Goal: Navigation & Orientation: Find specific page/section

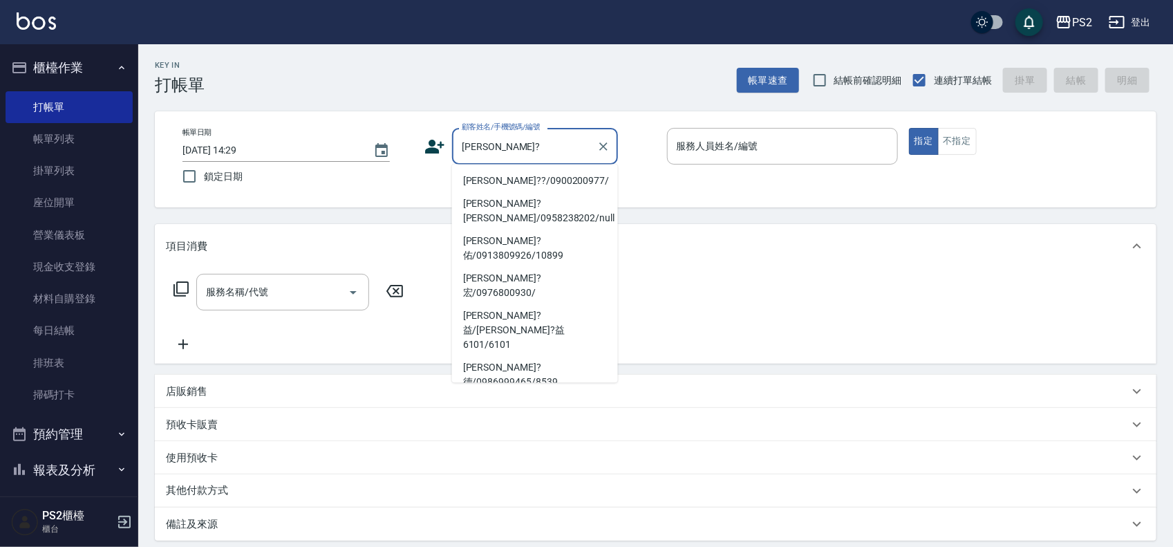
type input "[PERSON_NAME]?聖/0981189346/2940"
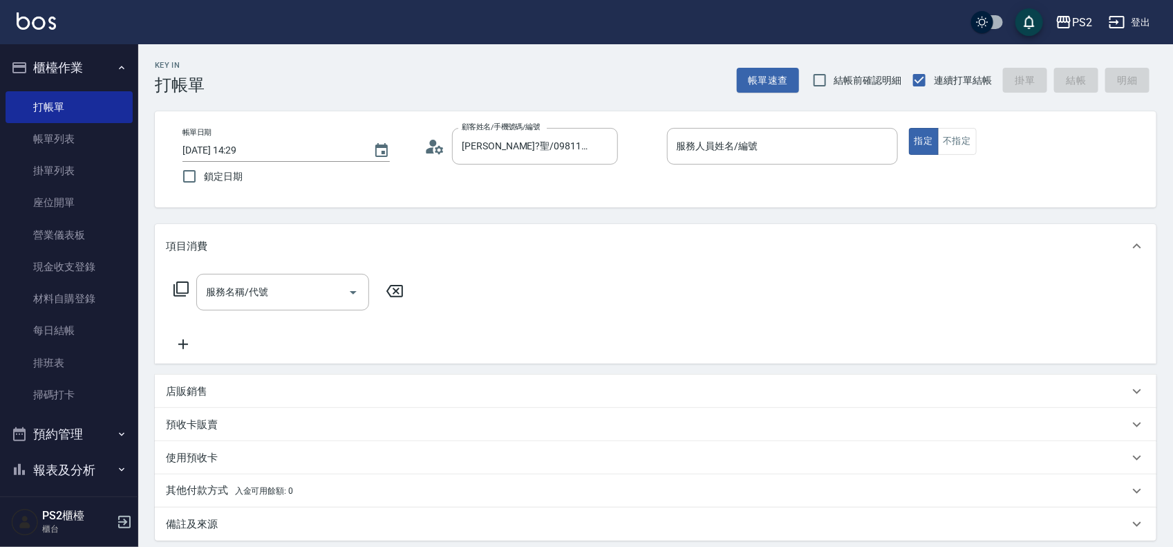
click at [430, 150] on icon at bounding box center [430, 150] width 8 height 6
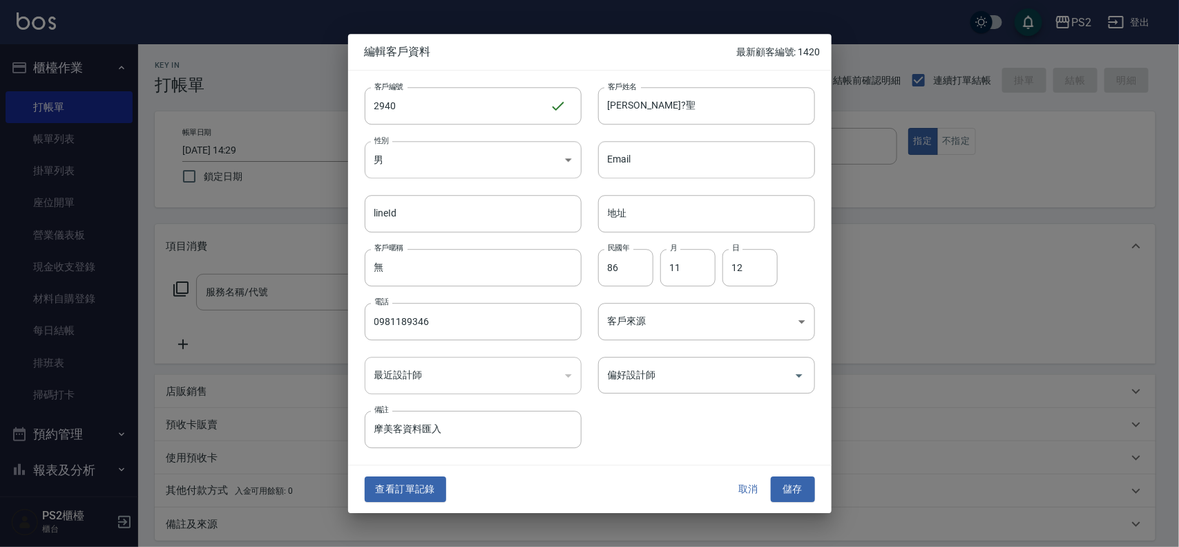
click at [398, 491] on button "查看訂單記錄" at bounding box center [406, 490] width 82 height 26
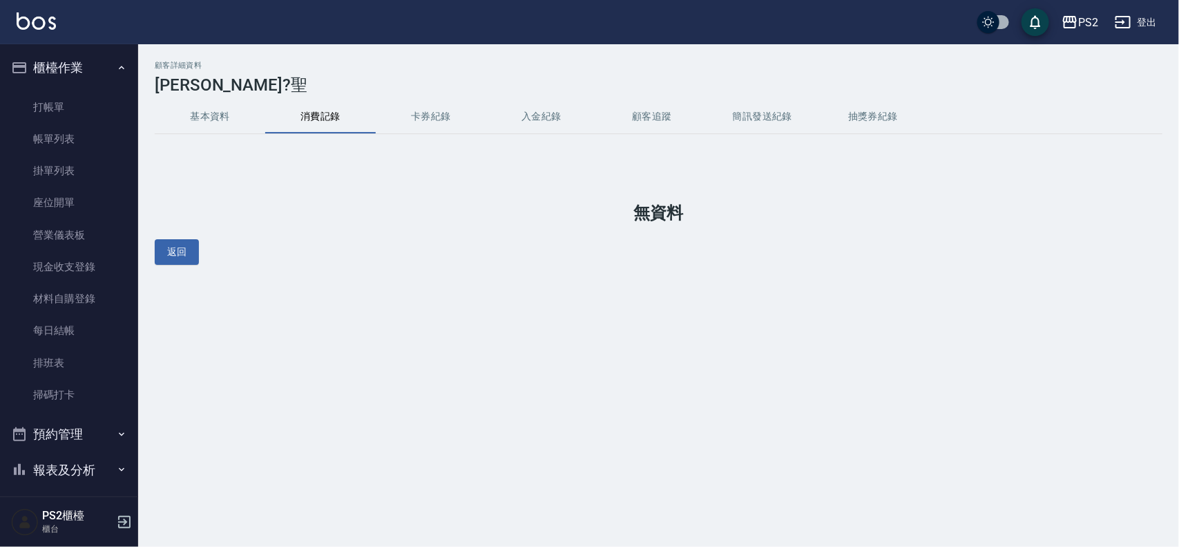
click at [183, 108] on button "基本資料" at bounding box center [210, 116] width 111 height 33
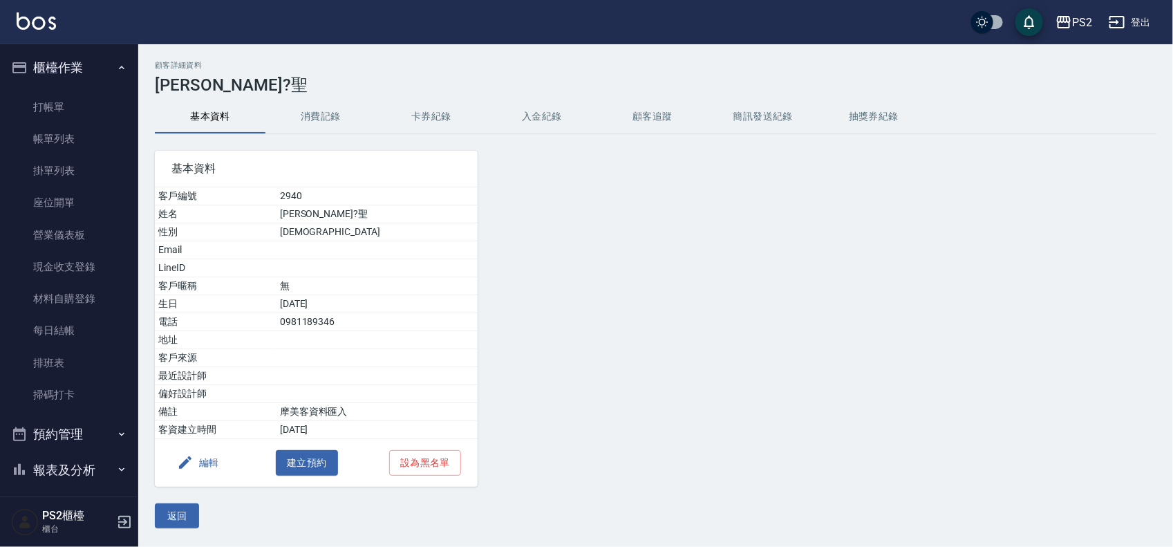
click at [359, 133] on button "消費記錄" at bounding box center [320, 116] width 111 height 33
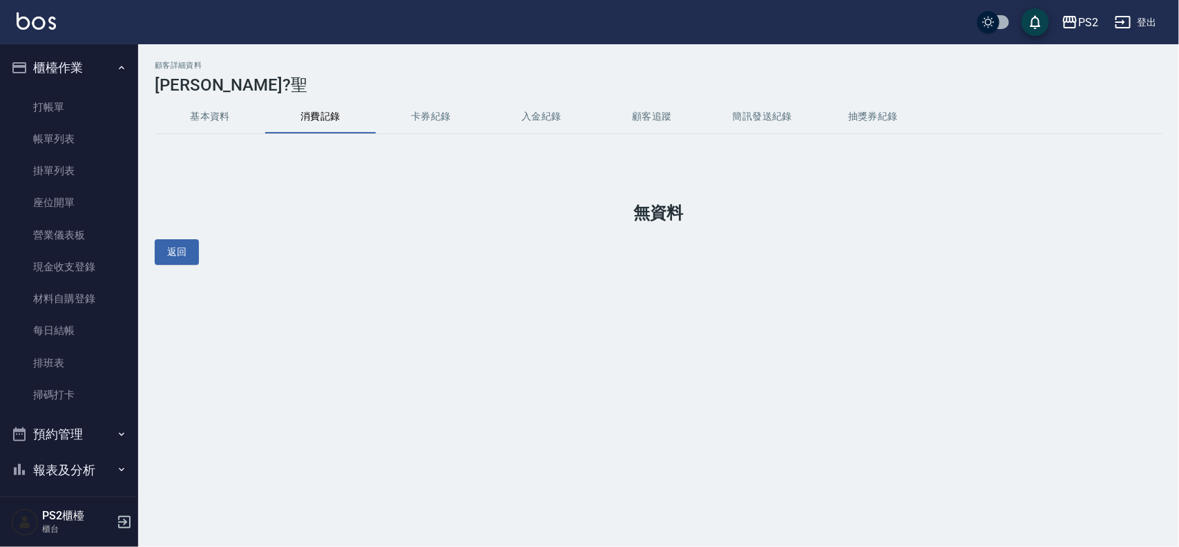
click at [246, 109] on button "基本資料" at bounding box center [210, 116] width 111 height 33
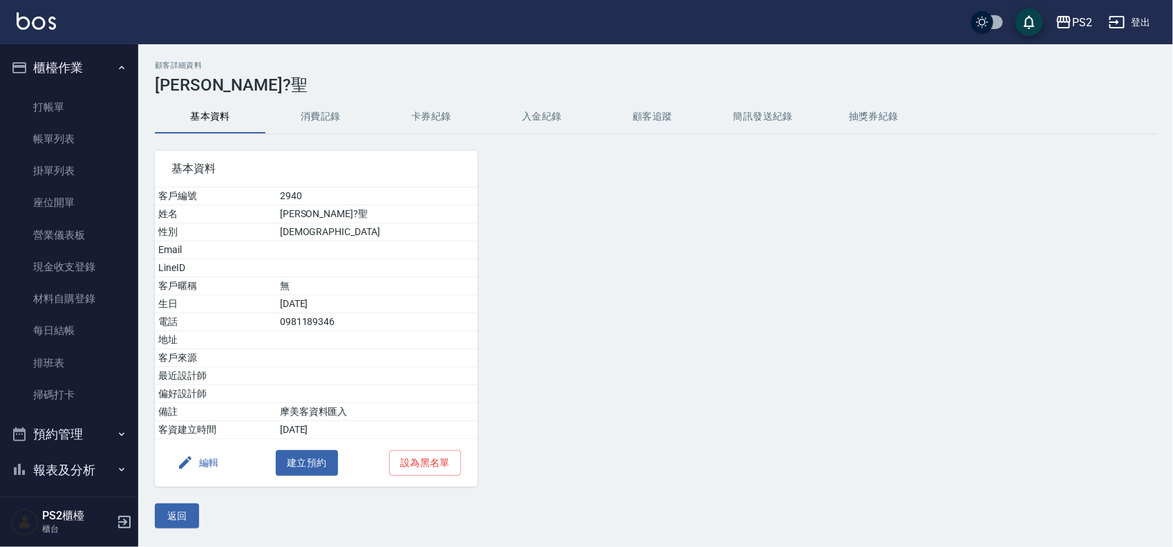
click at [312, 109] on button "消費記錄" at bounding box center [320, 116] width 111 height 33
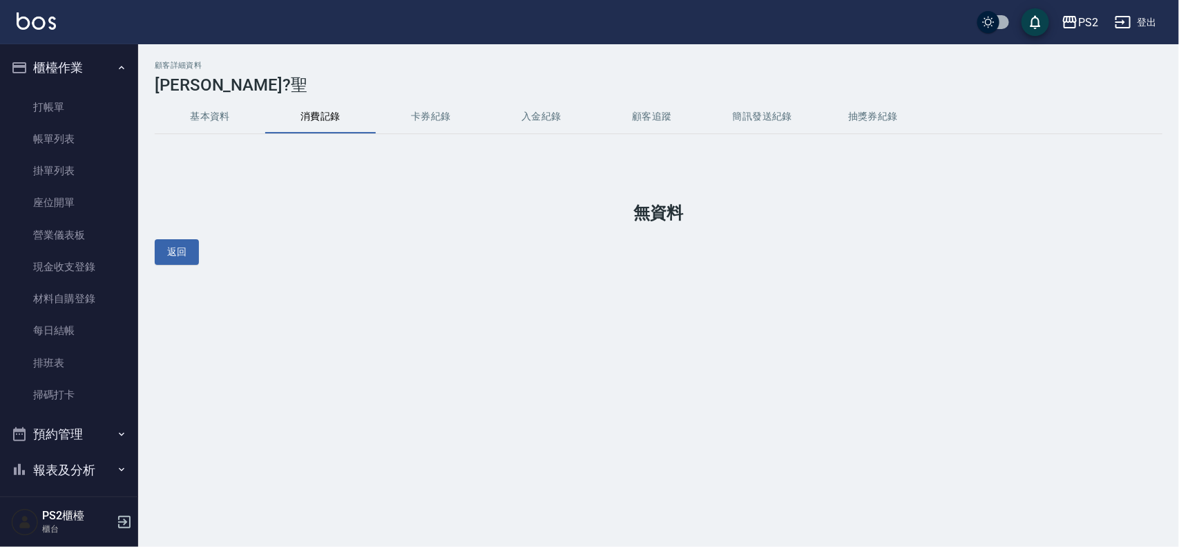
click at [240, 111] on button "基本資料" at bounding box center [210, 116] width 111 height 33
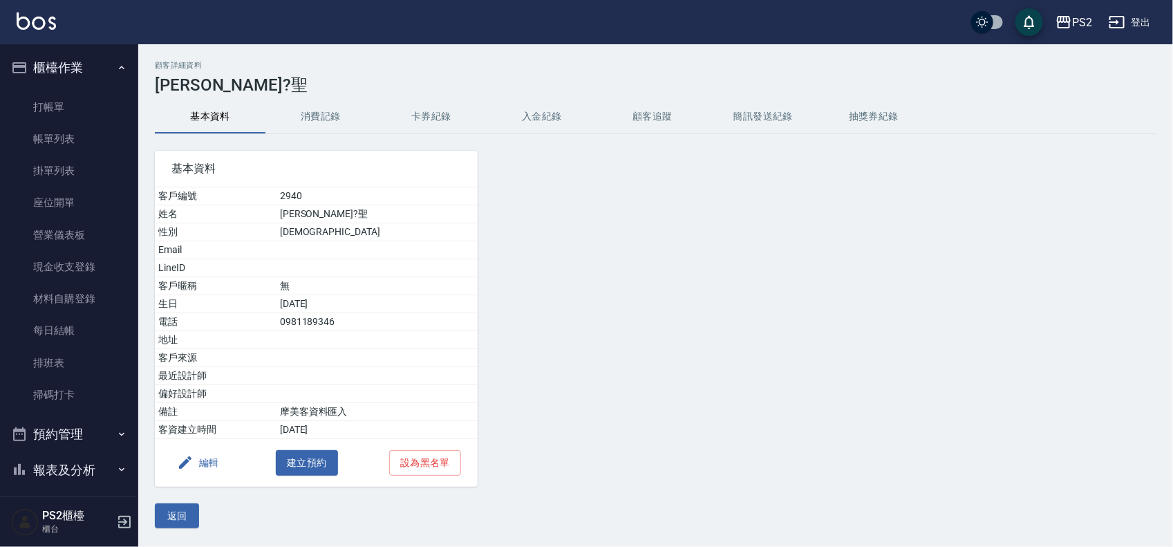
click at [194, 515] on button "返回" at bounding box center [177, 516] width 44 height 26
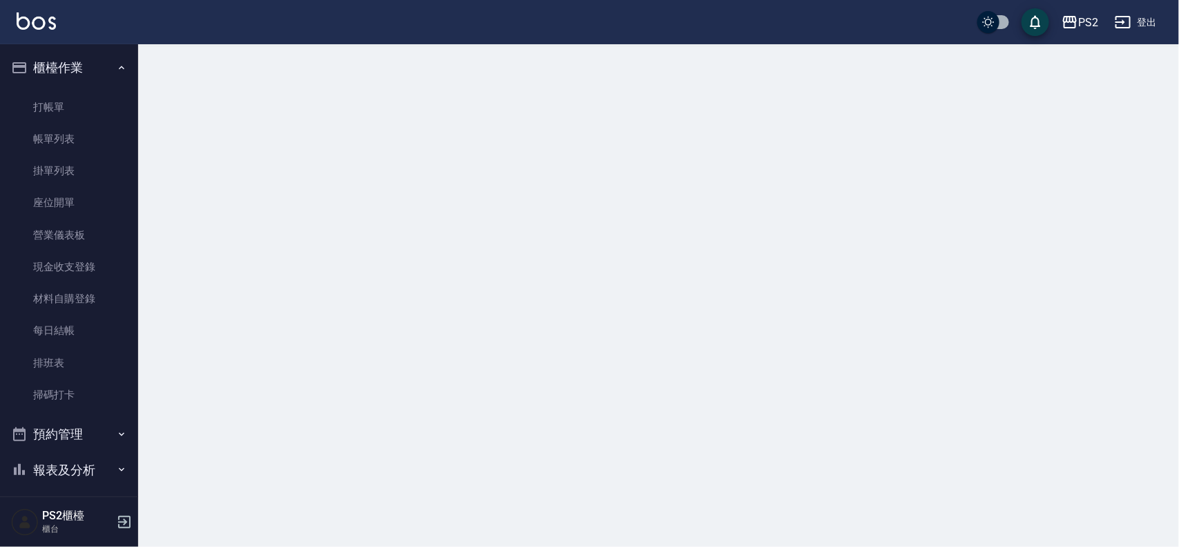
click at [158, 516] on div at bounding box center [589, 273] width 1179 height 547
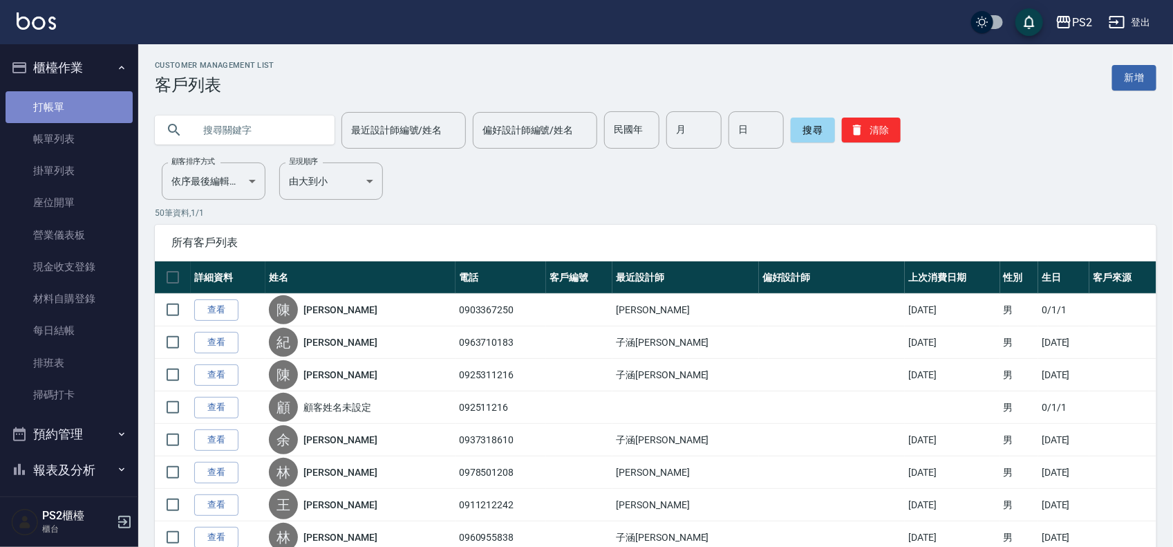
click at [73, 104] on link "打帳單" at bounding box center [69, 107] width 127 height 32
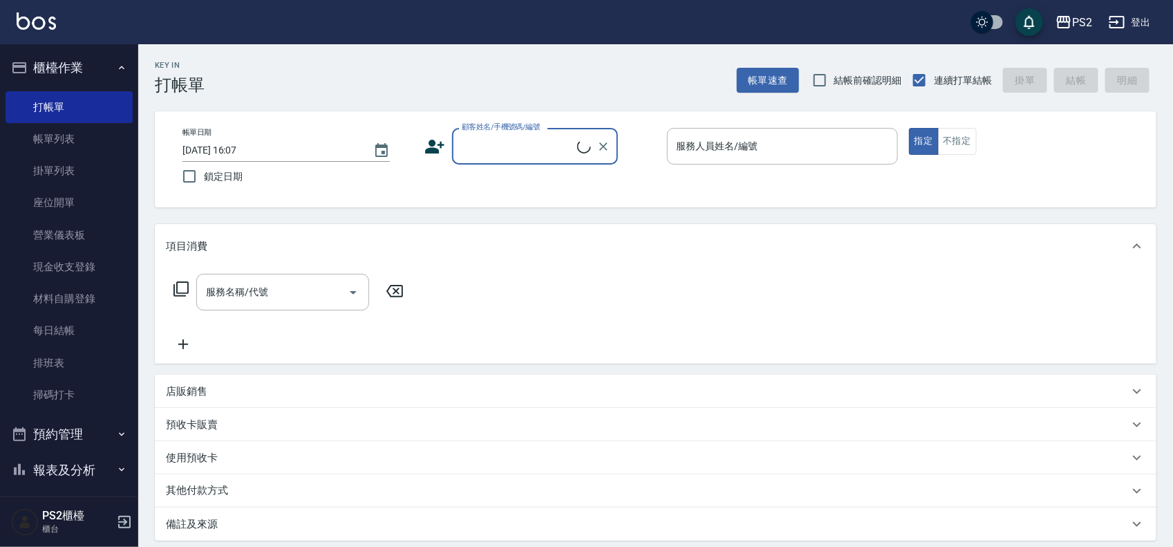
click at [497, 149] on input "顧客姓名/手機號碼/編號" at bounding box center [517, 146] width 119 height 24
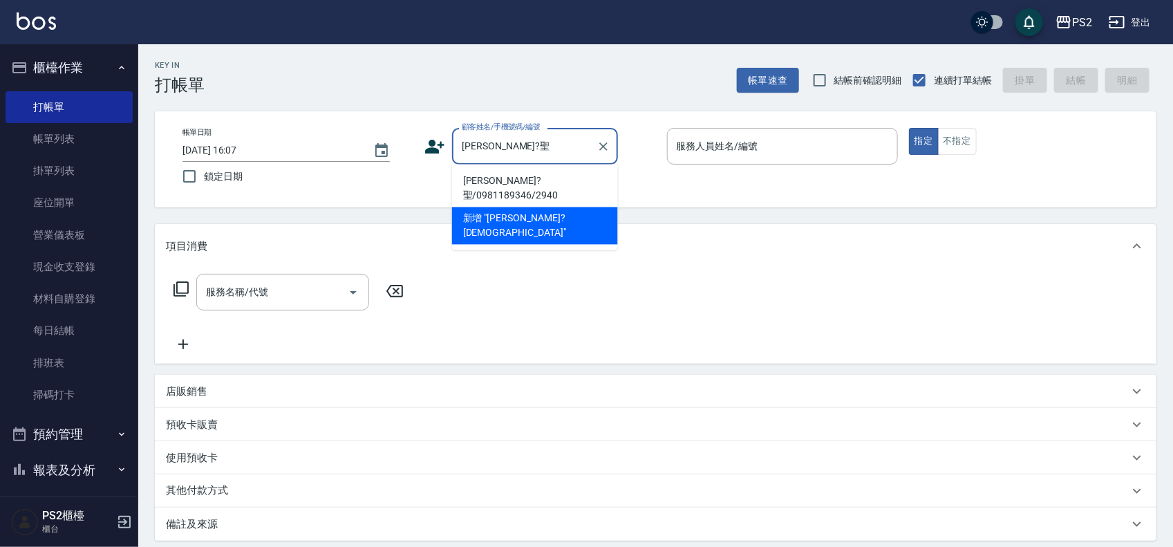
click at [501, 170] on li "[PERSON_NAME]?聖/0981189346/2940" at bounding box center [535, 188] width 166 height 37
type input "[PERSON_NAME]?聖/0981189346/2940"
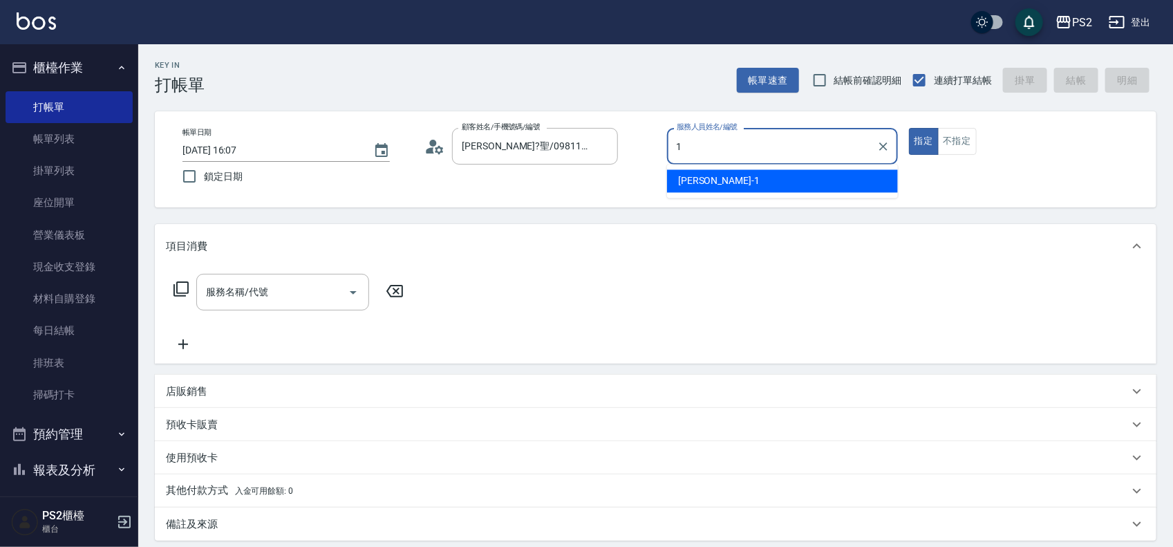
type input "Polly-1"
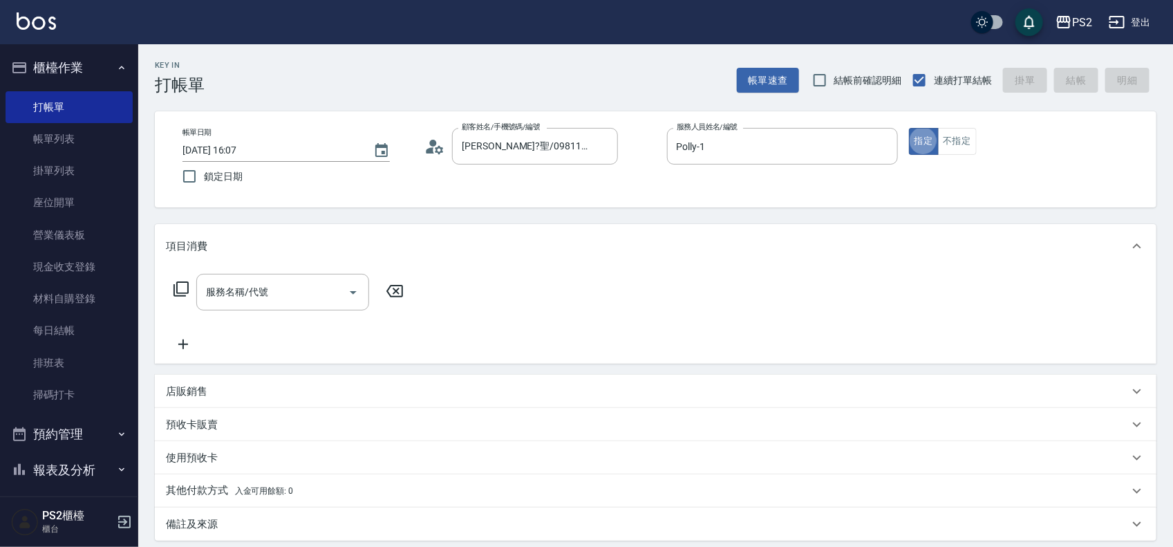
type button "true"
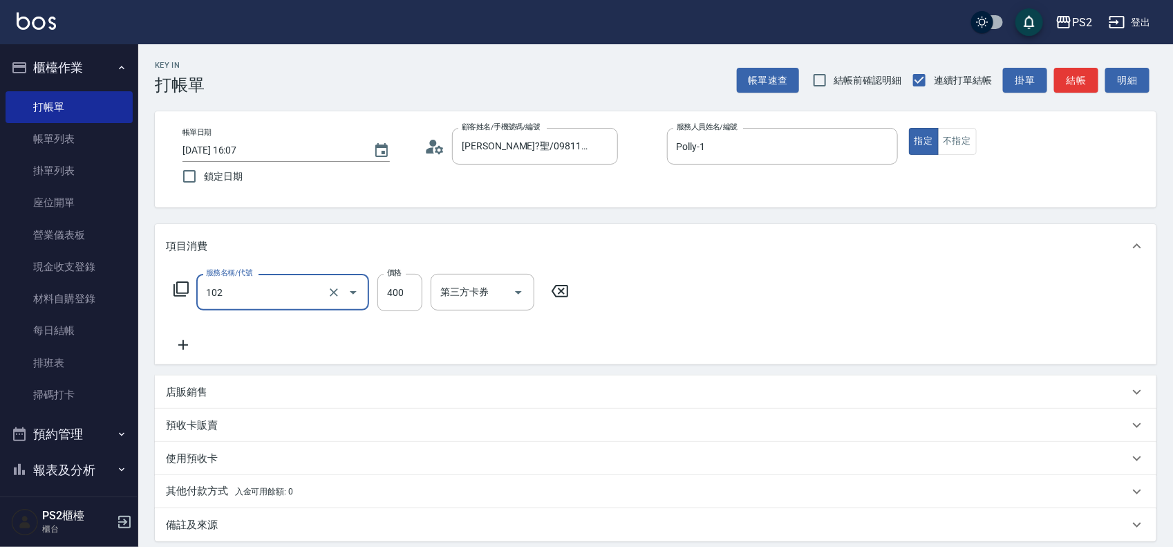
type input "精油洗髮(102)"
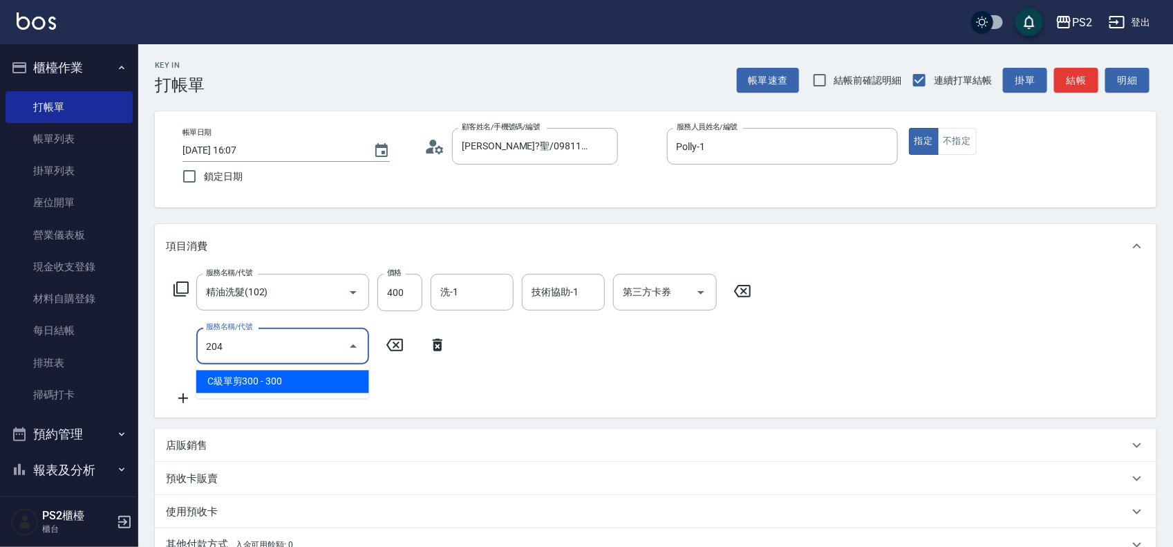
type input "C級單剪300(204)"
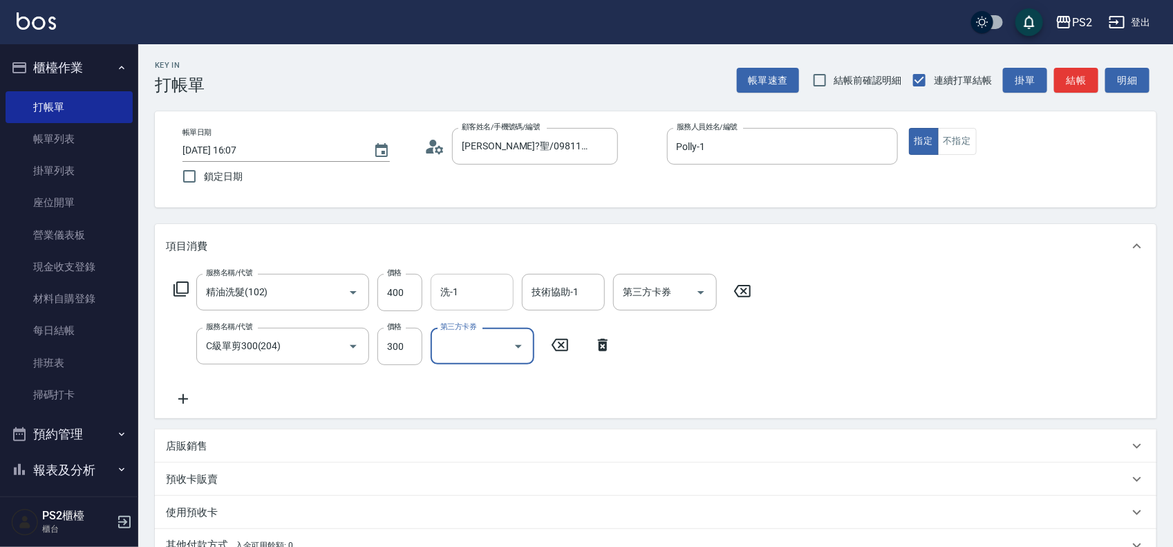
click at [451, 308] on div "洗-1" at bounding box center [471, 292] width 83 height 37
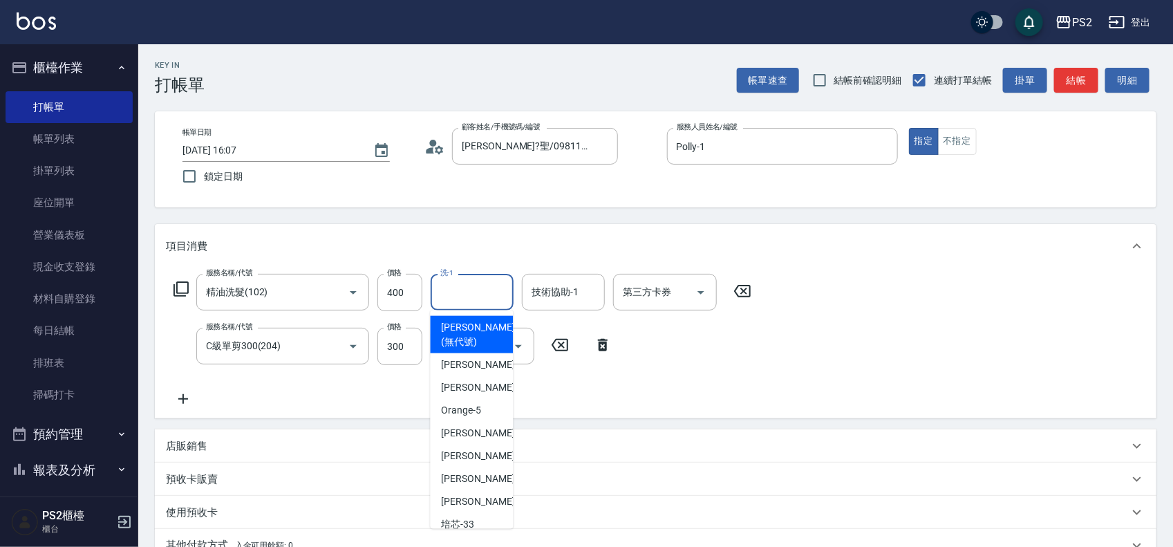
click at [457, 294] on input "洗-1" at bounding box center [472, 292] width 70 height 24
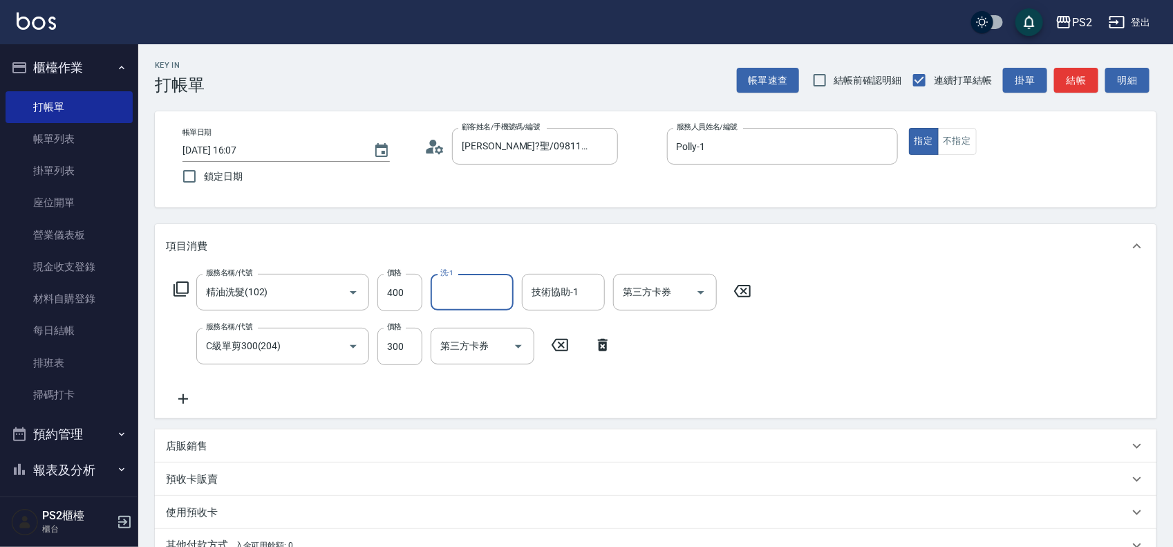
type input "0"
click at [459, 323] on span "[PERSON_NAME] -20" at bounding box center [485, 327] width 87 height 15
type input "[PERSON_NAME]-20"
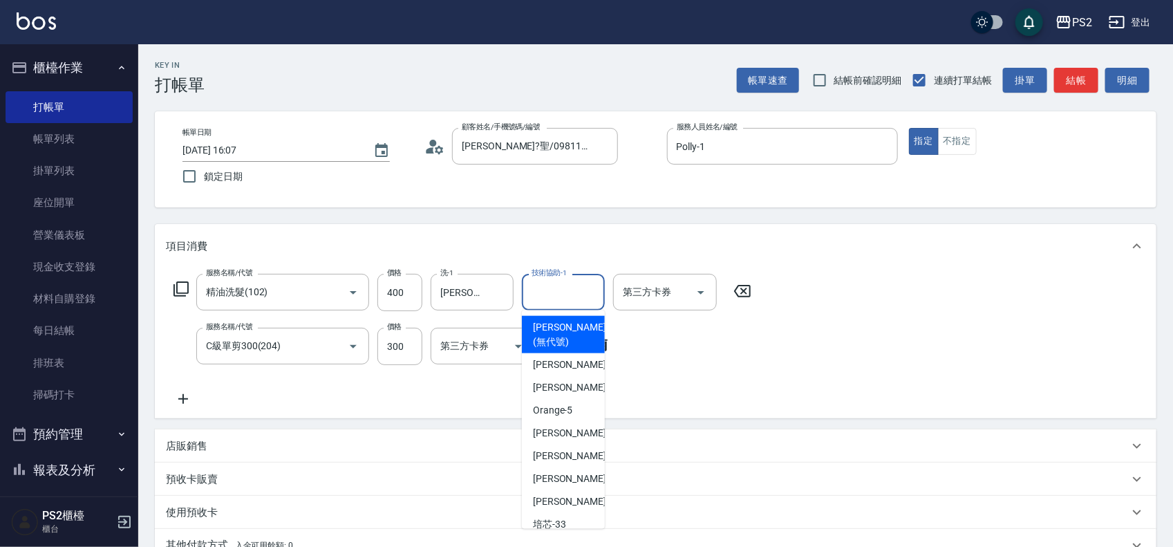
click at [555, 288] on input "技術協助-1" at bounding box center [563, 292] width 70 height 24
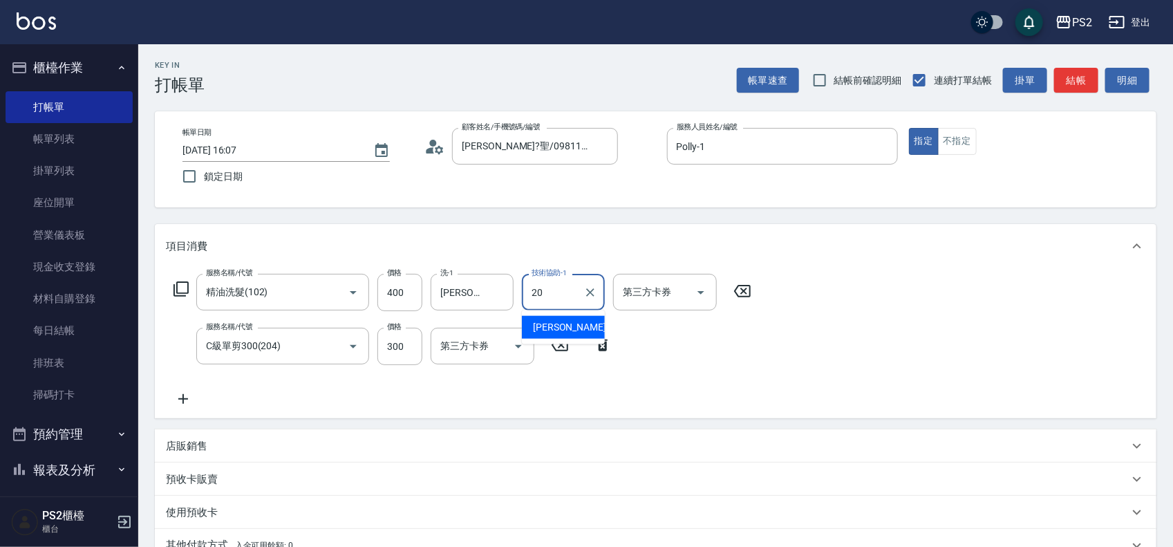
type input "[PERSON_NAME]-20"
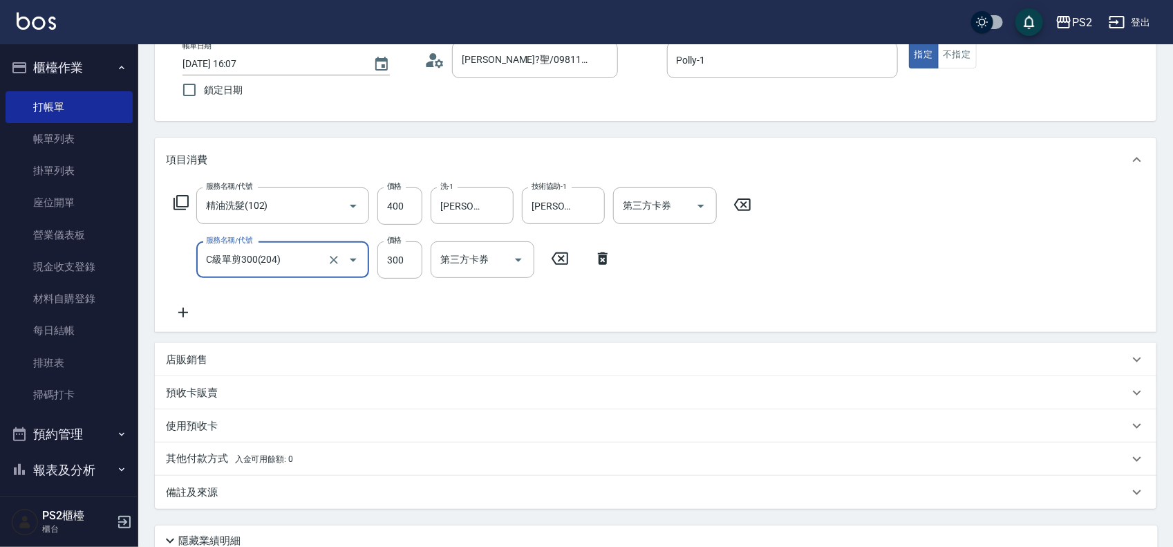
scroll to position [204, 0]
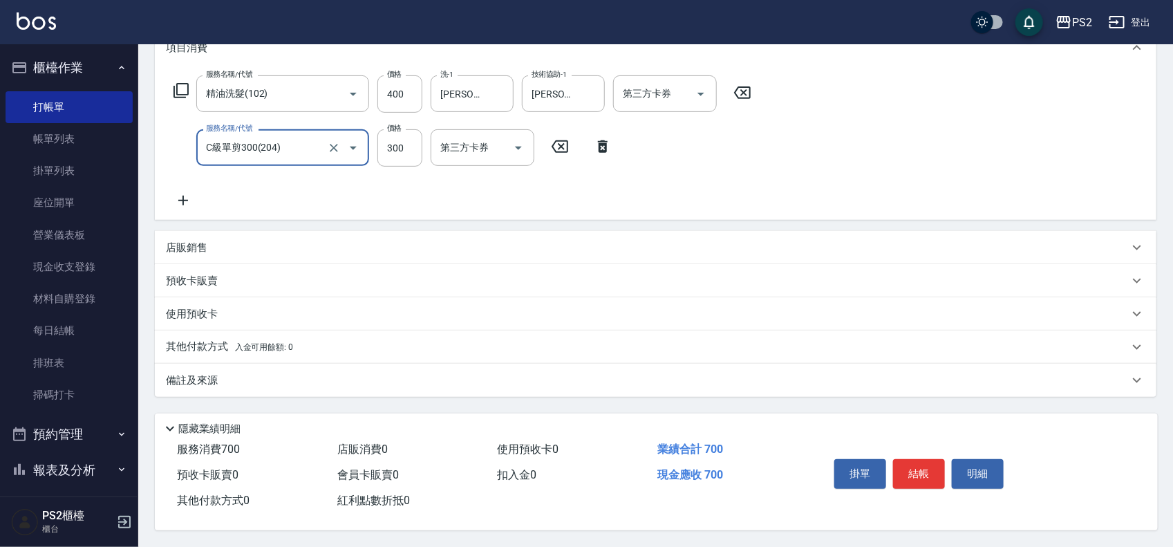
click at [921, 461] on button "結帳" at bounding box center [919, 473] width 52 height 29
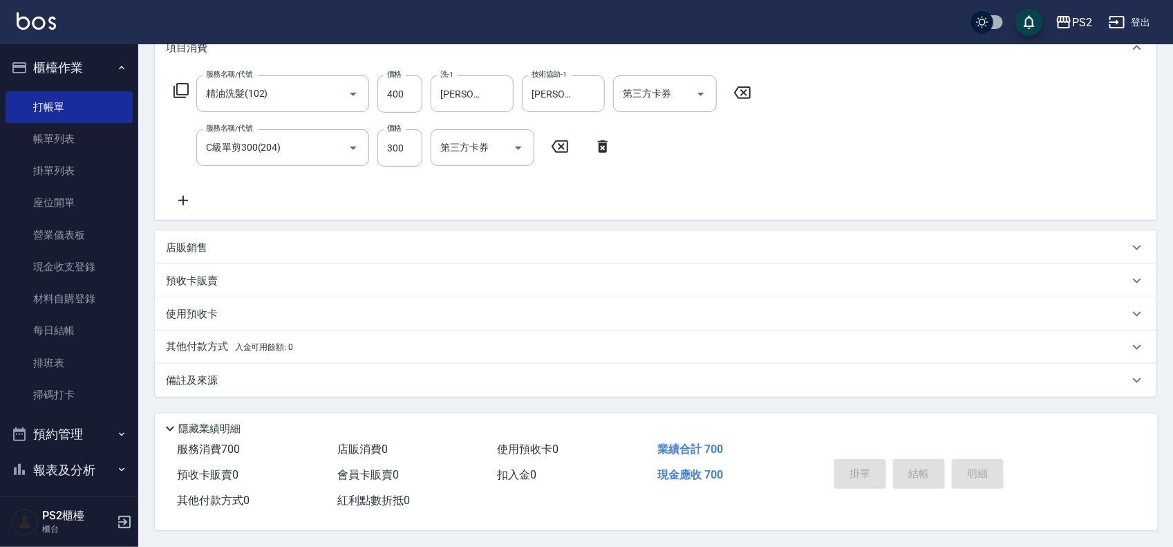
type input "[DATE] 16:08"
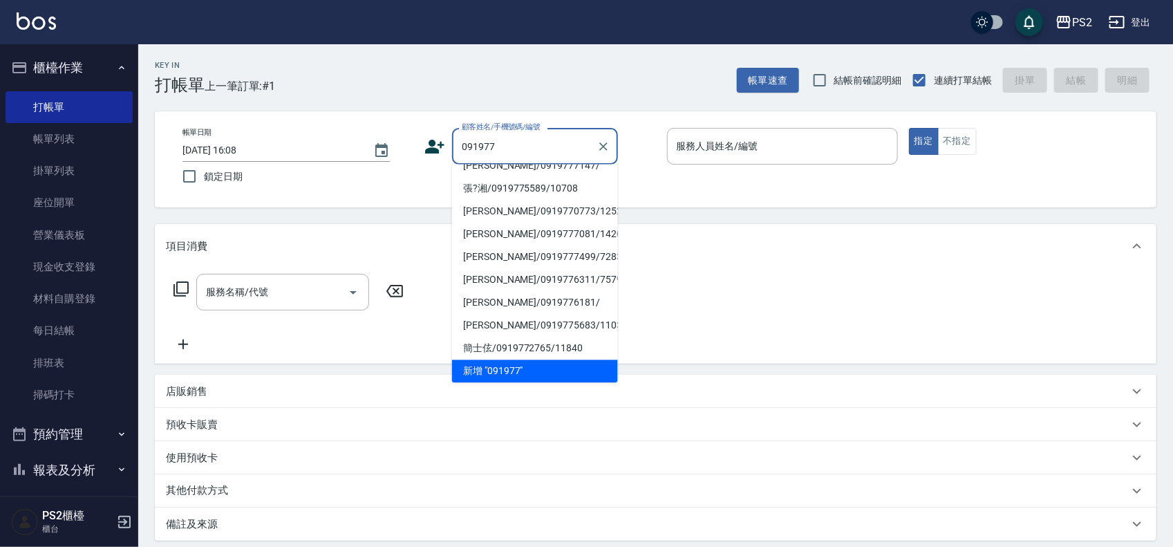
scroll to position [5, 0]
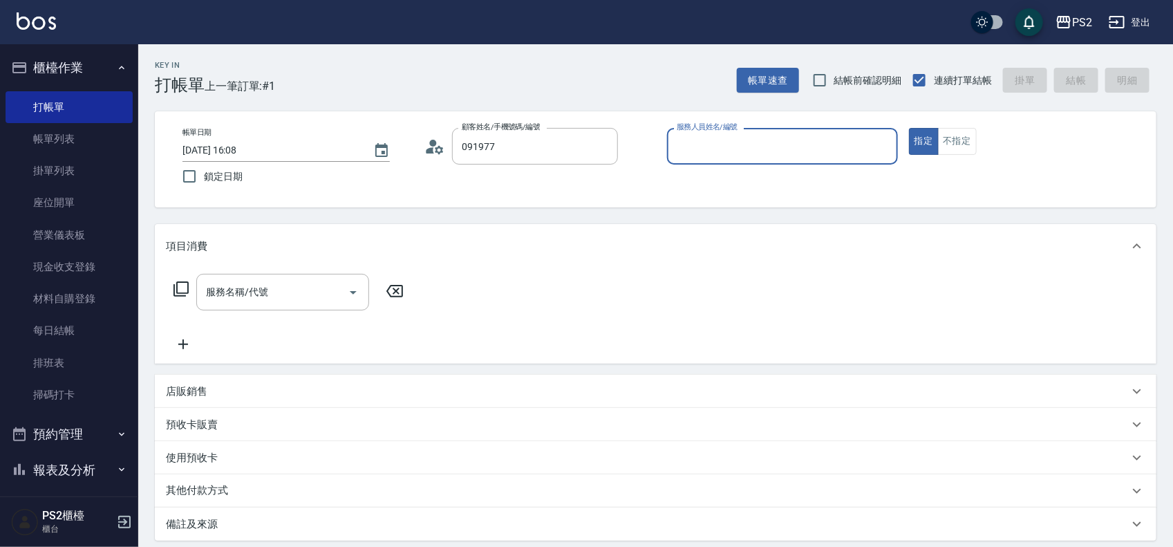
type input "[PERSON_NAME]/0919772593/"
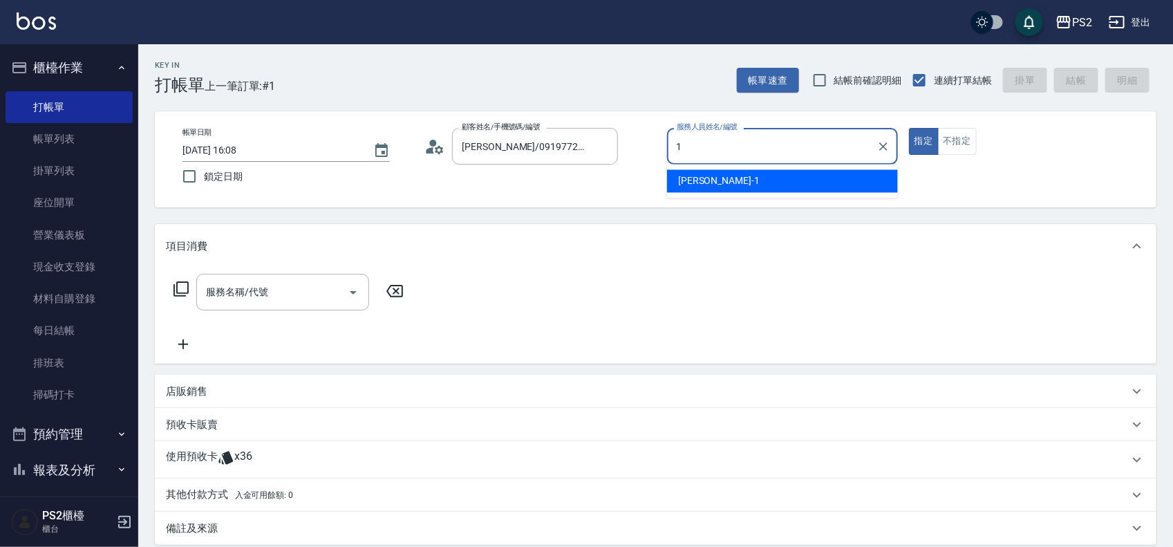
type input "Polly-1"
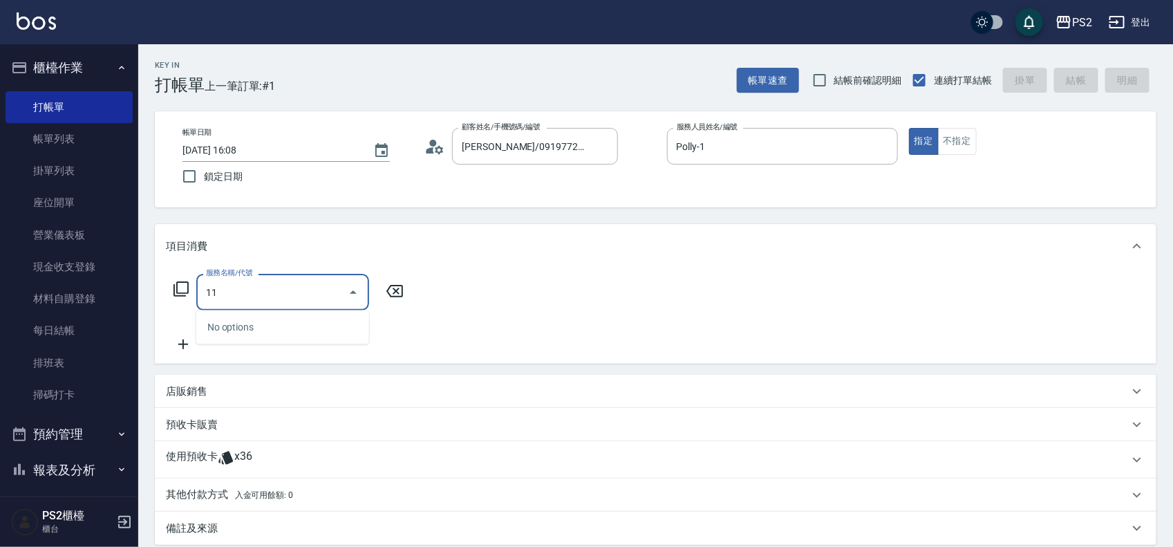
type input "1"
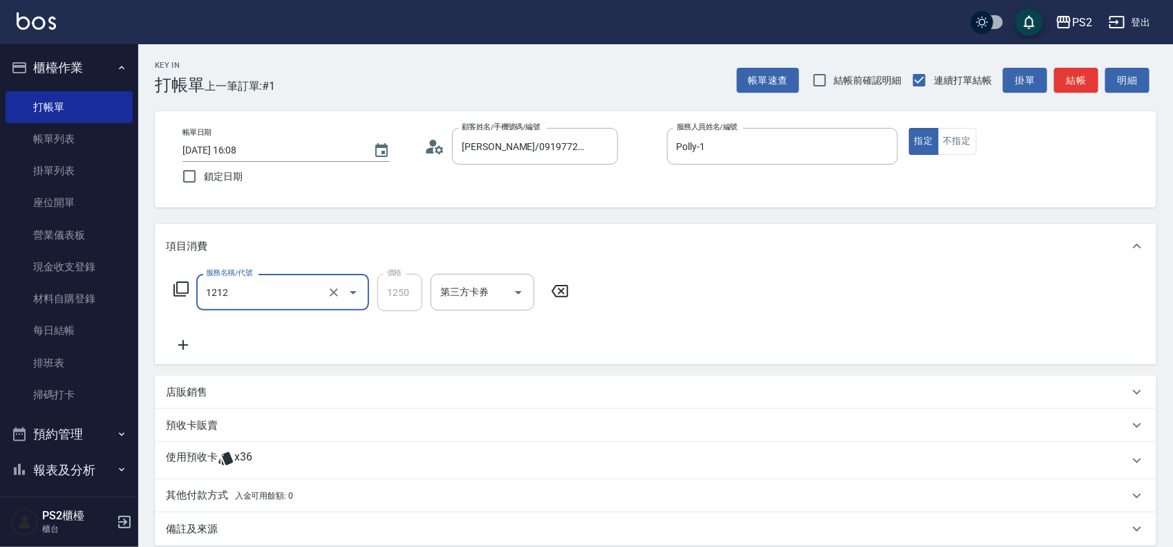
type input "頭皮卡使用(2024)(1212)"
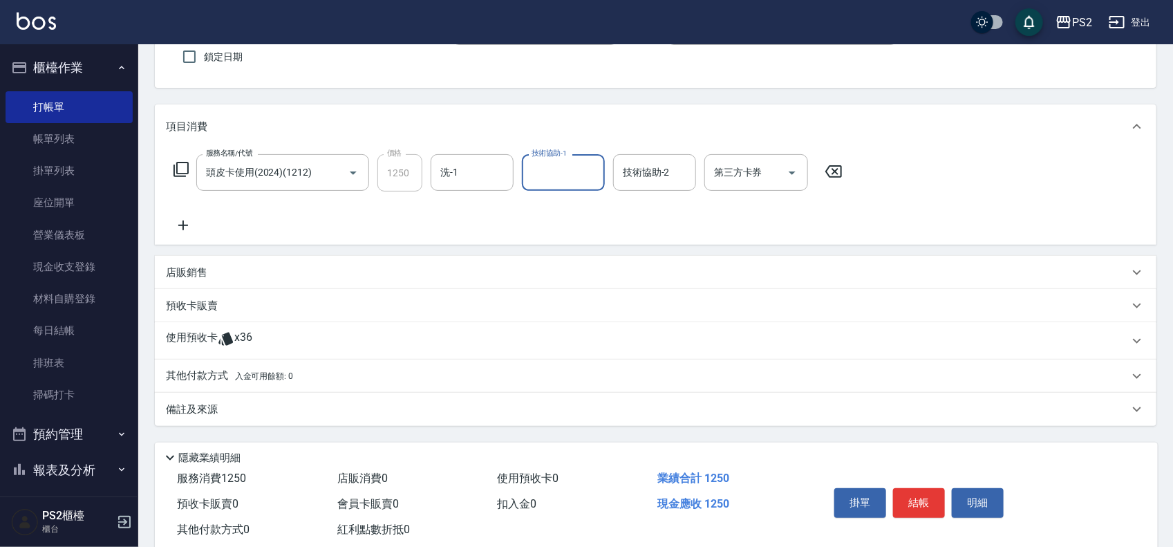
scroll to position [153, 0]
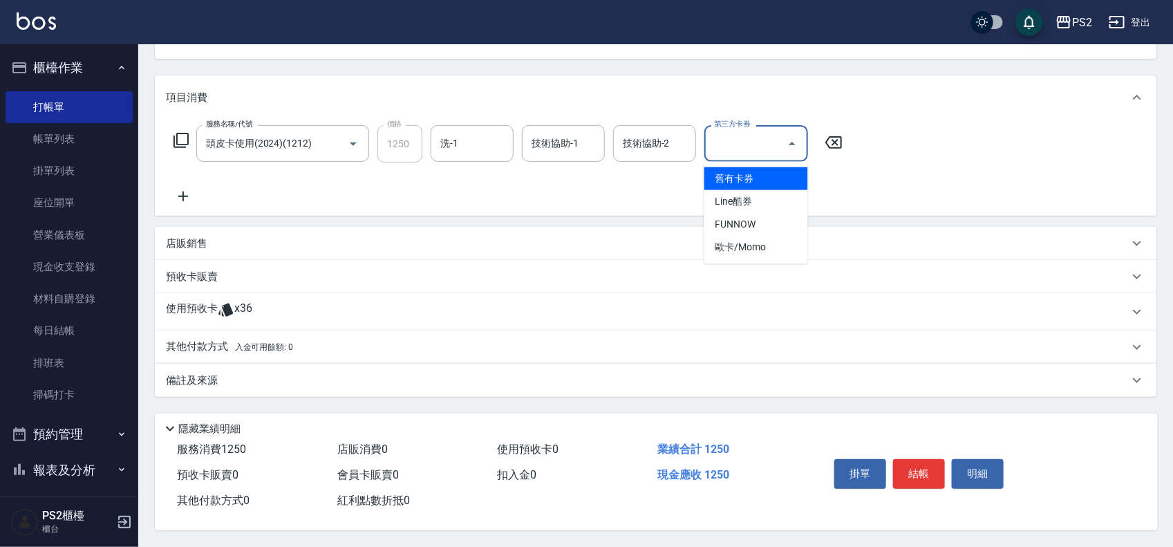
click at [736, 139] on input "第三方卡券" at bounding box center [745, 143] width 70 height 24
click at [759, 173] on span "舊有卡券" at bounding box center [756, 178] width 104 height 23
type input "舊有卡券"
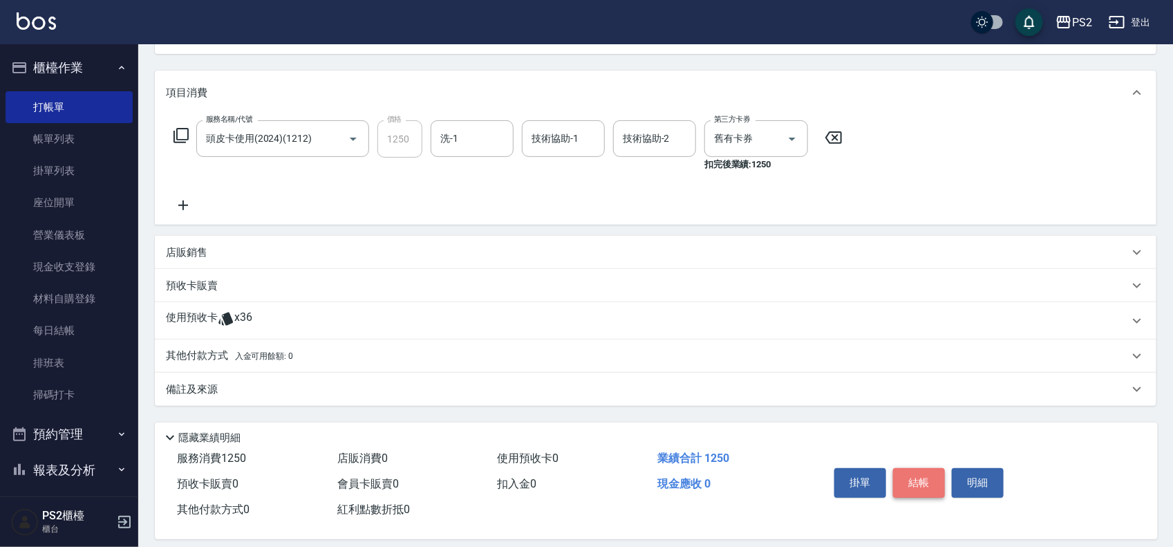
click at [916, 488] on button "結帳" at bounding box center [919, 482] width 52 height 29
type input "[DATE] 16:09"
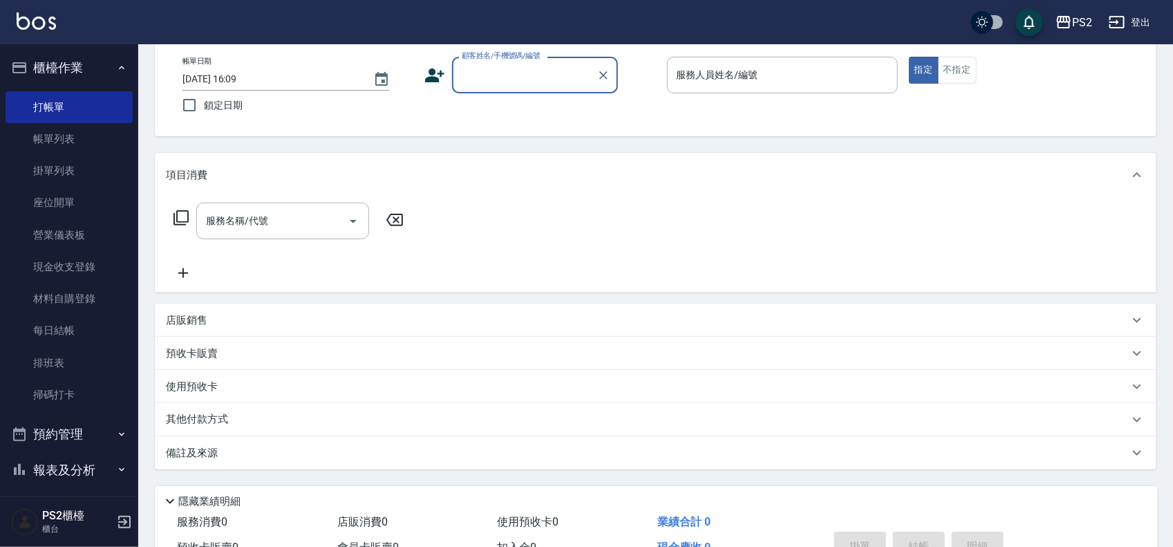
scroll to position [0, 0]
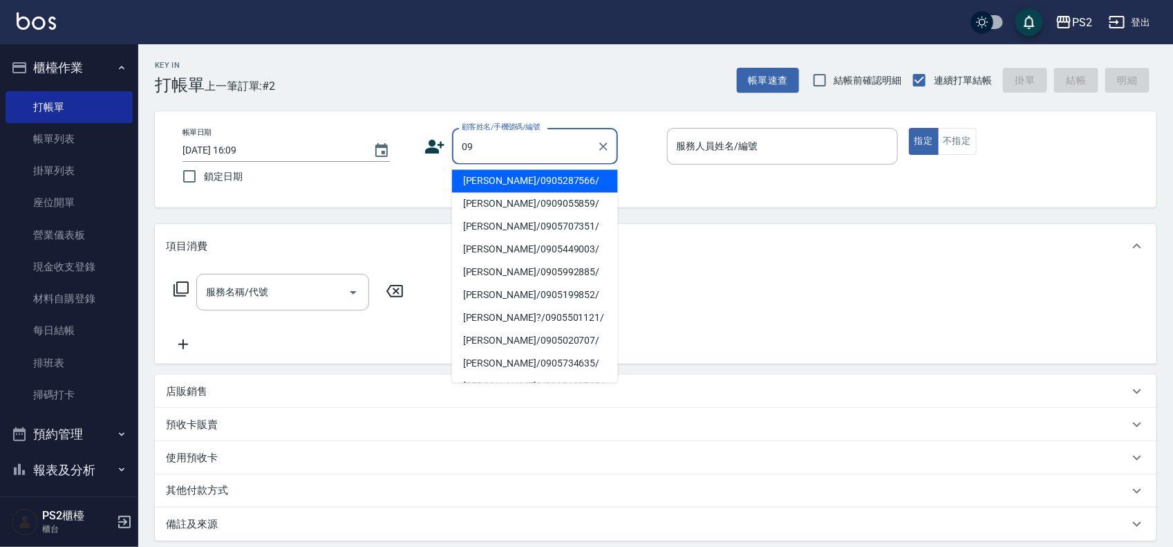
type input "0"
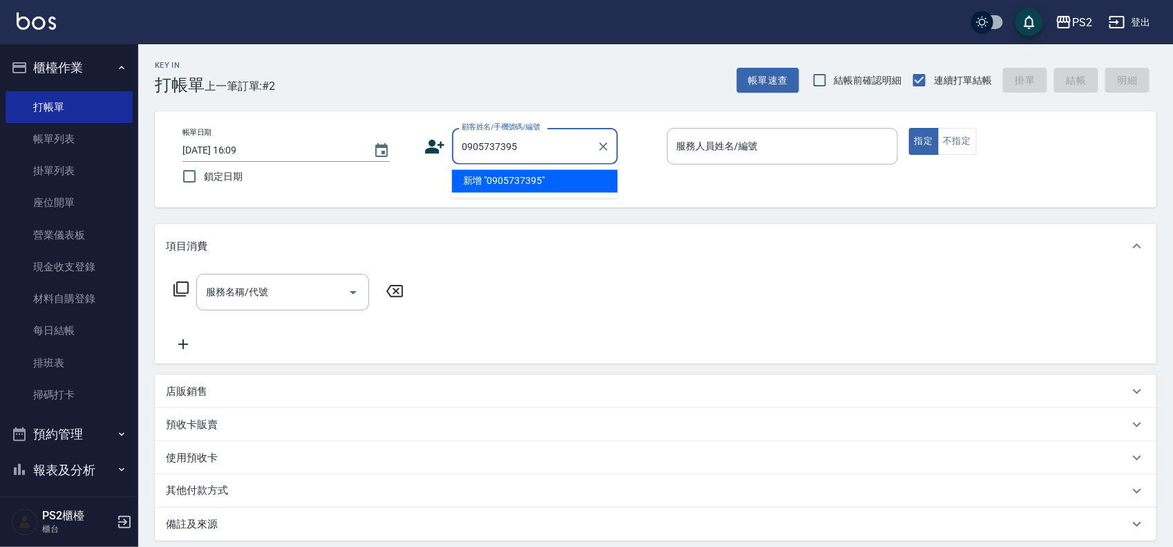
click at [533, 182] on li "新增 "0905737395"" at bounding box center [535, 181] width 166 height 23
type input "0905737395"
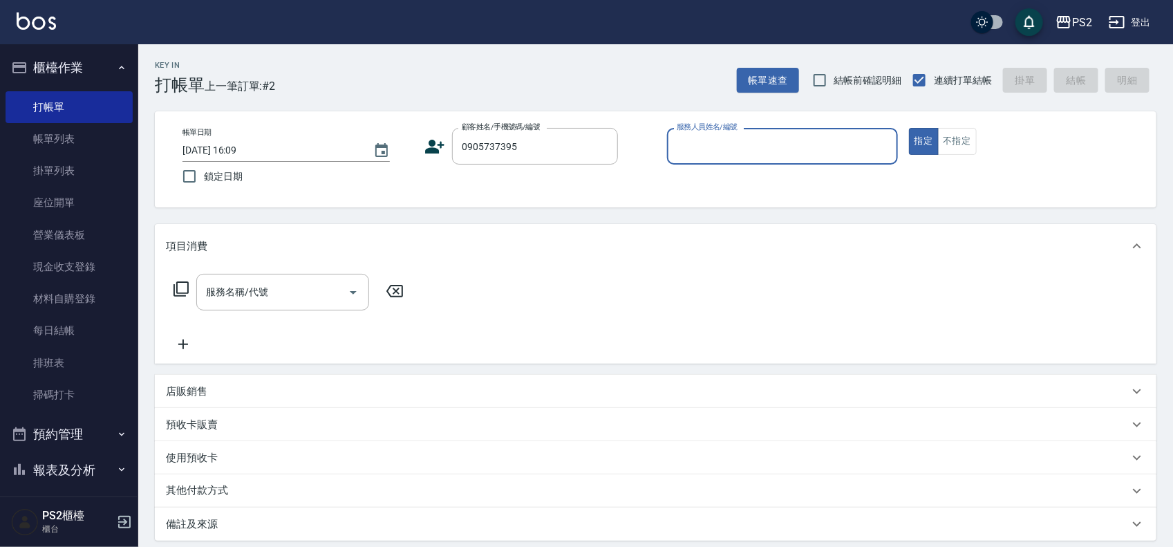
click at [435, 153] on icon at bounding box center [434, 146] width 21 height 21
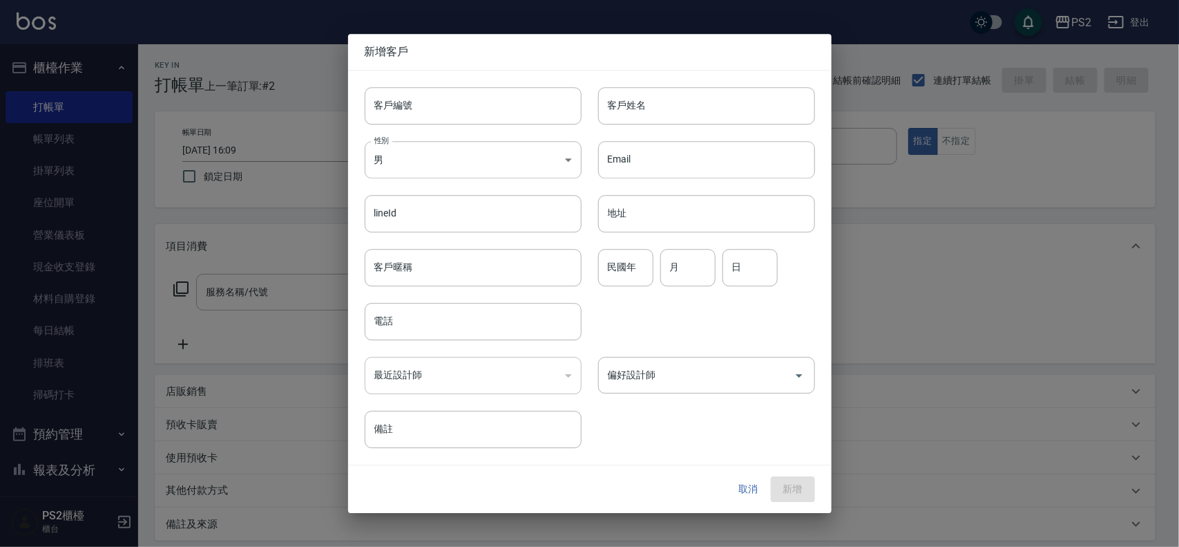
type input "0905737395"
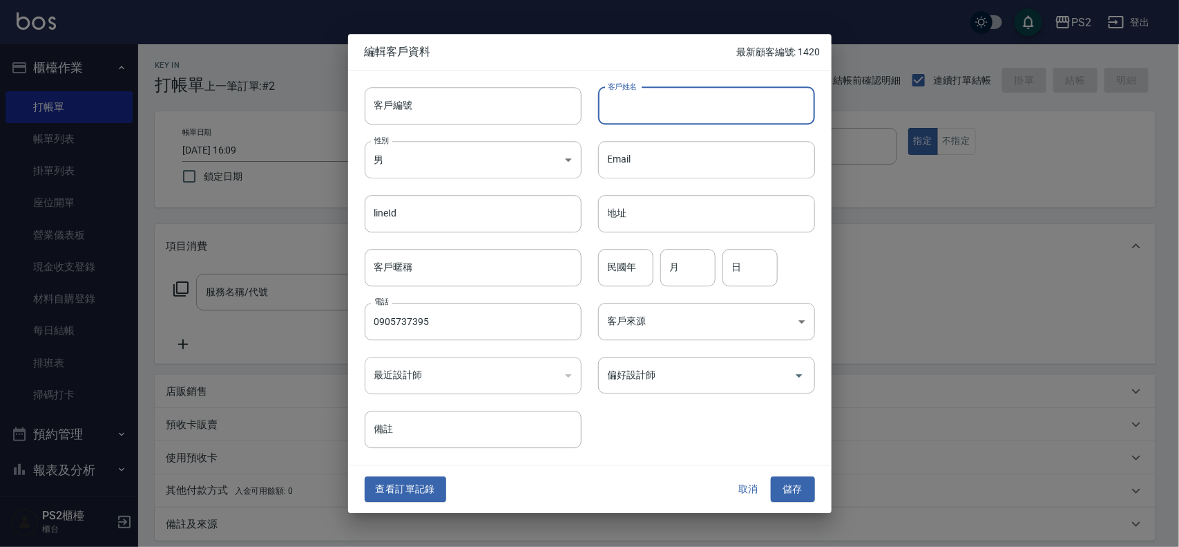
click at [686, 95] on input "客戶姓名" at bounding box center [706, 105] width 217 height 37
type input "[PERSON_NAME]"
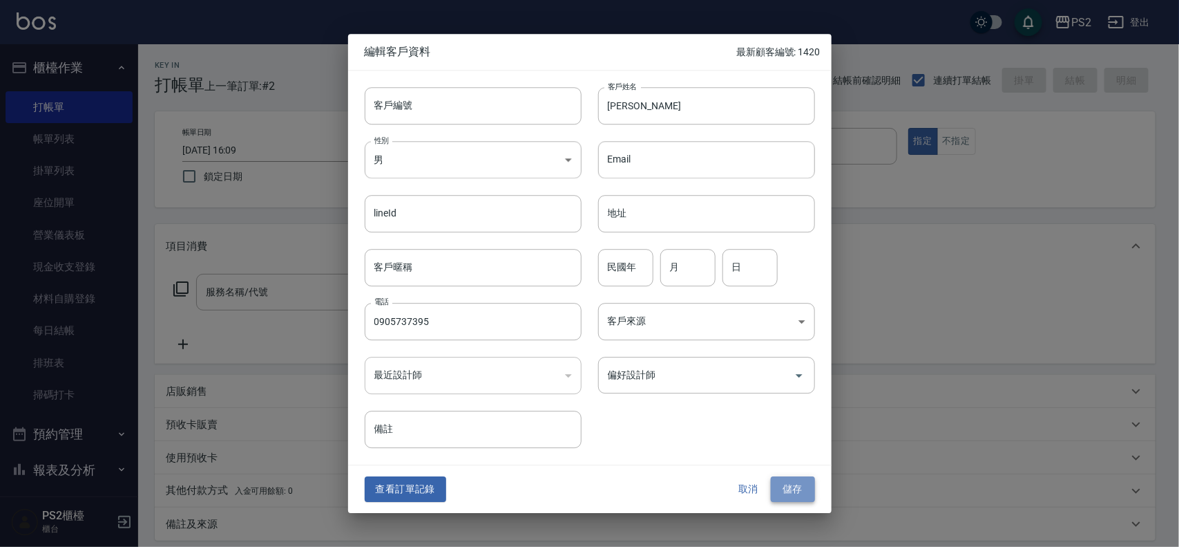
click at [781, 480] on button "儲存" at bounding box center [793, 490] width 44 height 26
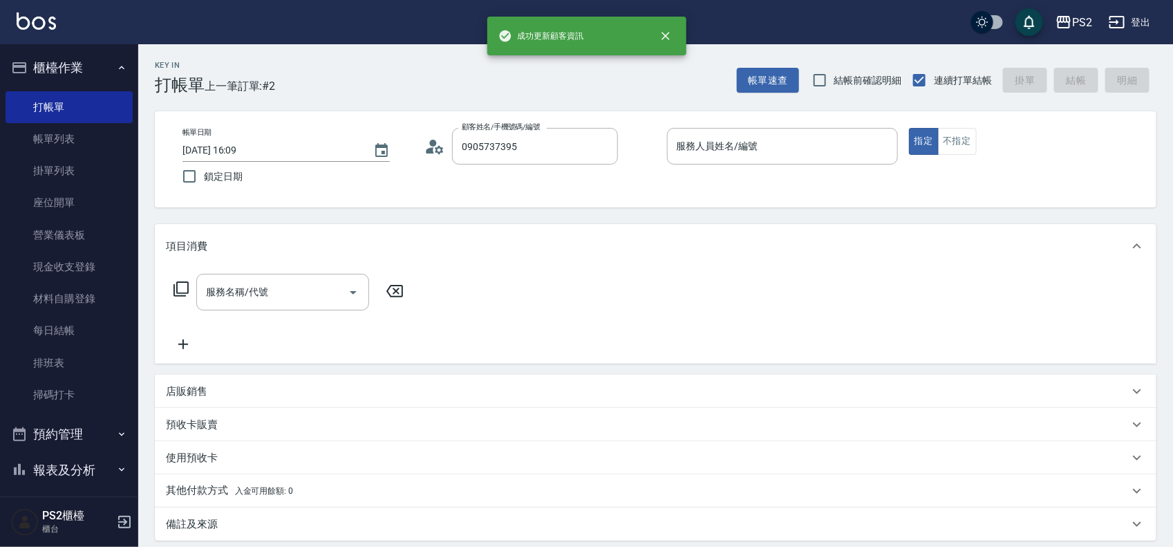
click at [547, 167] on div "帳單日期 [DATE] 16:09 鎖定日期 顧客姓名/手機號碼/編號 0905737395 顧客姓名/手機號碼/編號 服務人員姓名/編號 服務人員姓名/編號…" at bounding box center [655, 159] width 968 height 63
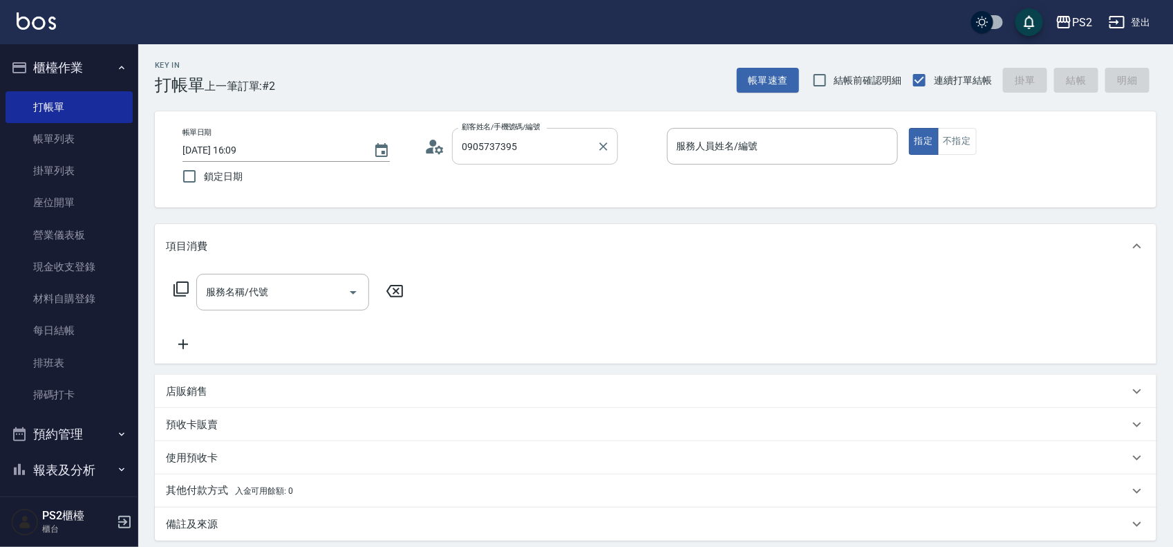
click at [546, 149] on input "0905737395" at bounding box center [524, 146] width 133 height 24
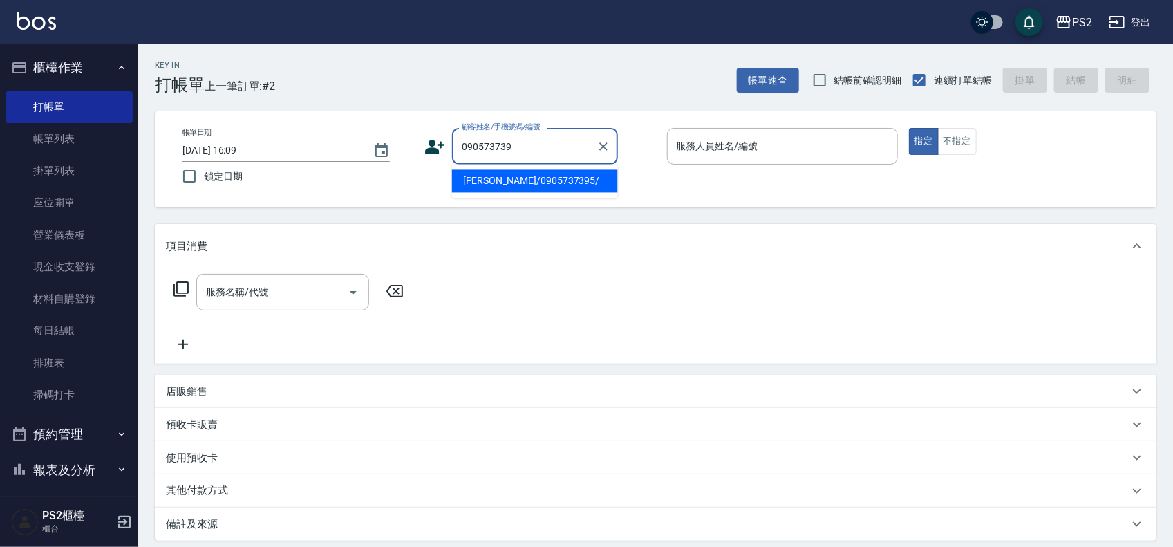
drag, startPoint x: 546, startPoint y: 149, endPoint x: 553, endPoint y: 162, distance: 15.2
click at [564, 187] on body "PS2 登出 櫃檯作業 打帳單 帳單列表 掛單列表 座位開單 營業儀表板 現金收支登錄 材料自購登錄 每日結帳 排班表 掃碼打卡 預約管理 預約管理 單日預約…" at bounding box center [586, 345] width 1173 height 690
click at [548, 175] on li "[PERSON_NAME]/0905737395/" at bounding box center [535, 181] width 166 height 23
type input "[PERSON_NAME]/0905737395/"
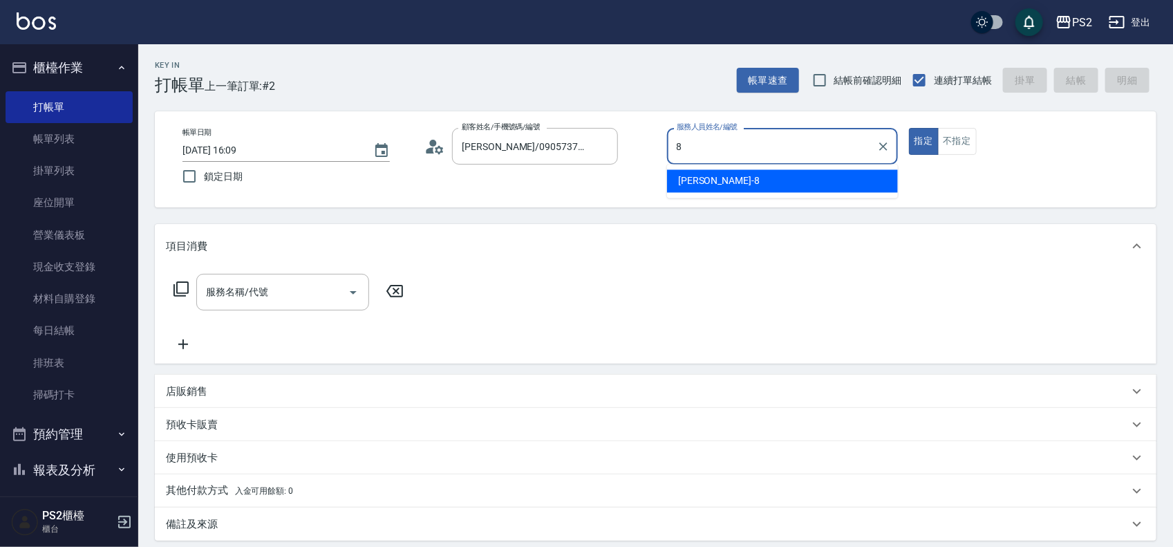
type input "Lori-8"
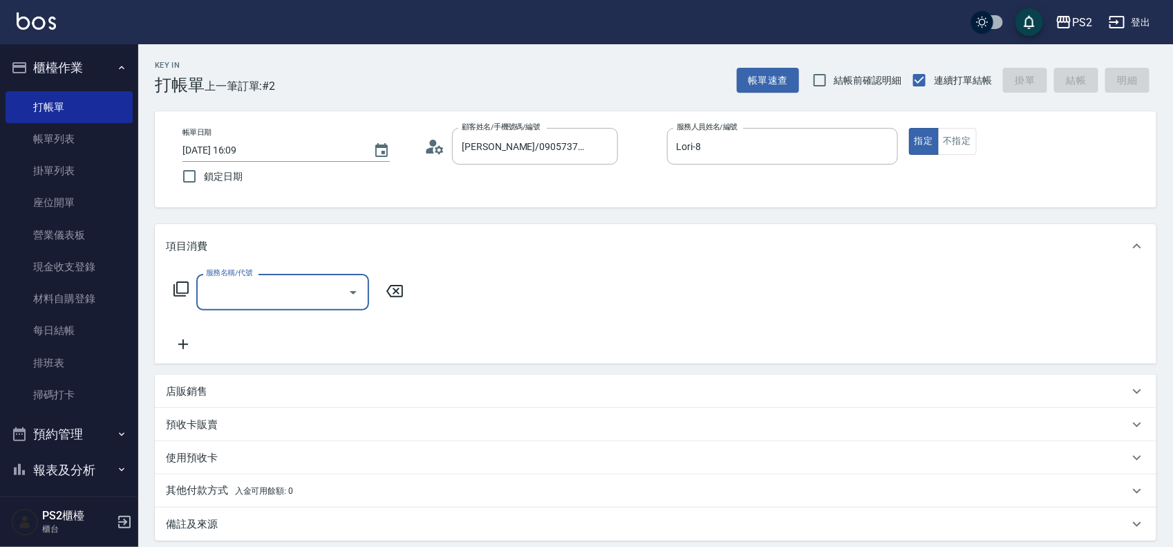
click at [181, 290] on icon at bounding box center [181, 289] width 17 height 17
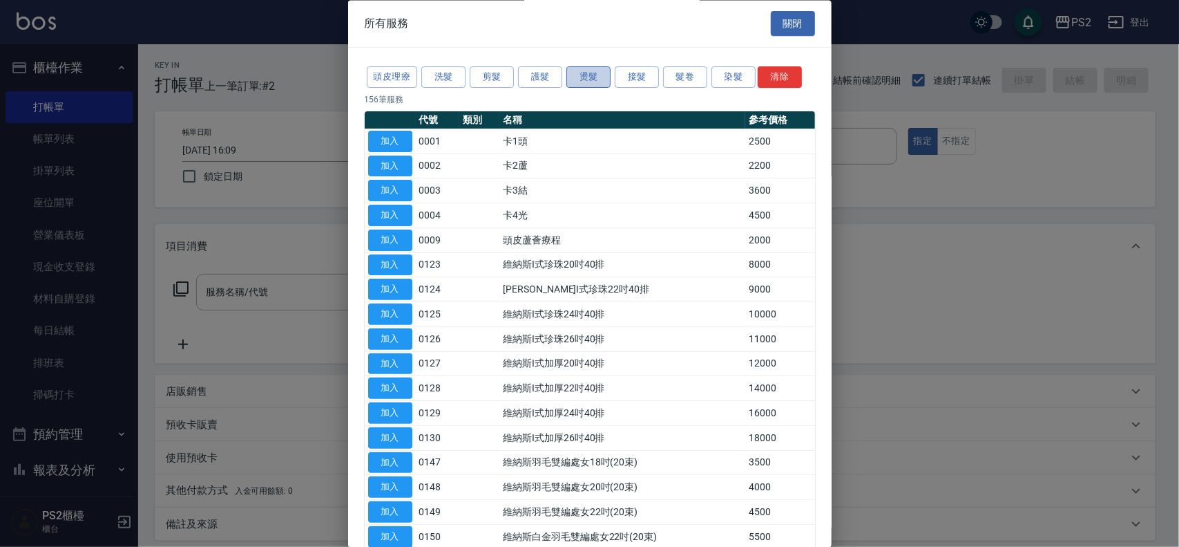
click at [588, 77] on button "燙髮" at bounding box center [589, 77] width 44 height 21
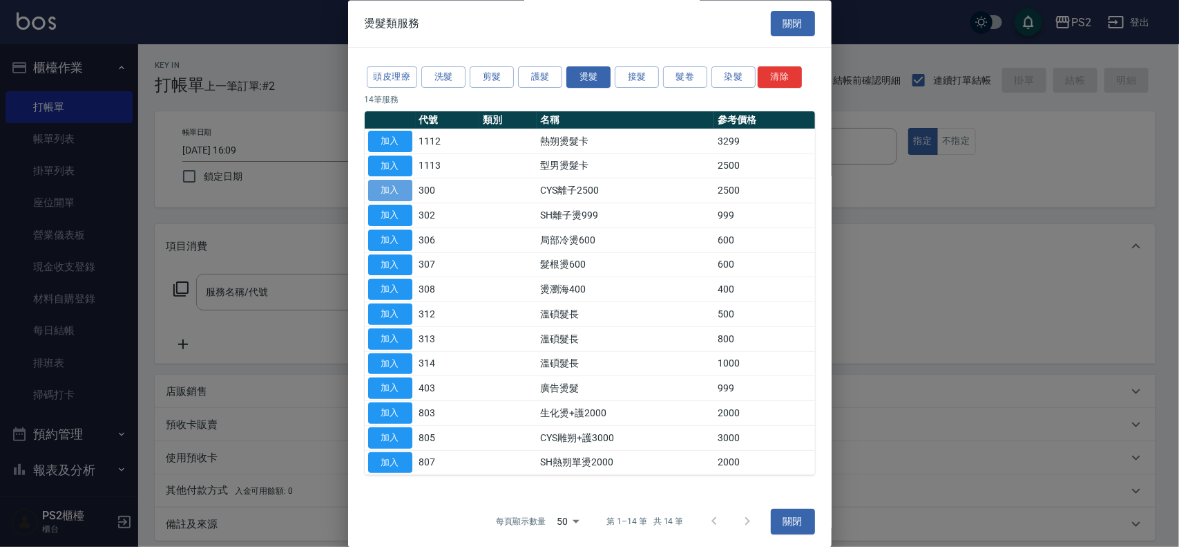
click at [388, 192] on button "加入" at bounding box center [390, 190] width 44 height 21
type input "CYS離子2500(300)"
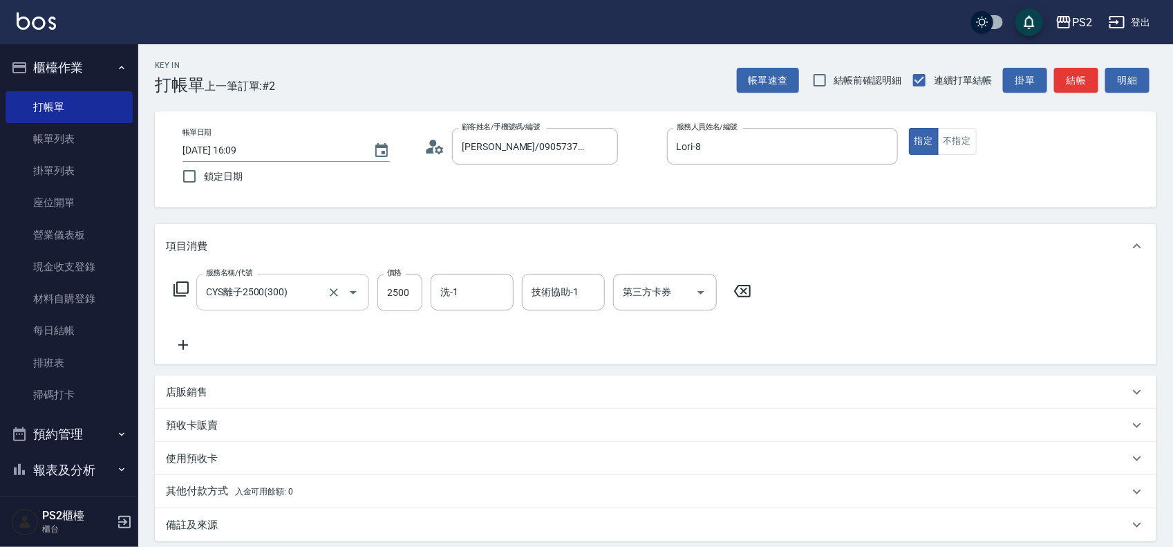
click at [307, 292] on input "CYS離子2500(300)" at bounding box center [263, 292] width 122 height 24
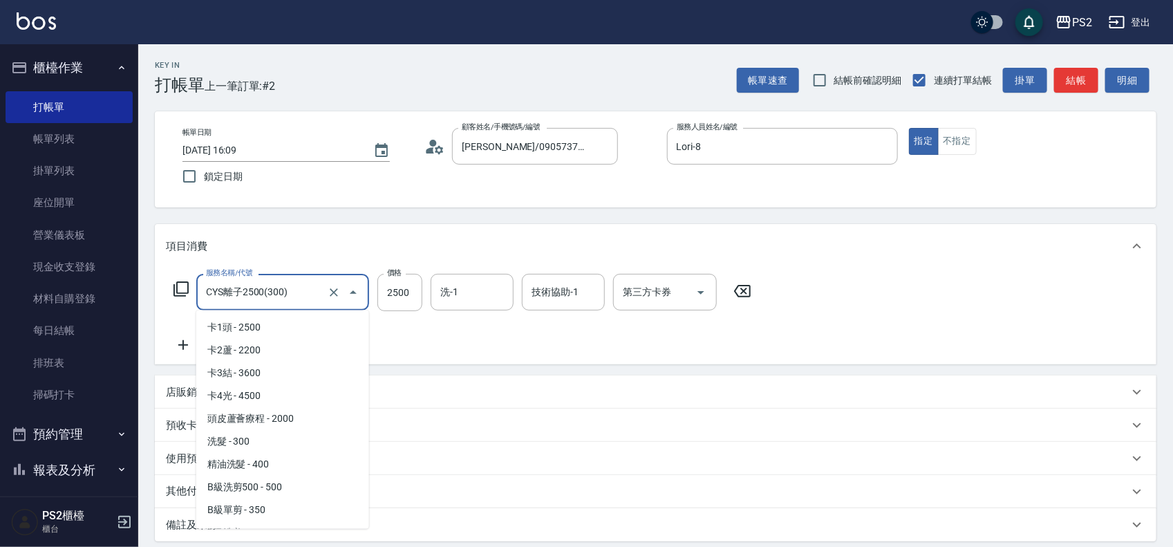
scroll to position [643, 0]
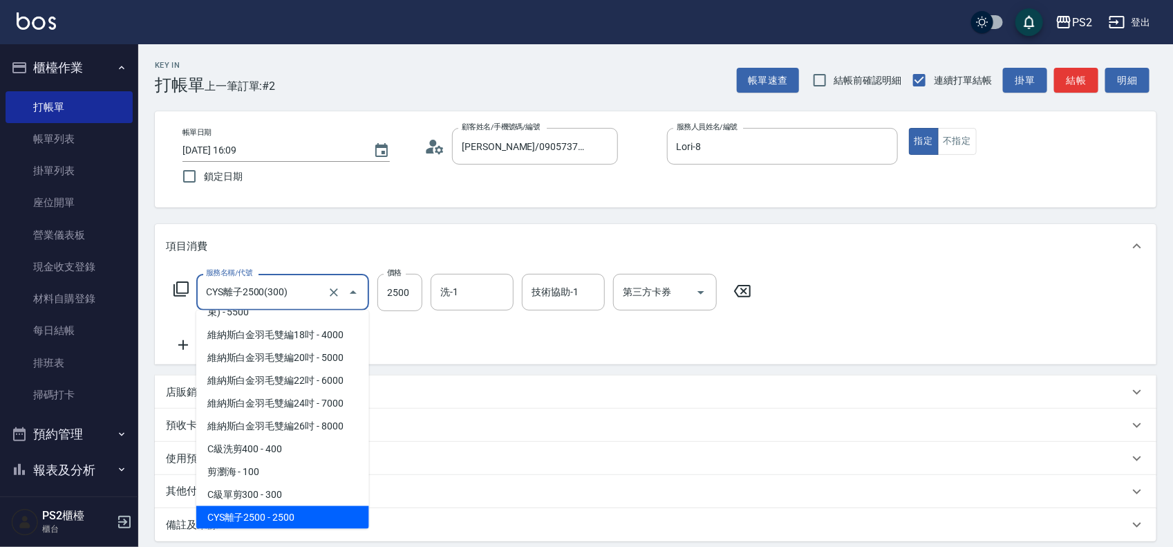
click at [307, 292] on input "CYS離子2500(300)" at bounding box center [263, 292] width 122 height 24
click at [305, 290] on input "CYS離子2500(300)" at bounding box center [263, 292] width 122 height 24
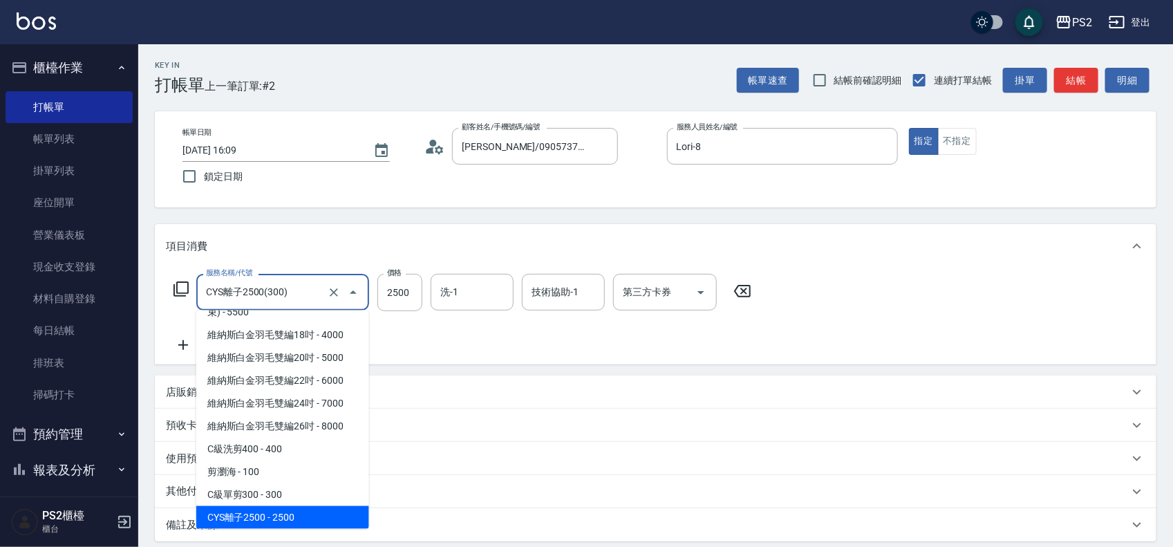
click at [305, 290] on input "CYS離子2500(300)" at bounding box center [263, 292] width 122 height 24
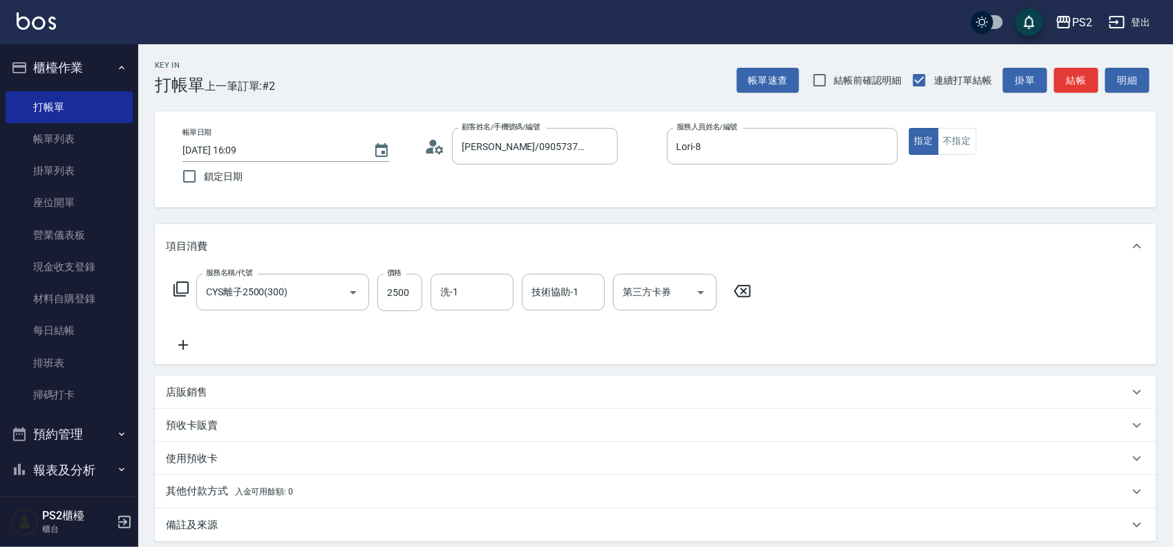
click at [873, 256] on div "項目消費" at bounding box center [655, 246] width 1001 height 44
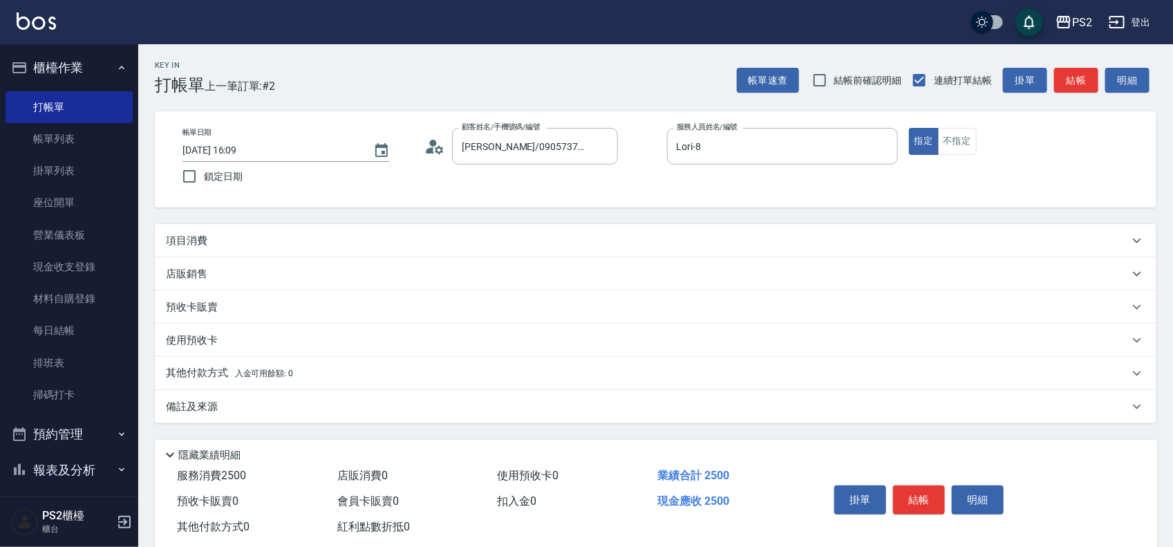
click at [310, 242] on div "項目消費" at bounding box center [647, 241] width 963 height 15
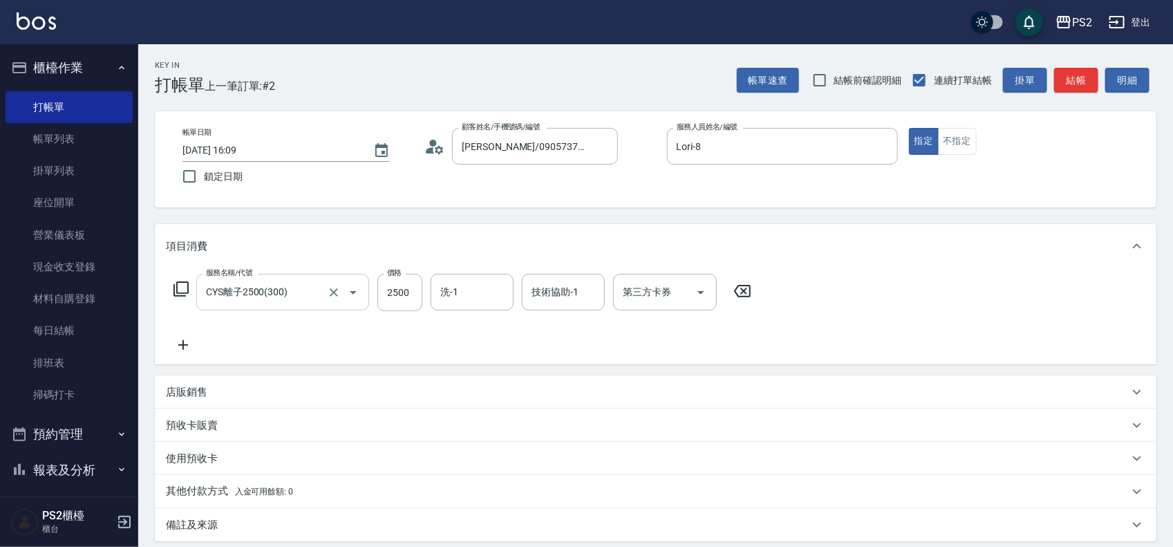
click at [301, 289] on input "CYS離子2500(300)" at bounding box center [263, 292] width 122 height 24
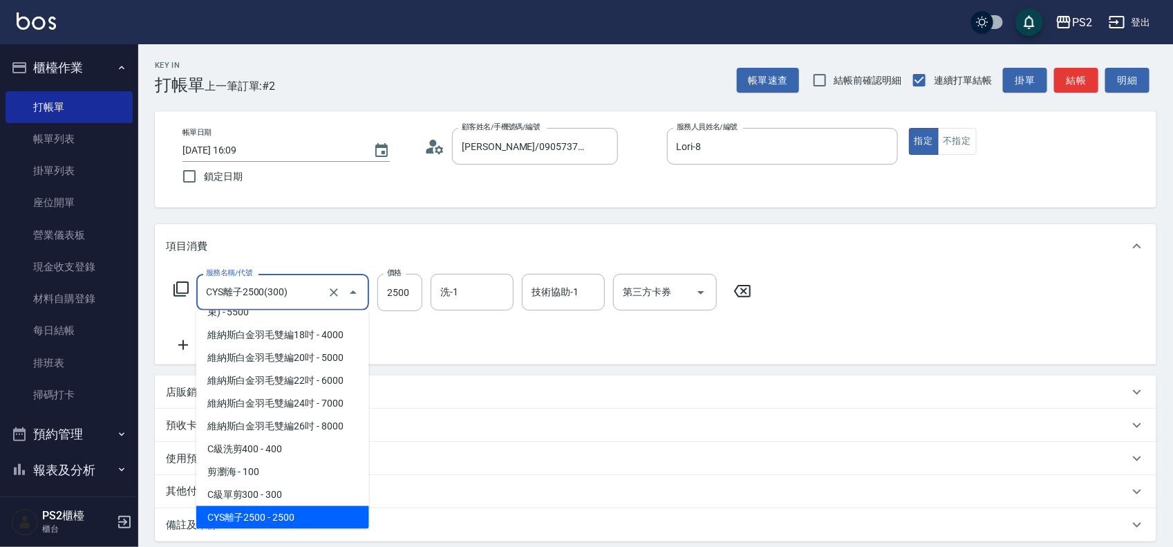
click at [301, 289] on input "CYS離子2500(300)" at bounding box center [263, 292] width 122 height 24
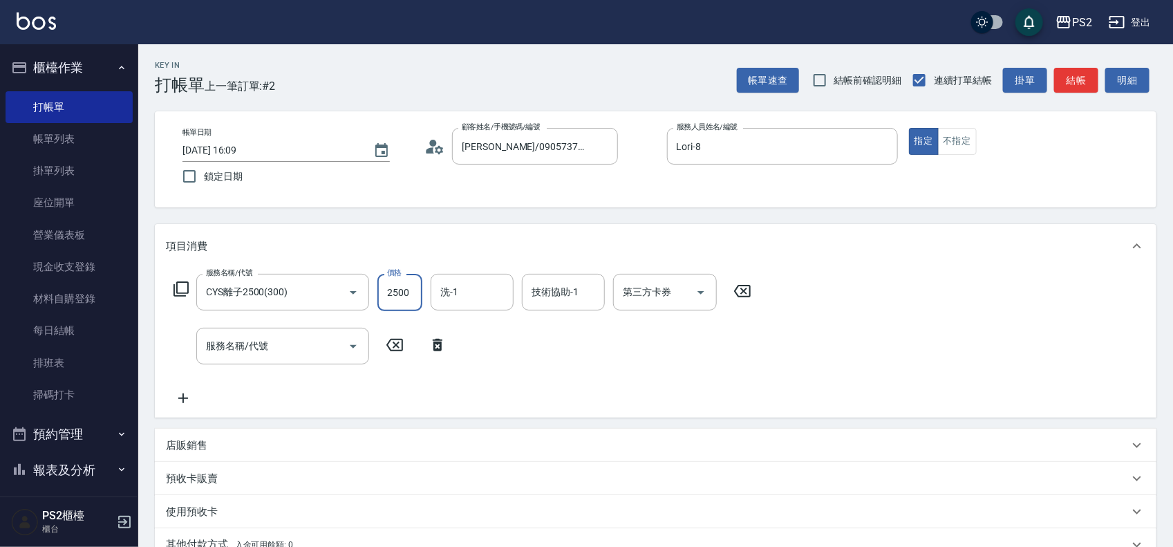
click at [405, 299] on input "2500" at bounding box center [399, 292] width 45 height 37
type input "3000"
click at [264, 342] on div "服務名稱/代號 服務名稱/代號" at bounding box center [282, 346] width 173 height 37
click at [264, 342] on input "服務名稱/代號" at bounding box center [272, 346] width 140 height 24
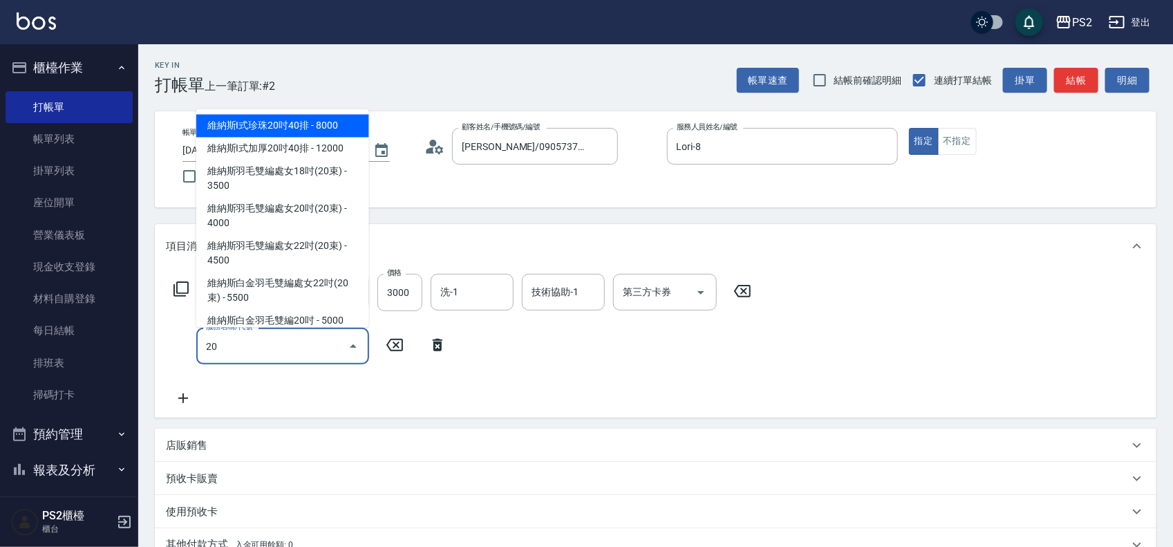
type input "2"
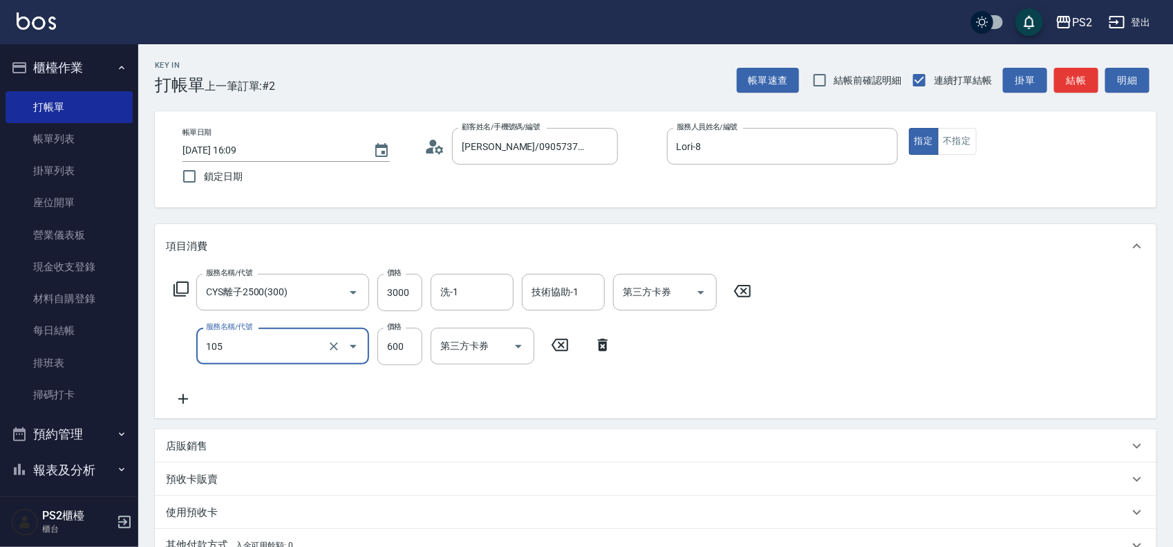
type input "A級洗剪600(105)"
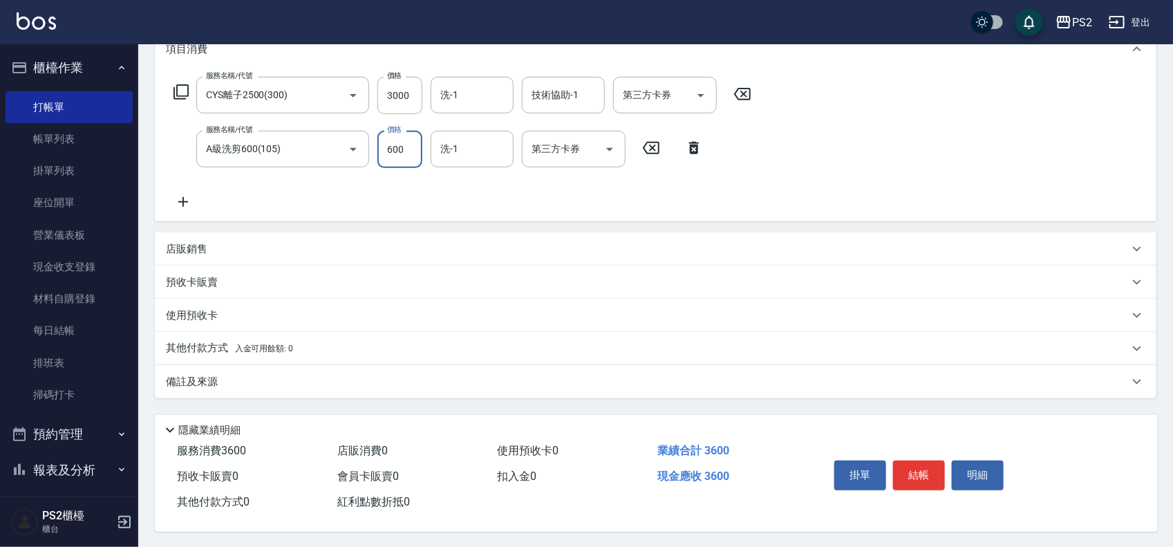
scroll to position [204, 0]
click at [905, 470] on button "結帳" at bounding box center [919, 473] width 52 height 29
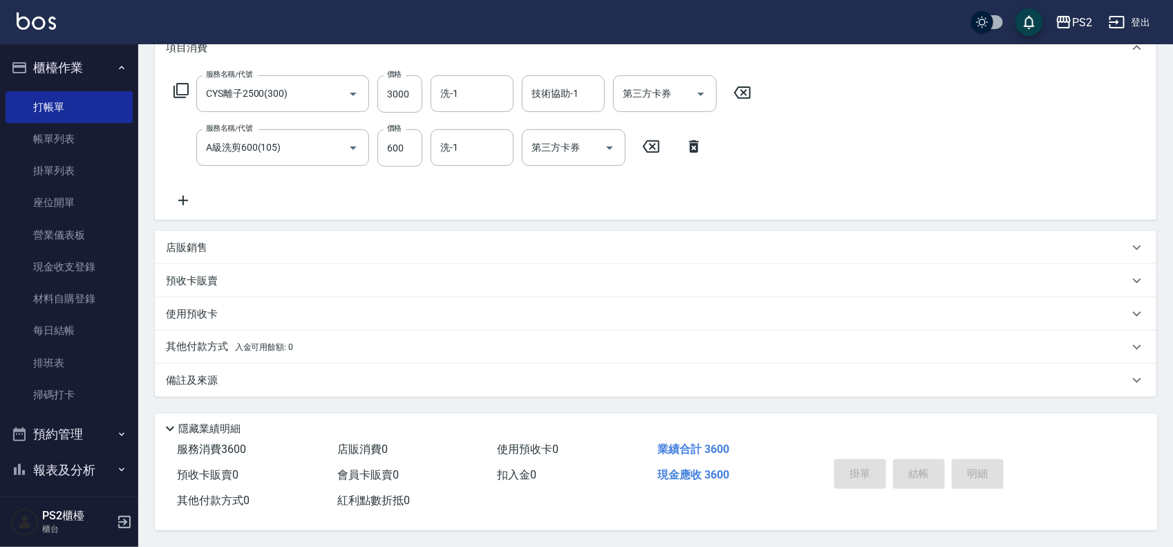
type input "[DATE] 16:12"
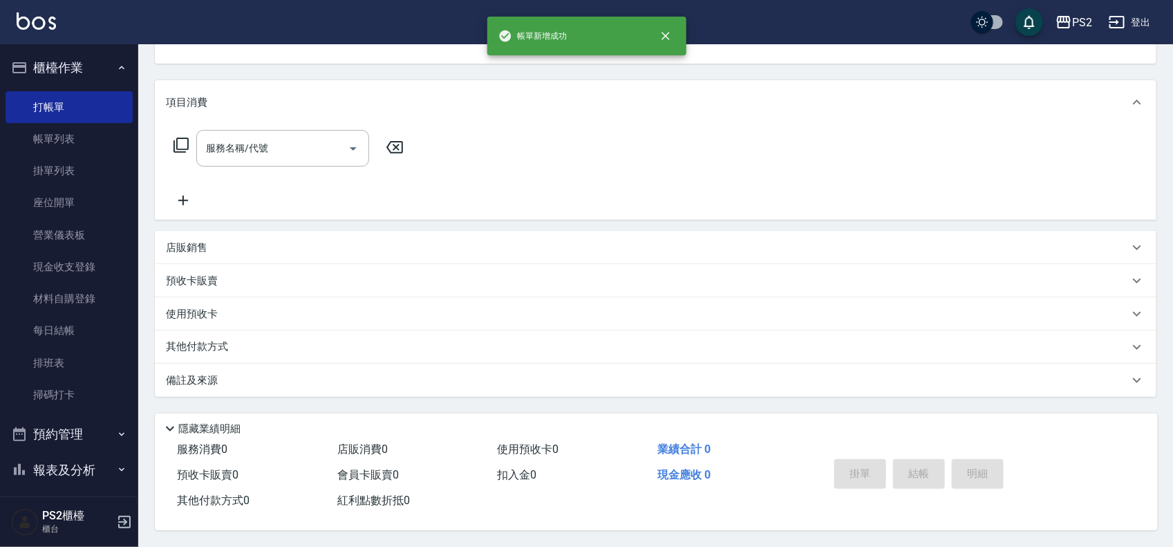
scroll to position [0, 0]
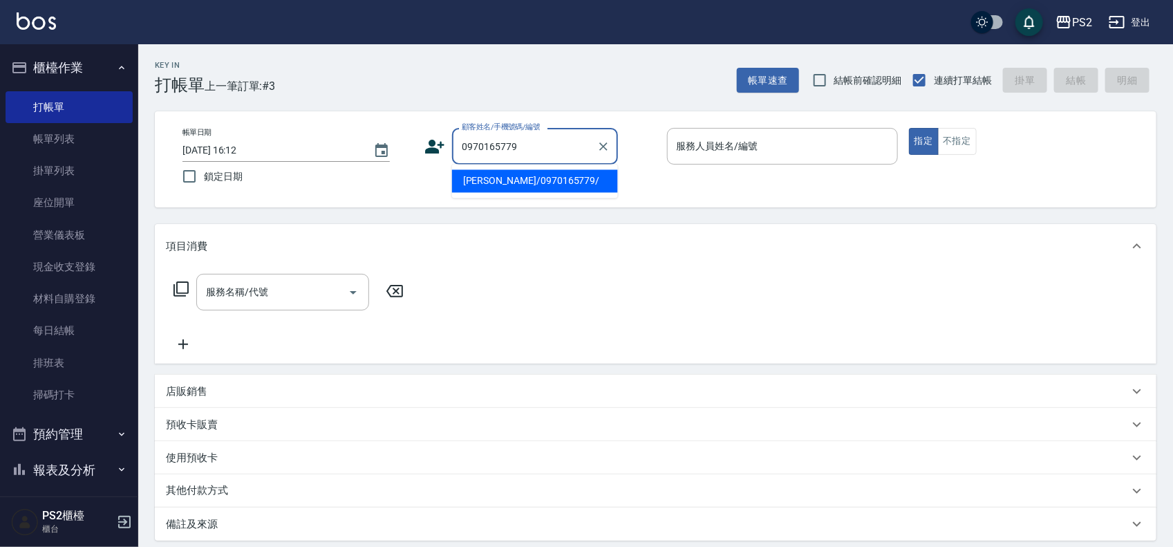
type input "[PERSON_NAME]/0970165779/"
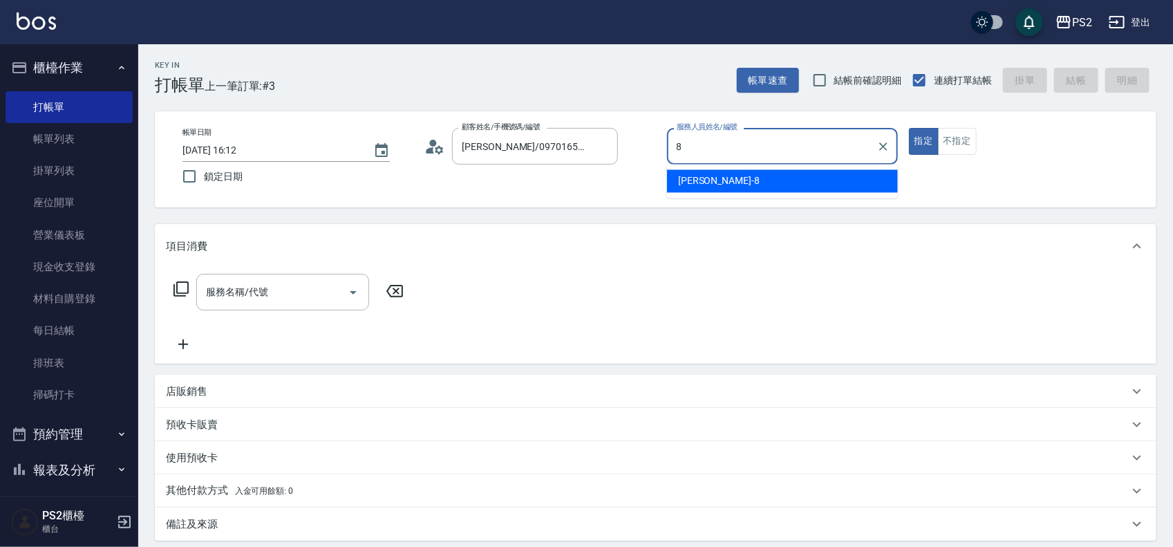
type input "Lori-8"
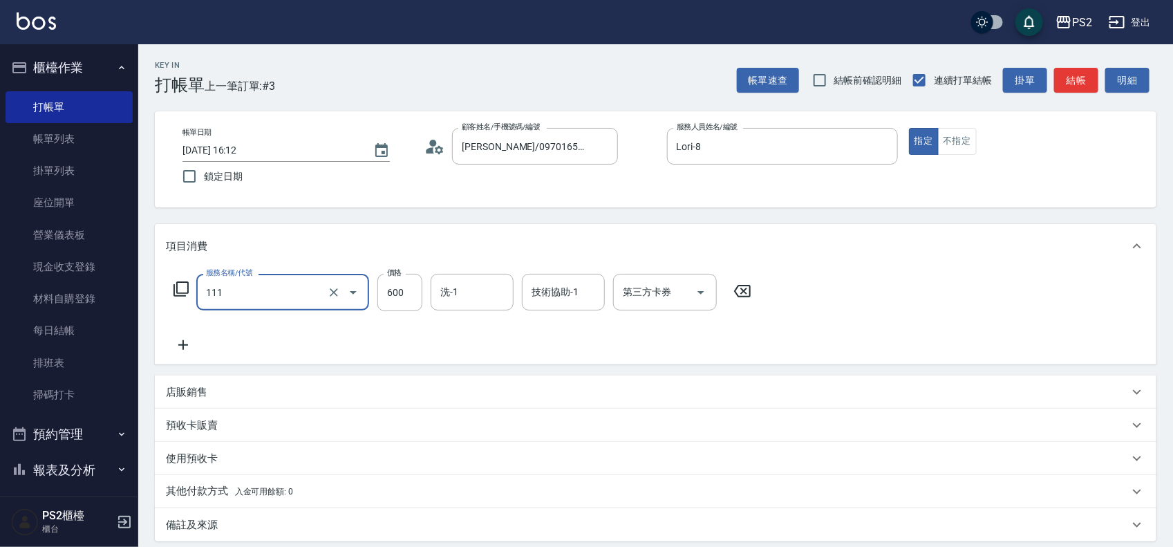
type input "精油洗+去角質(111)"
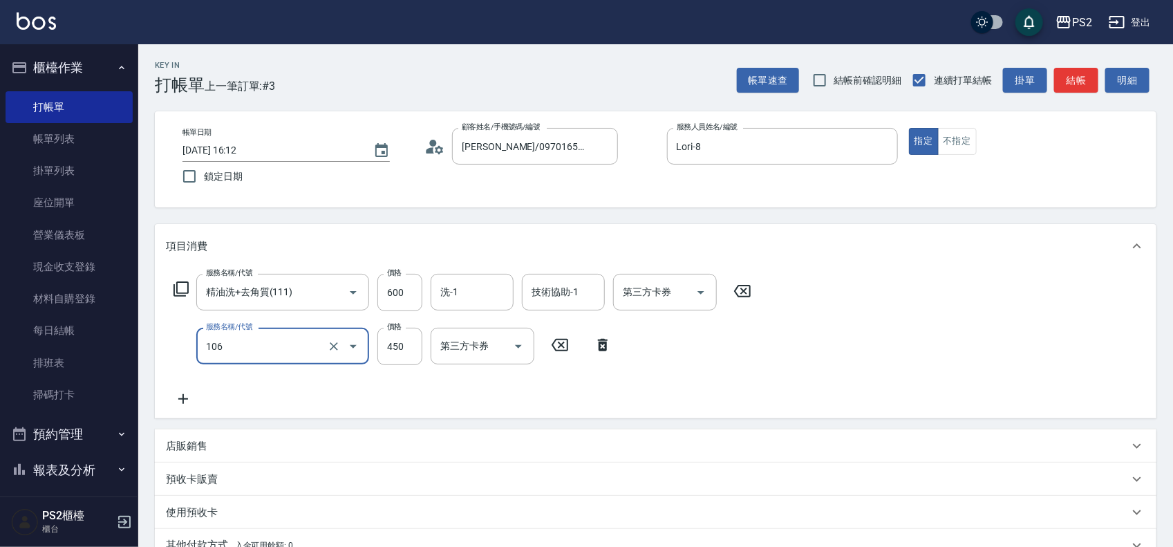
type input "A級單剪(106)"
click at [403, 298] on input "600" at bounding box center [399, 292] width 45 height 37
type input "700"
click at [945, 287] on div "服務名稱/代號 精油洗+去角質(111) 服務名稱/代號 價格 700 價格 洗-1 洗-1 技術協助-1 技術協助-1 第三方卡券 第三方卡券 服務名稱/代…" at bounding box center [655, 343] width 1001 height 150
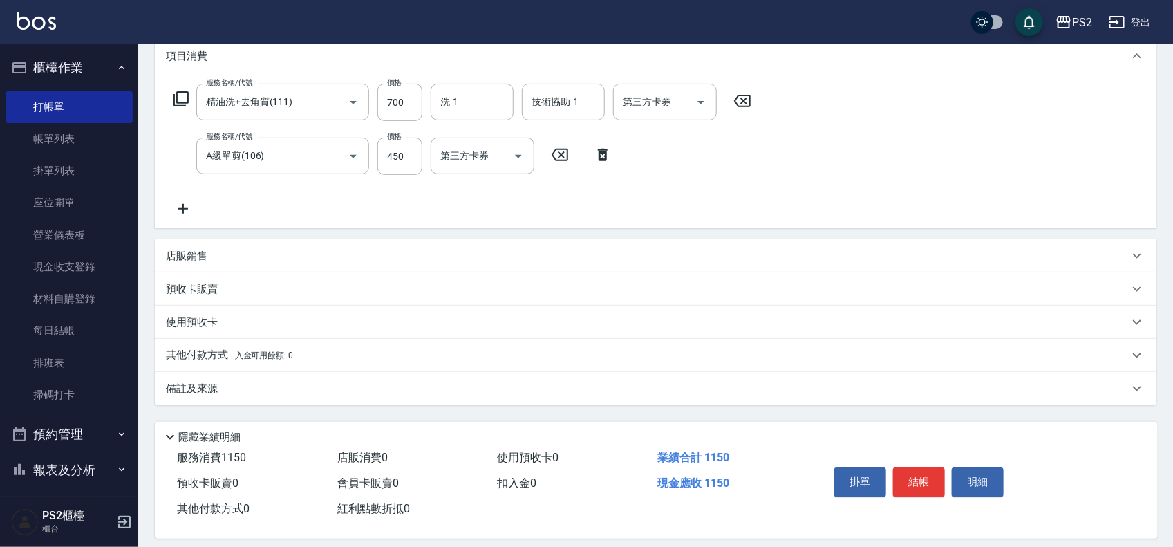
scroll to position [204, 0]
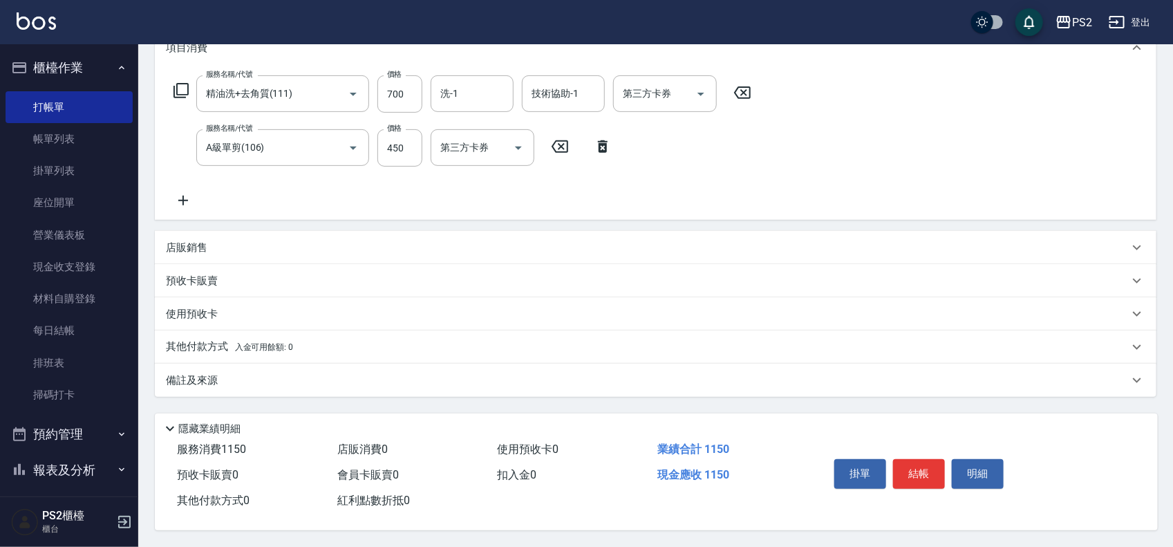
click at [925, 465] on button "結帳" at bounding box center [919, 473] width 52 height 29
type input "[DATE] 16:13"
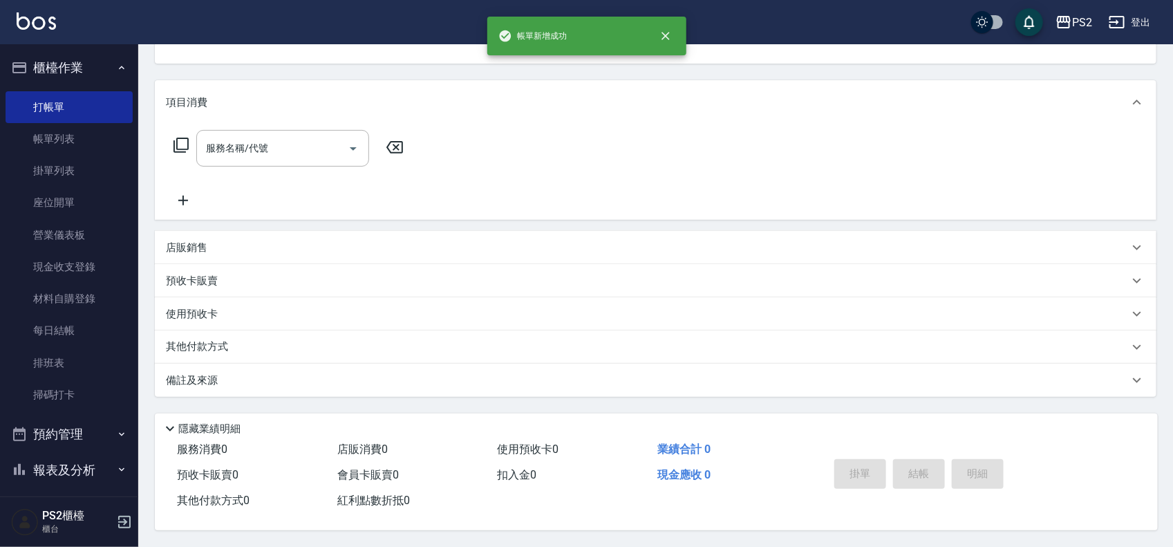
scroll to position [0, 0]
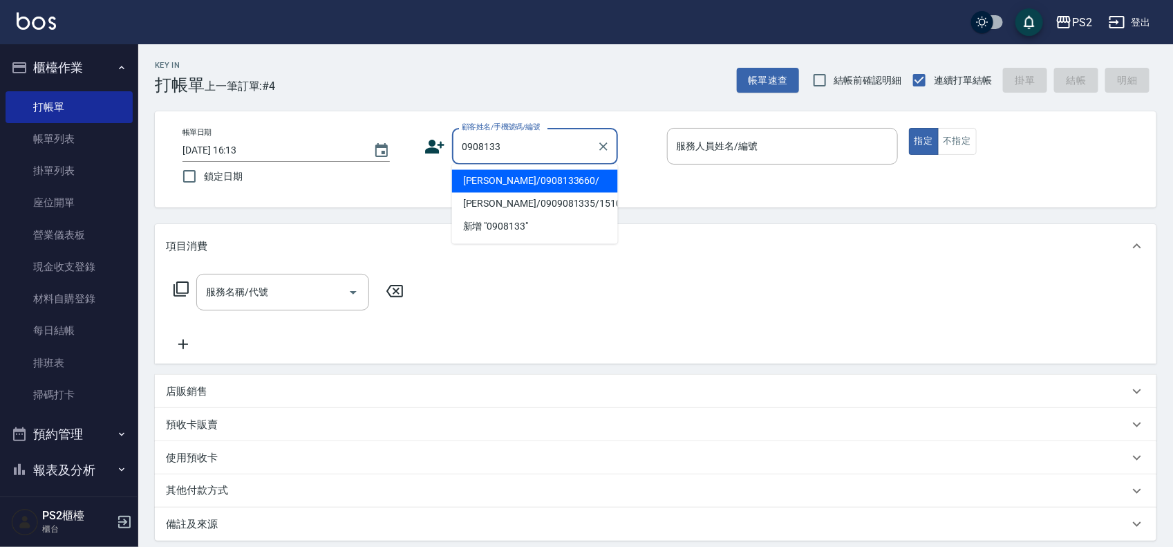
type input "[PERSON_NAME]/0908133660/"
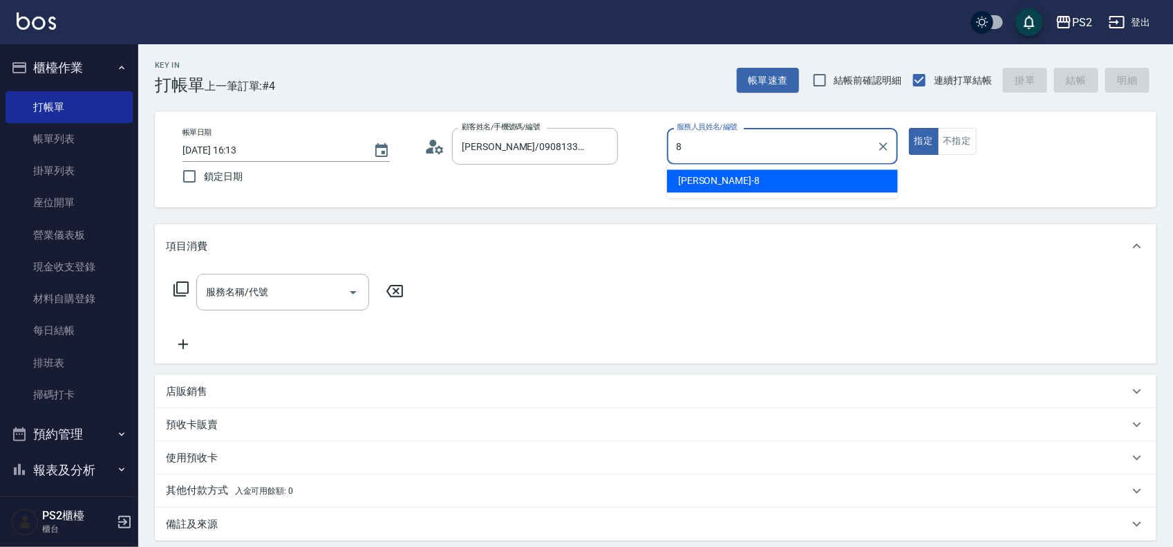
type input "Lori-8"
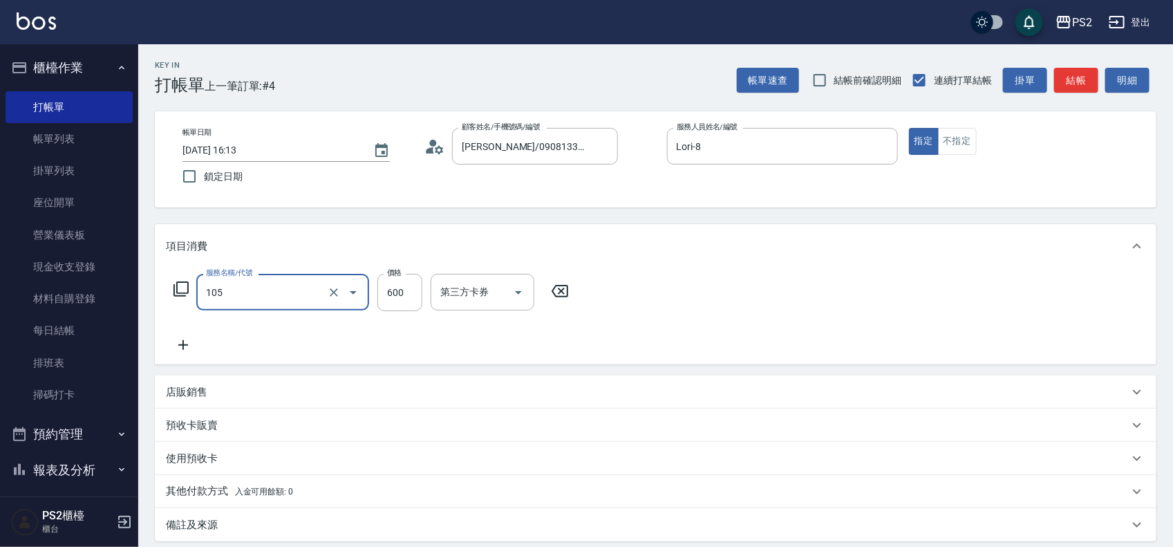
type input "A級洗剪600(105)"
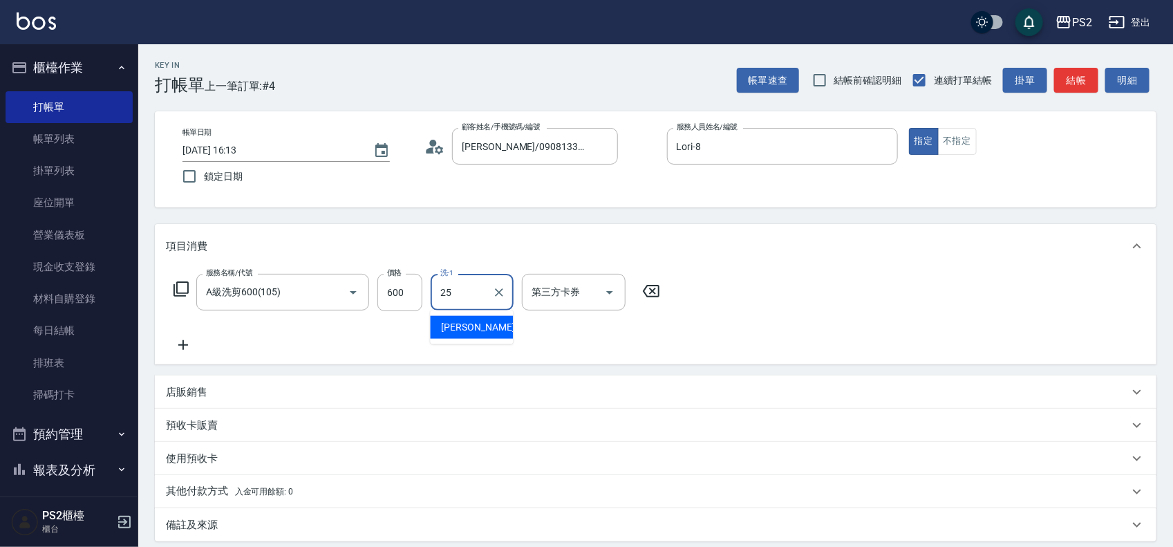
type input "[PERSON_NAME]-25"
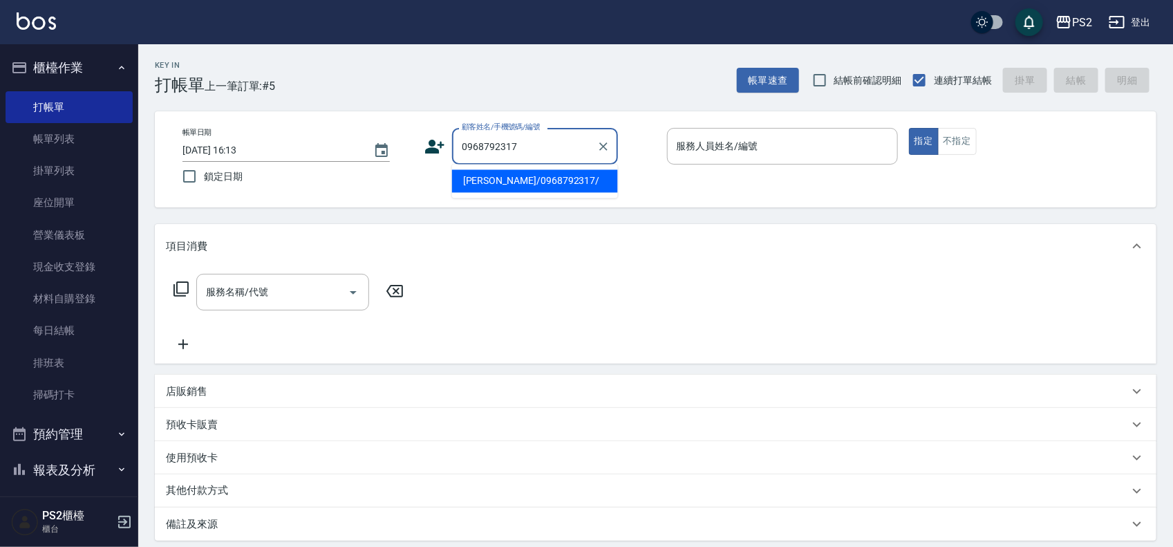
type input "[PERSON_NAME]/0968792317/"
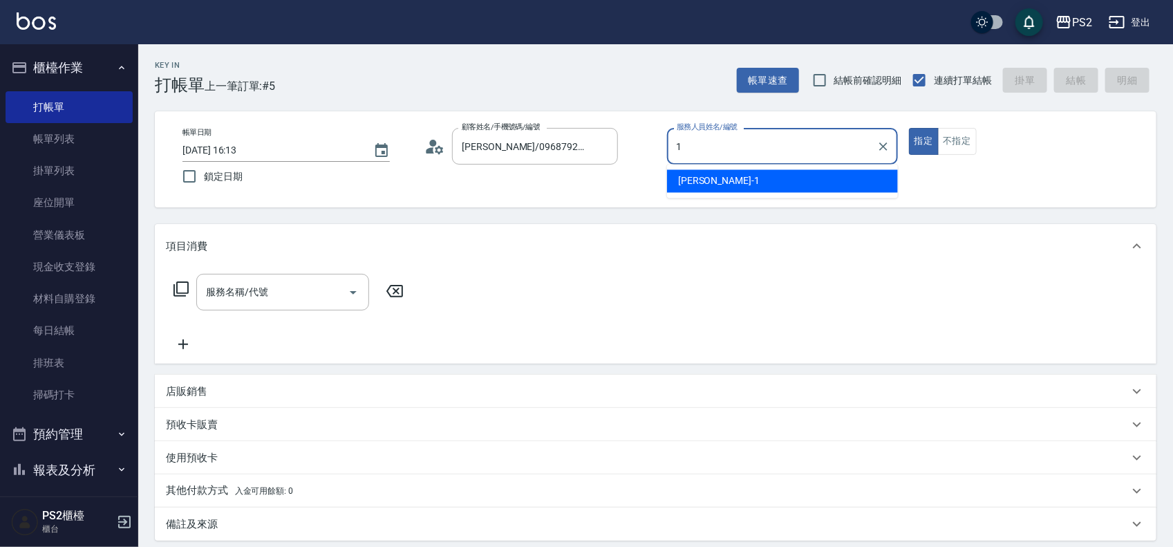
type input "Polly-1"
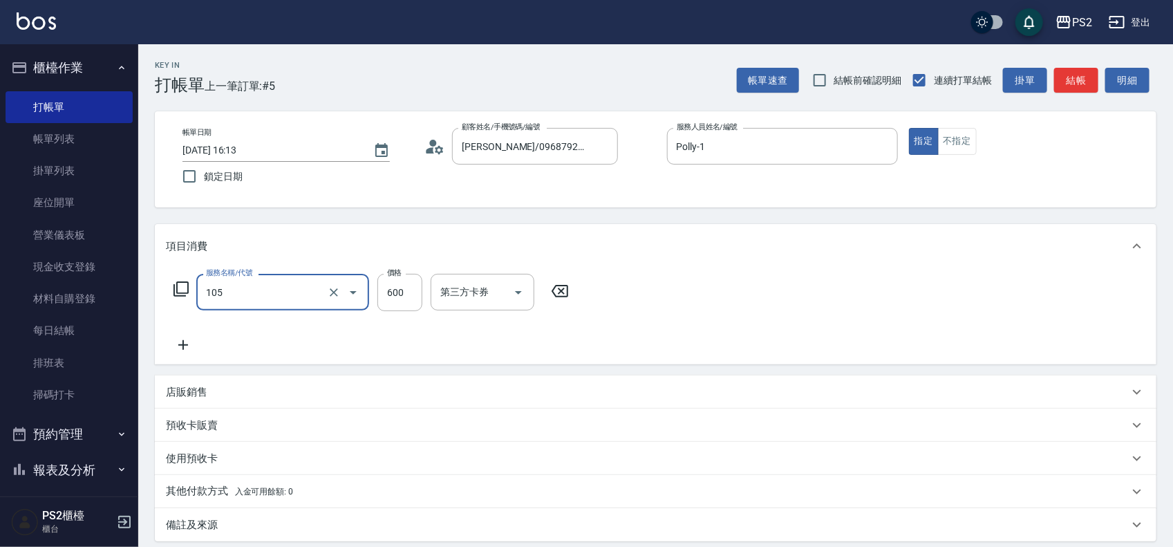
type input "A級洗剪600(105)"
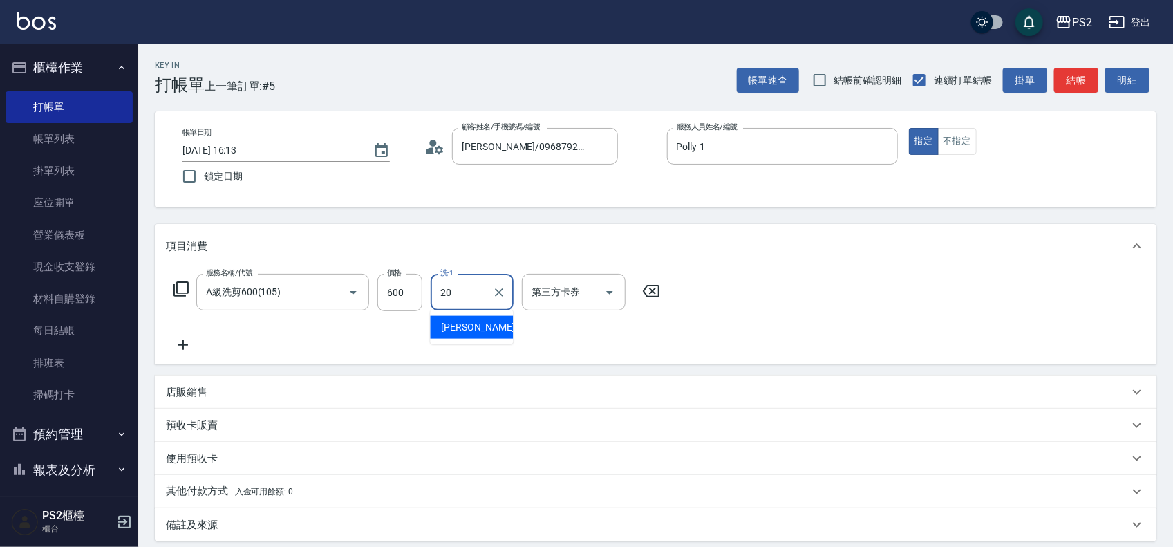
type input "[PERSON_NAME]-20"
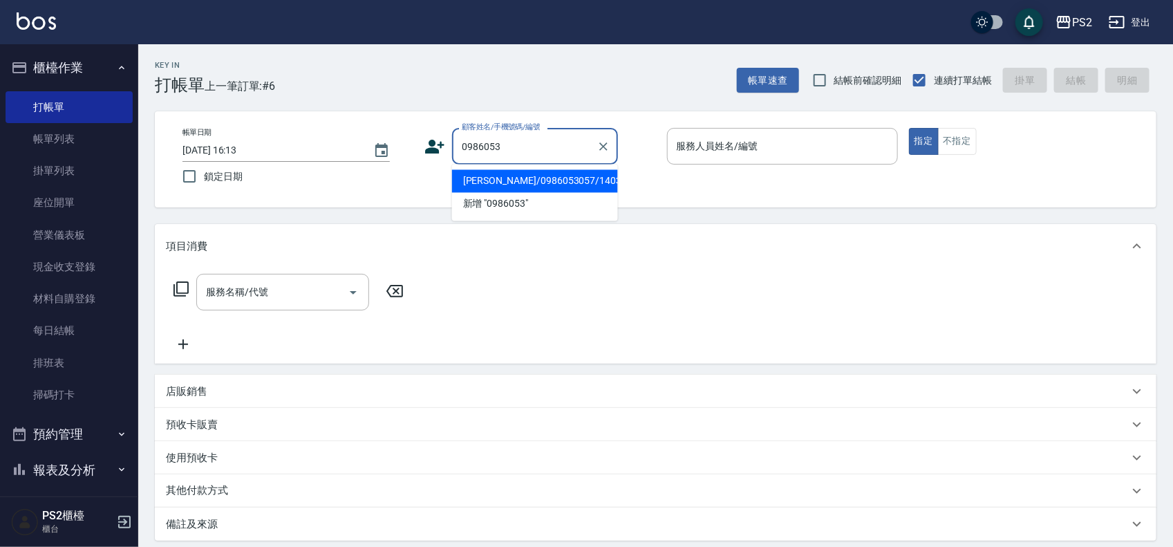
type input "[PERSON_NAME]/0986053057/14031"
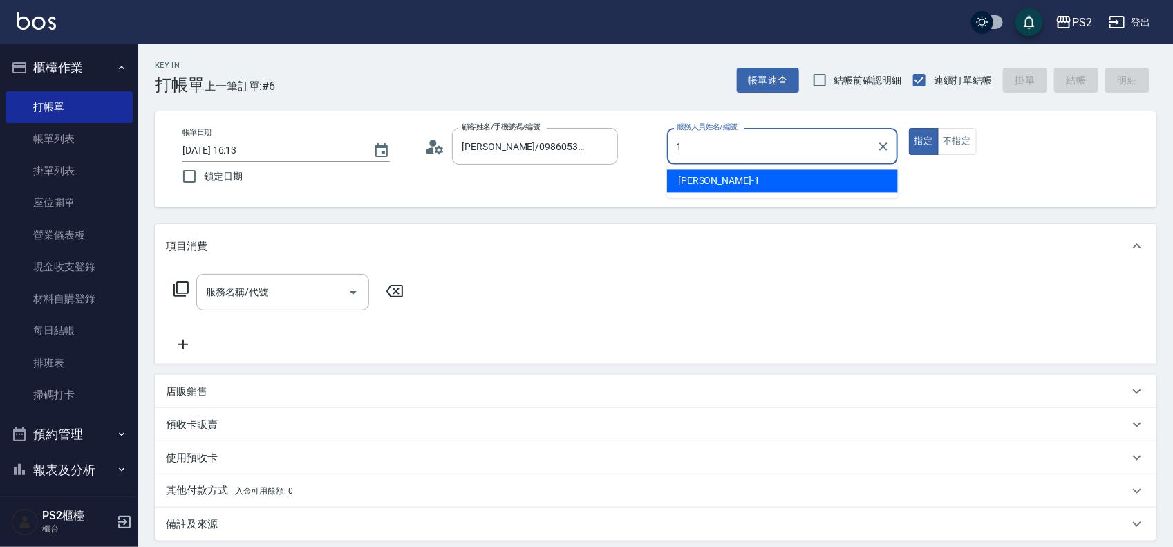
type input "Polly-1"
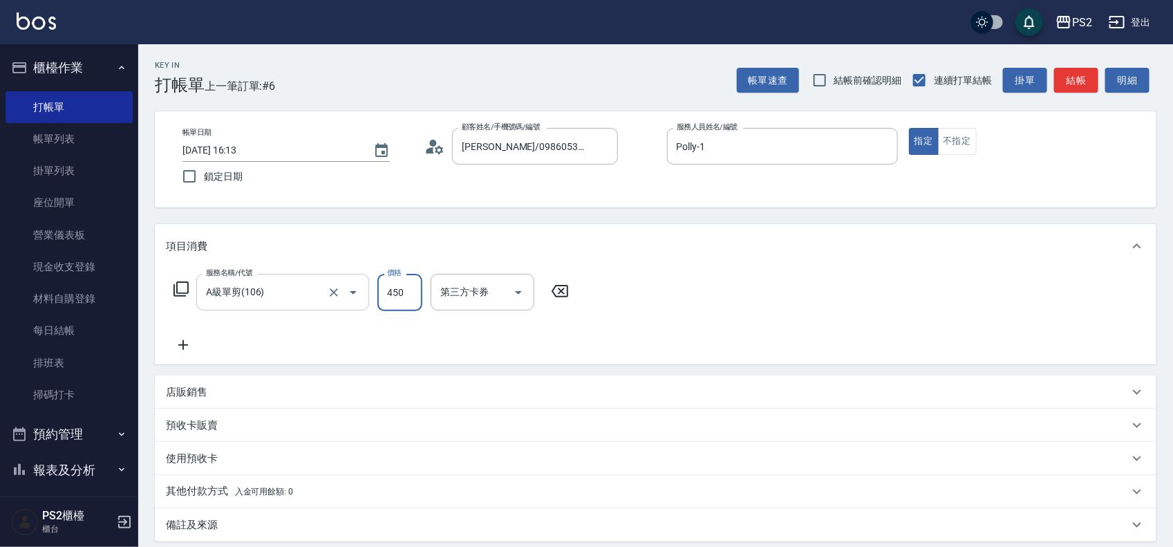
click at [274, 298] on input "A級單剪(106)" at bounding box center [263, 292] width 122 height 24
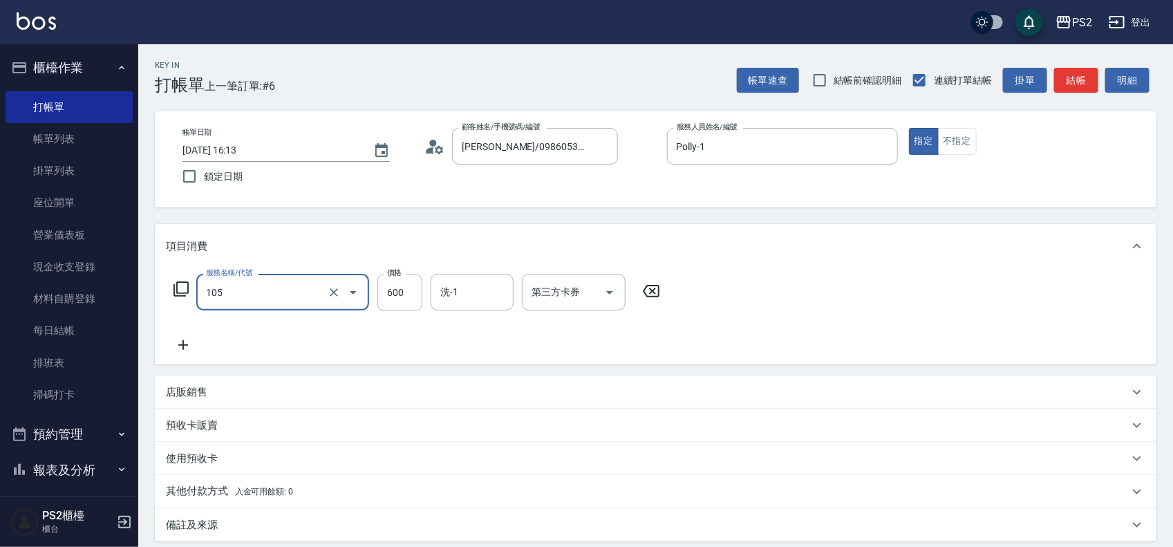
type input "A級洗剪600(105)"
click at [750, 152] on input "Polly-1" at bounding box center [772, 146] width 198 height 24
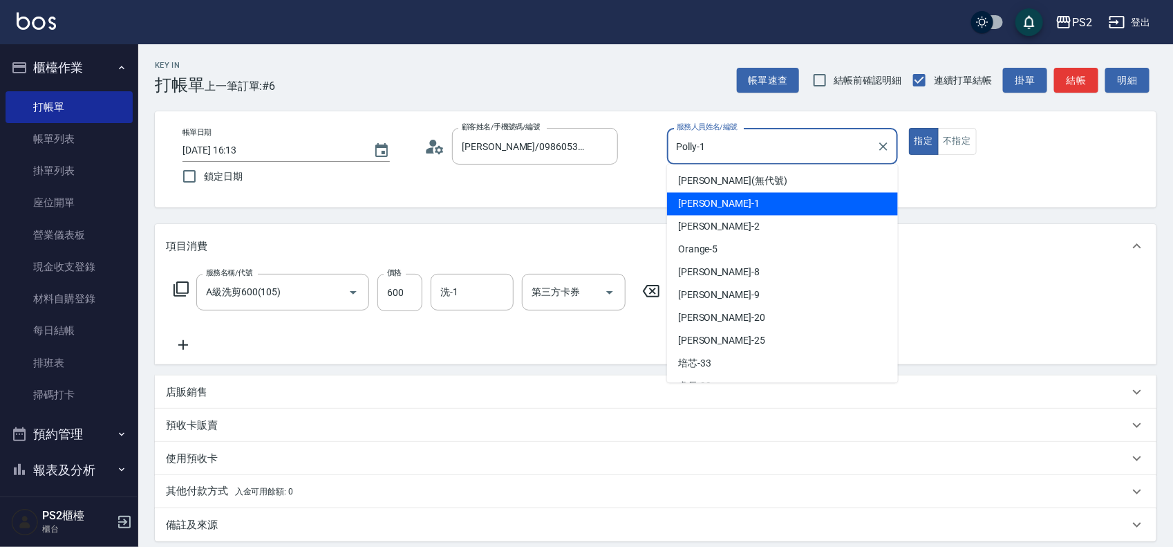
click at [750, 152] on input "Polly-1" at bounding box center [772, 146] width 198 height 24
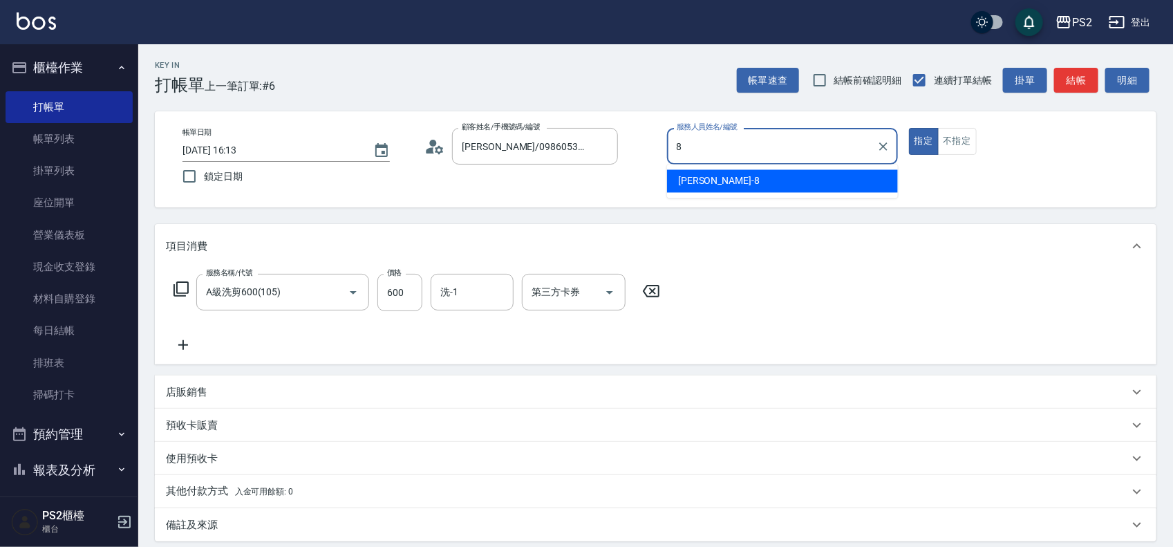
type input "Lori-8"
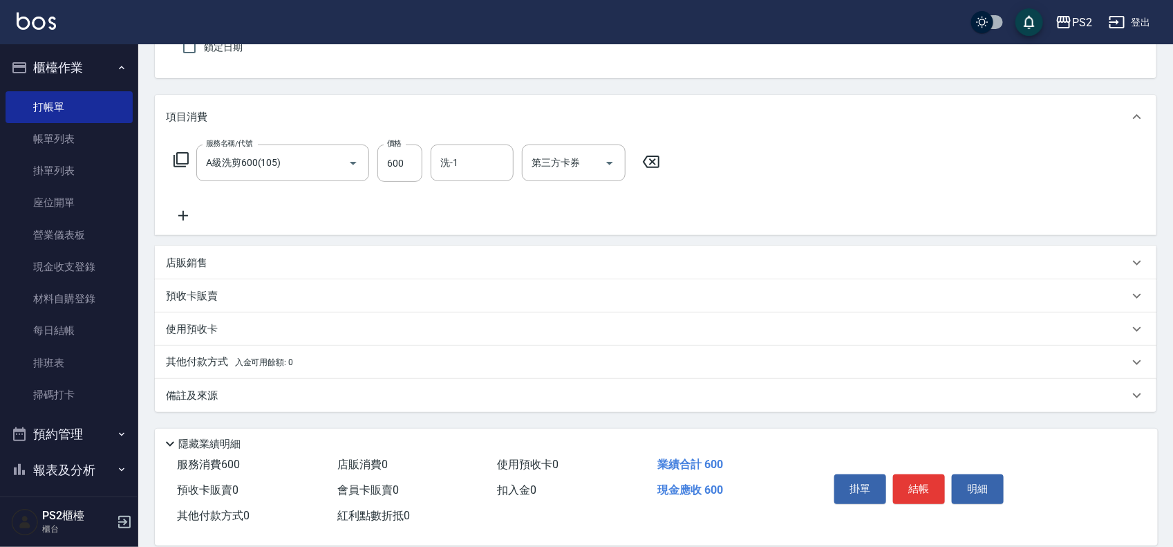
scroll to position [149, 0]
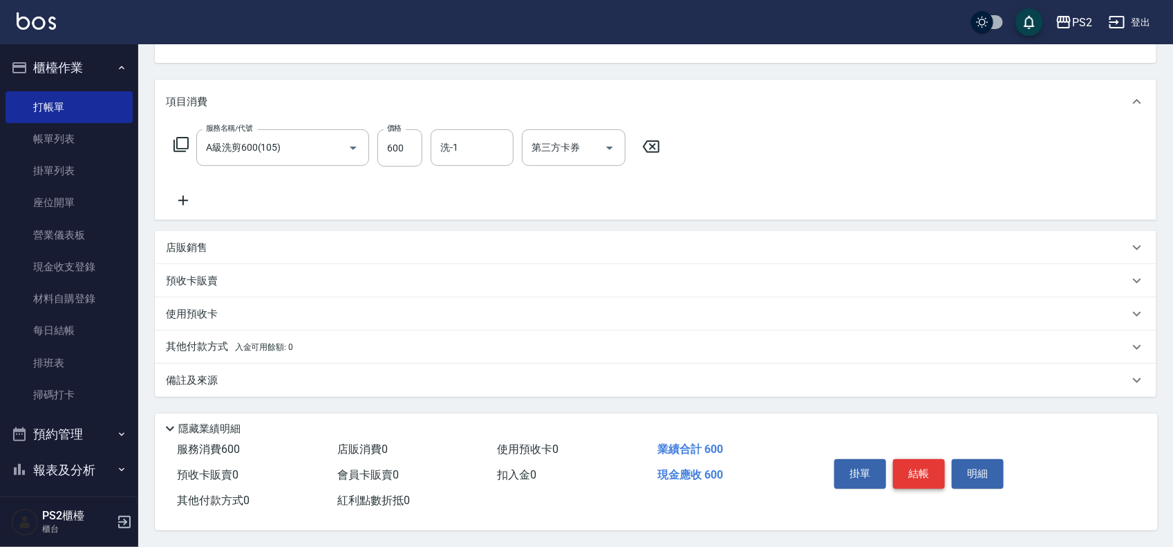
click at [929, 468] on button "結帳" at bounding box center [919, 473] width 52 height 29
type input "[DATE] 16:14"
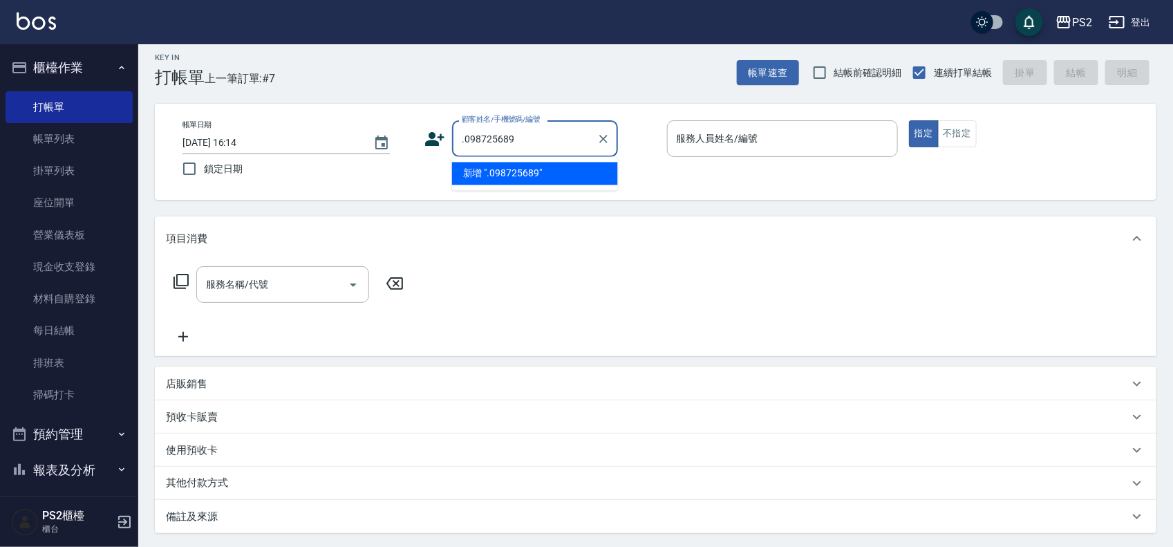
scroll to position [0, 0]
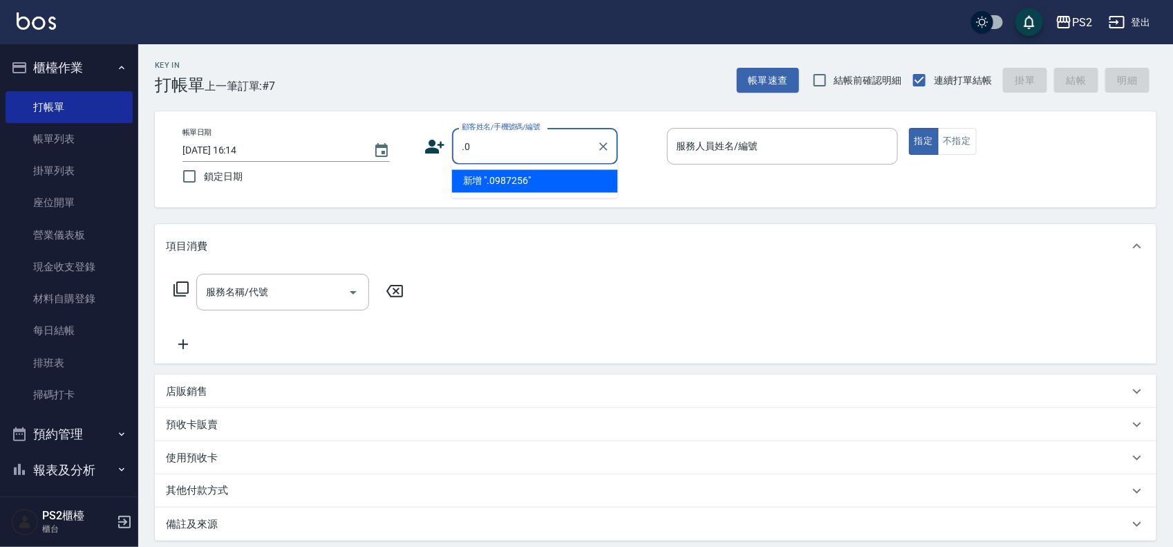
type input "."
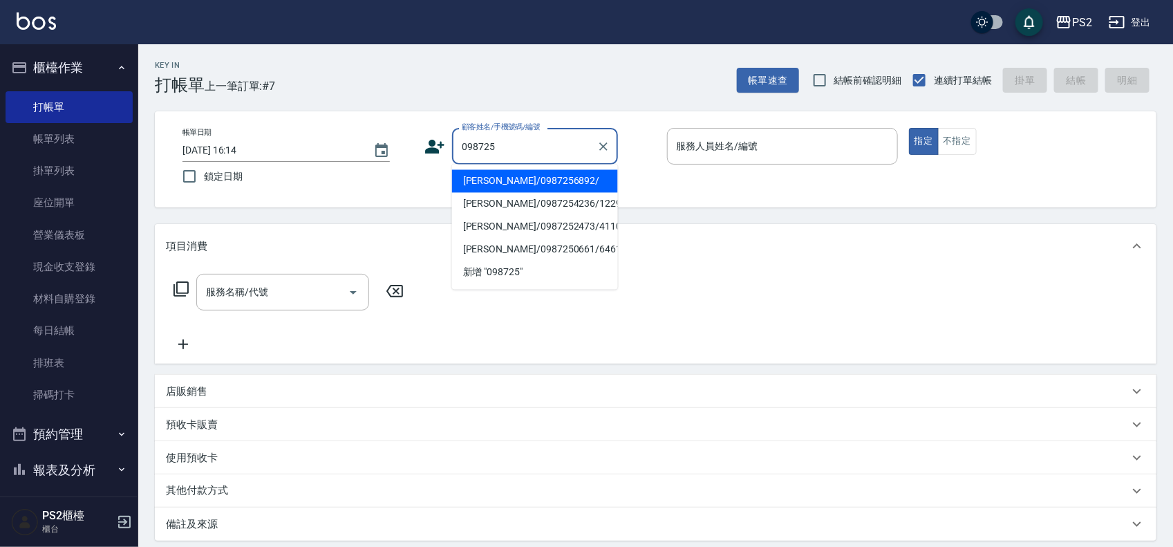
type input "[PERSON_NAME]/0987256892/"
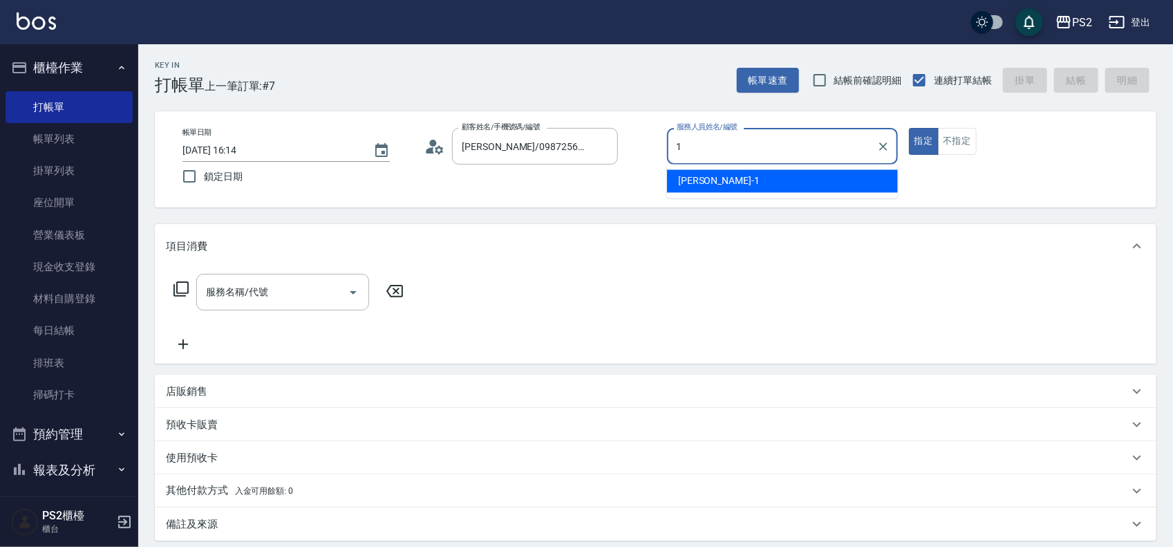
type input "Polly-1"
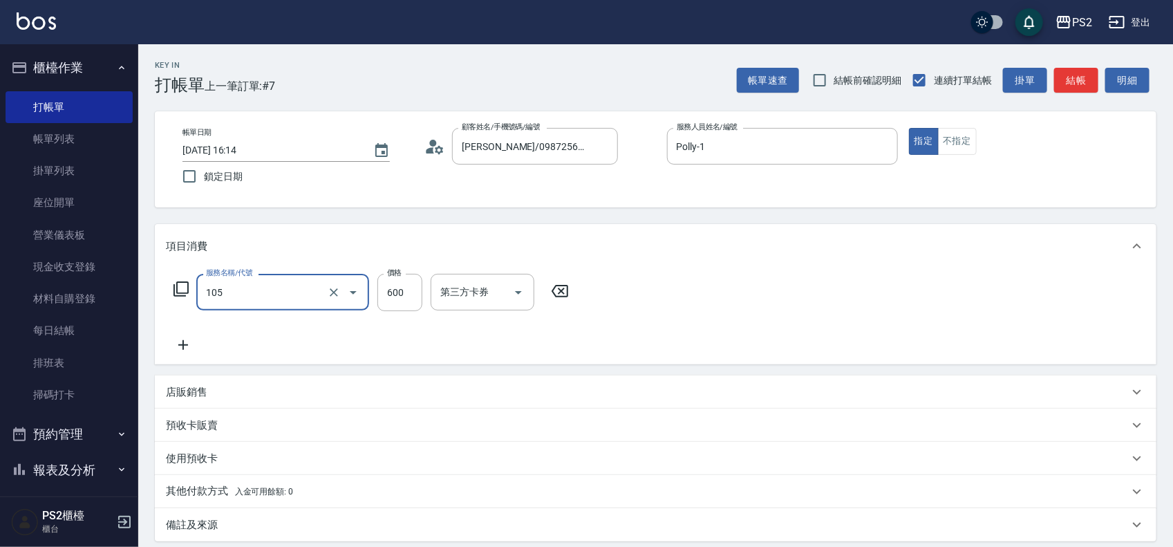
type input "A級洗剪600(105)"
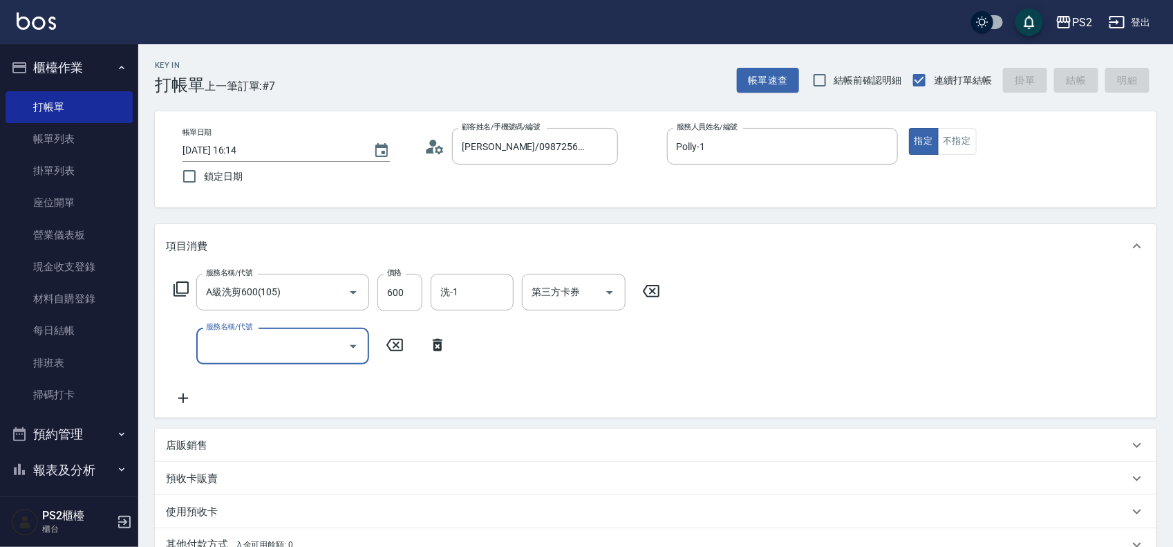
type input "[DATE] 16:15"
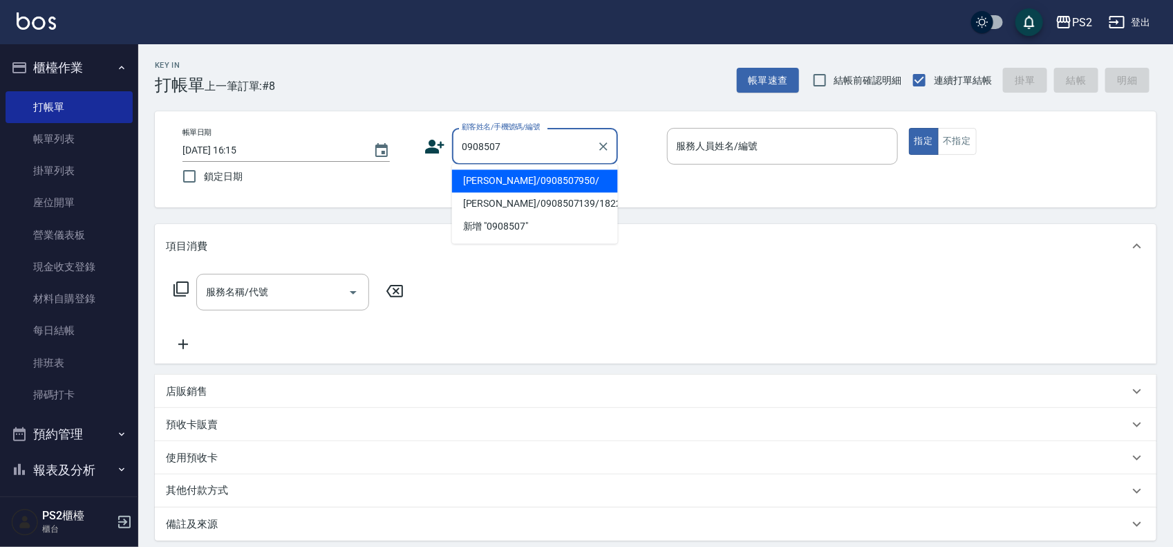
type input "[PERSON_NAME]/0908507950/"
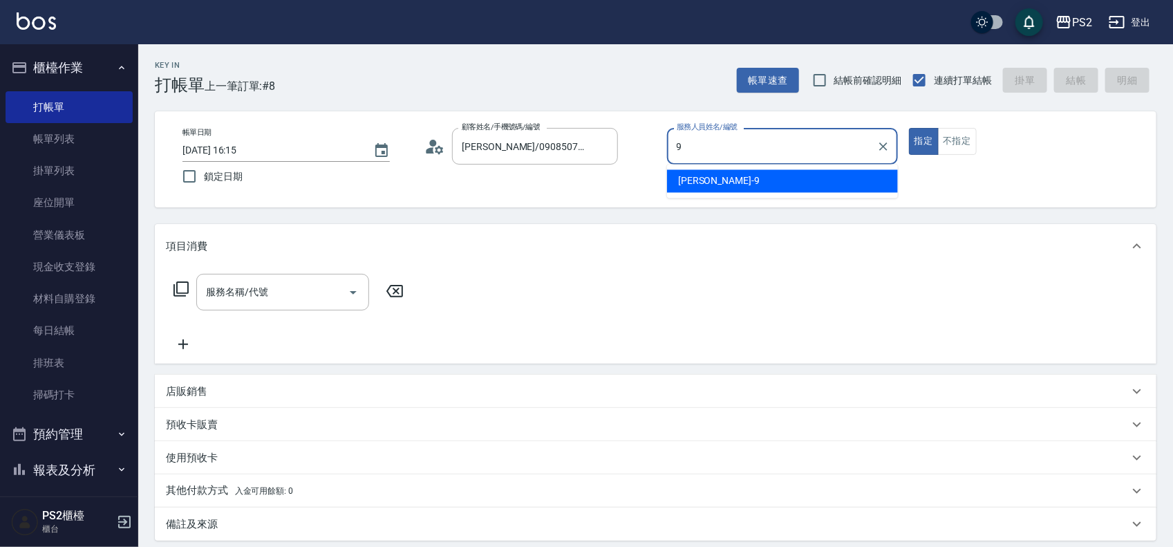
type input "[PERSON_NAME]-9"
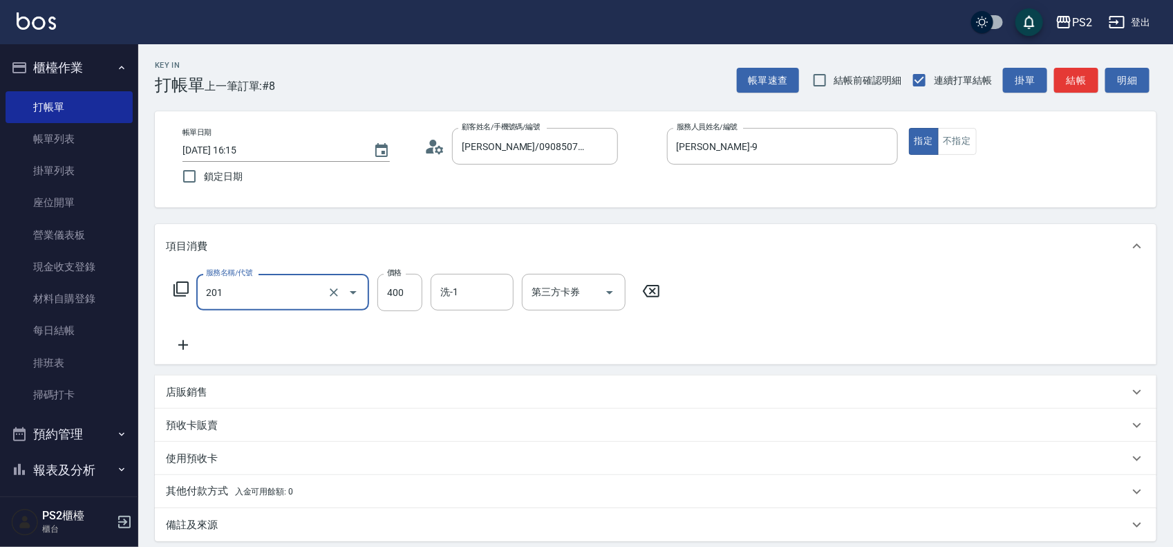
type input "C級洗剪400(201)"
type input "500"
type input "培芯-33"
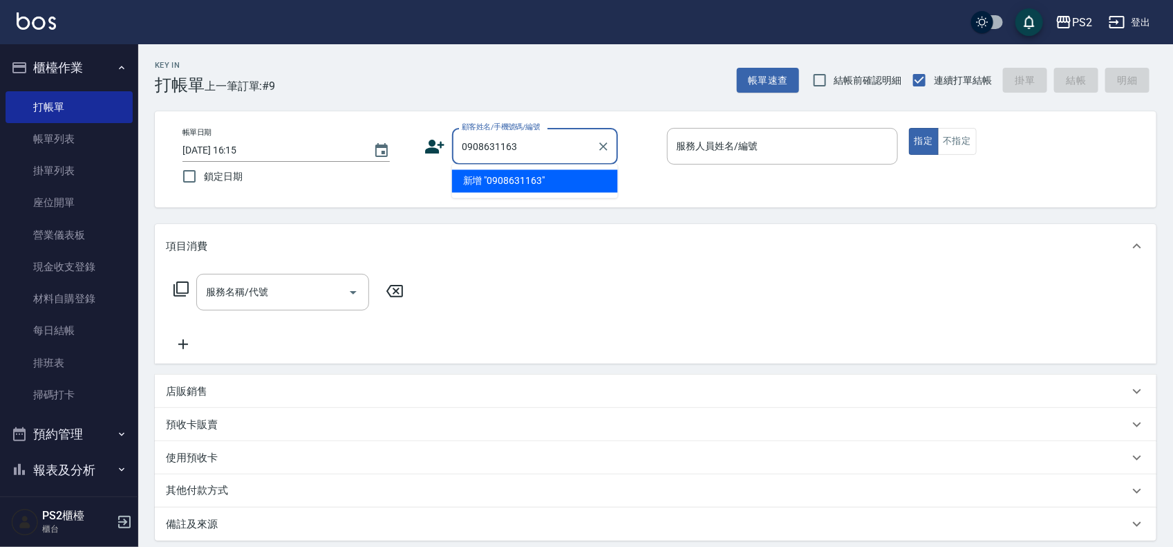
click at [497, 184] on li "新增 "0908631163"" at bounding box center [535, 181] width 166 height 23
type input "0908631163"
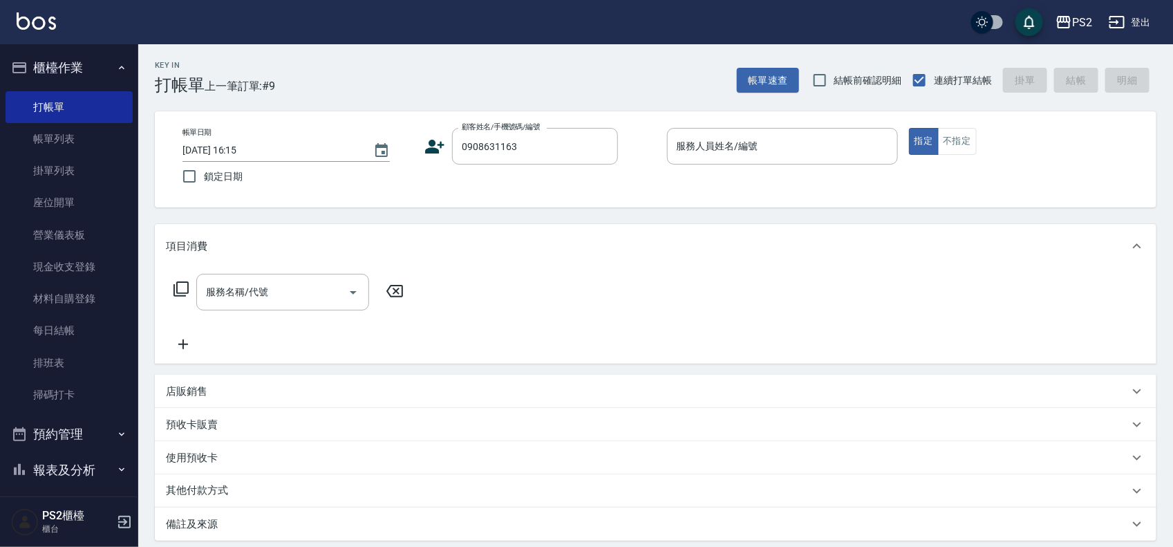
click at [419, 140] on div "帳單日期 [DATE] 16:15 鎖定日期 顧客姓名/手機號碼/編號 0908631163 顧客姓名/手機號碼/編號 服務人員姓名/編號 服務人員姓名/編號…" at bounding box center [655, 159] width 968 height 63
click at [430, 146] on icon at bounding box center [434, 146] width 21 height 21
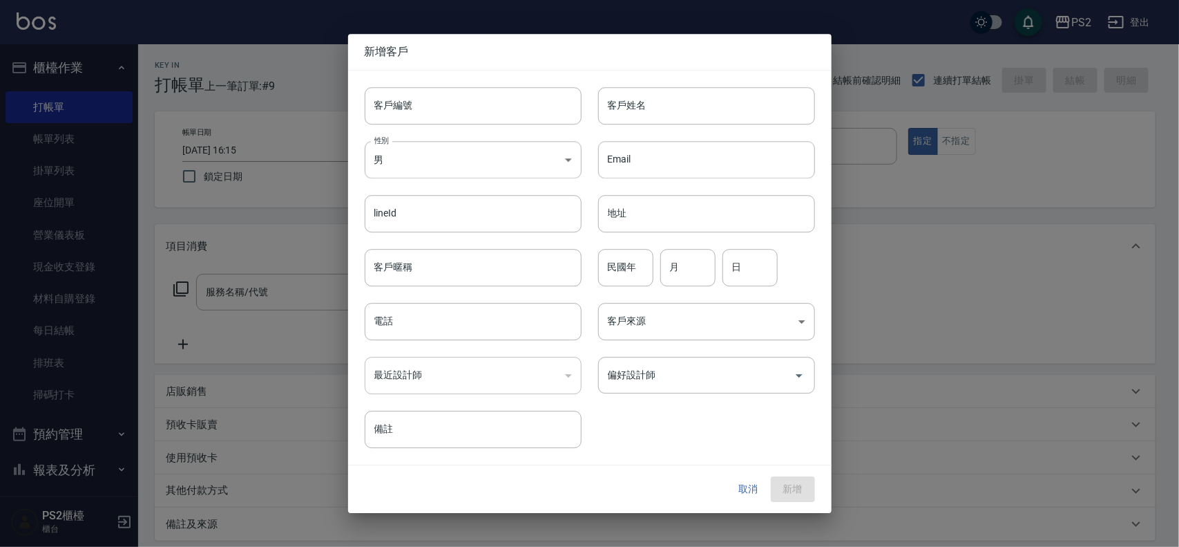
type input "0908631163"
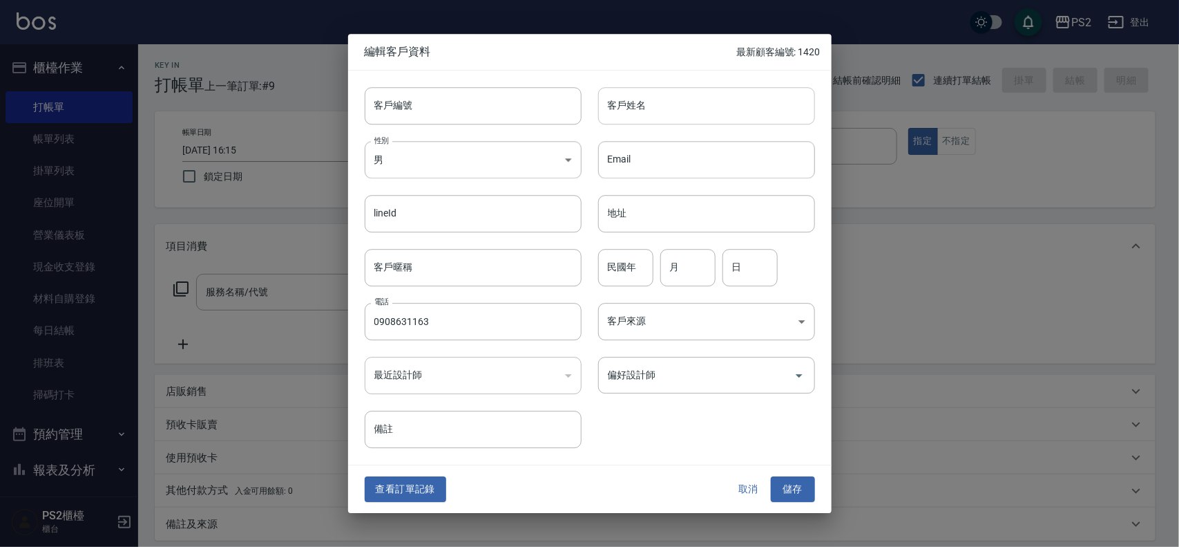
click at [685, 113] on input "客戶姓名" at bounding box center [706, 105] width 217 height 37
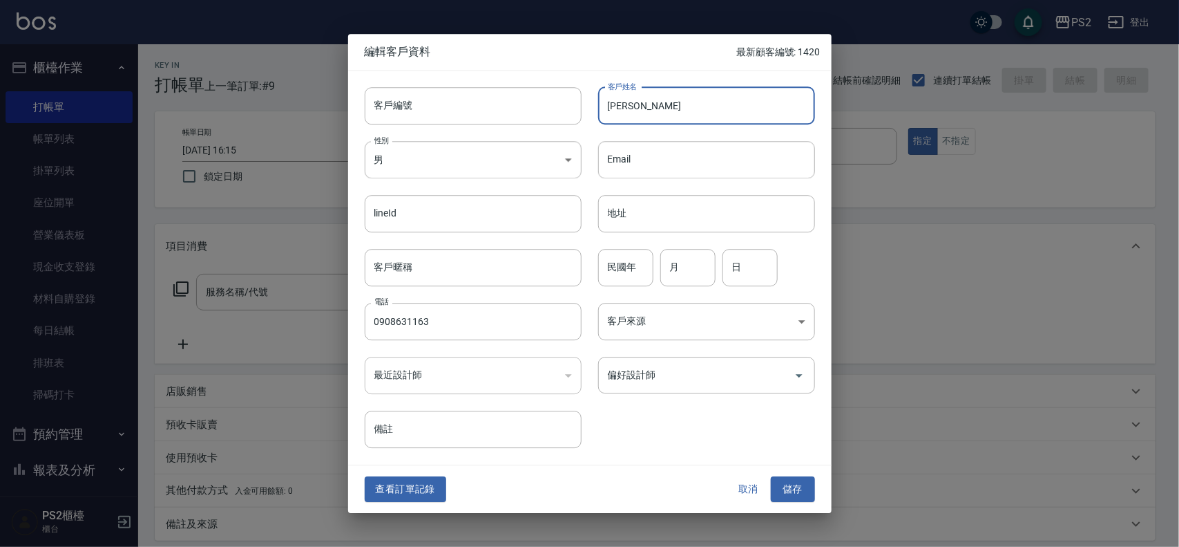
type input "[PERSON_NAME]"
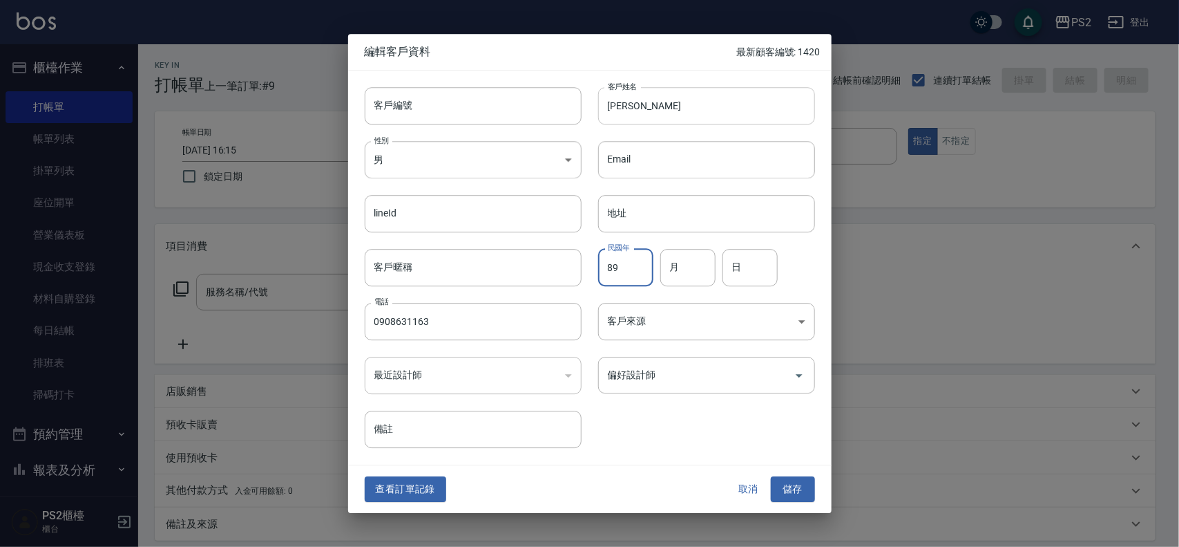
type input "89"
type input "10"
type input "24"
click at [797, 489] on button "儲存" at bounding box center [793, 490] width 44 height 26
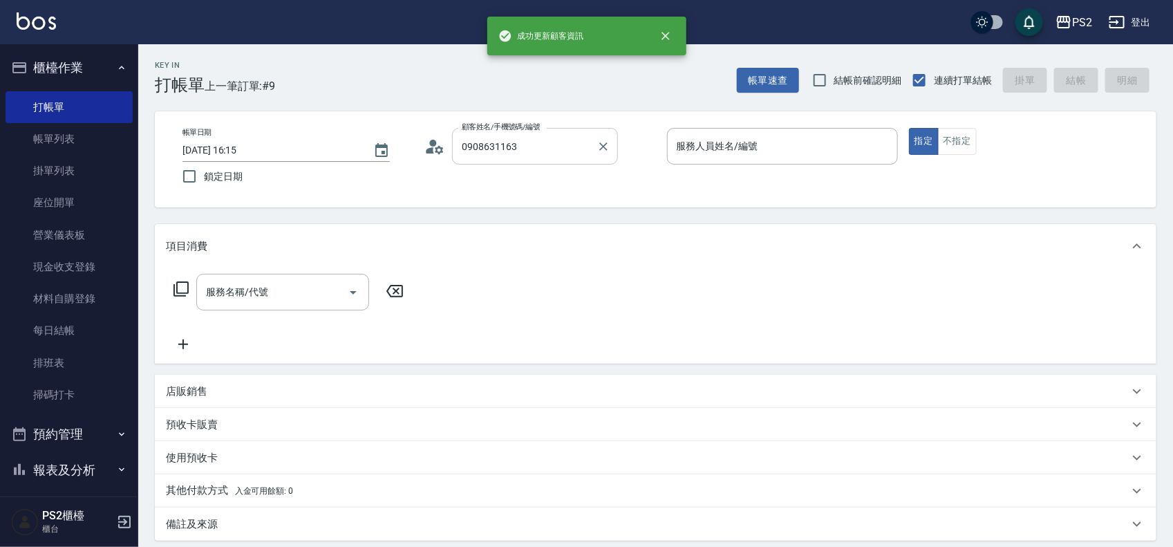
click at [567, 151] on input "0908631163" at bounding box center [524, 146] width 133 height 24
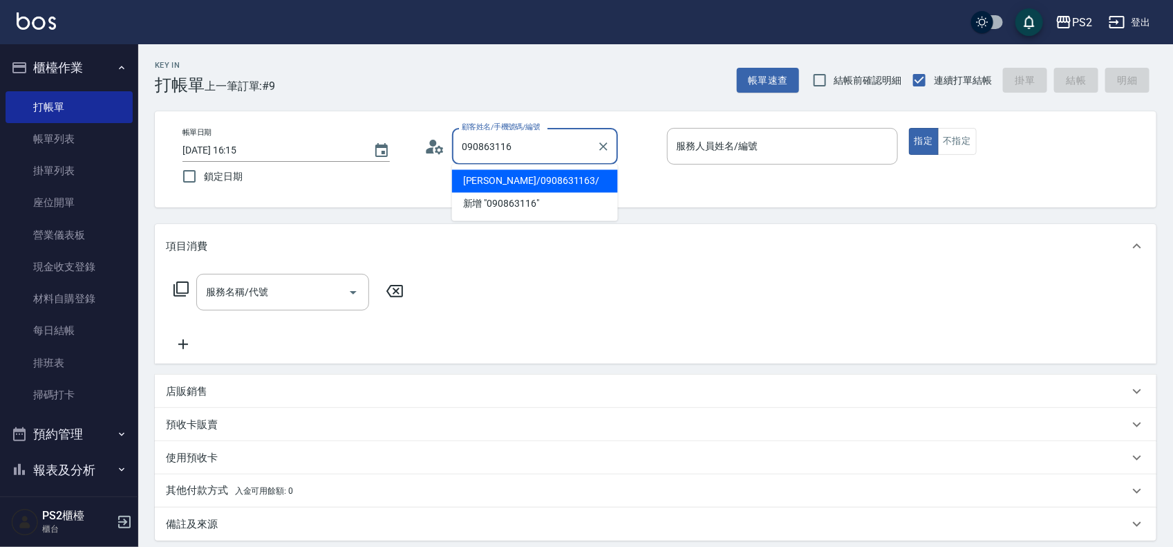
type input "[PERSON_NAME]/0908631163/"
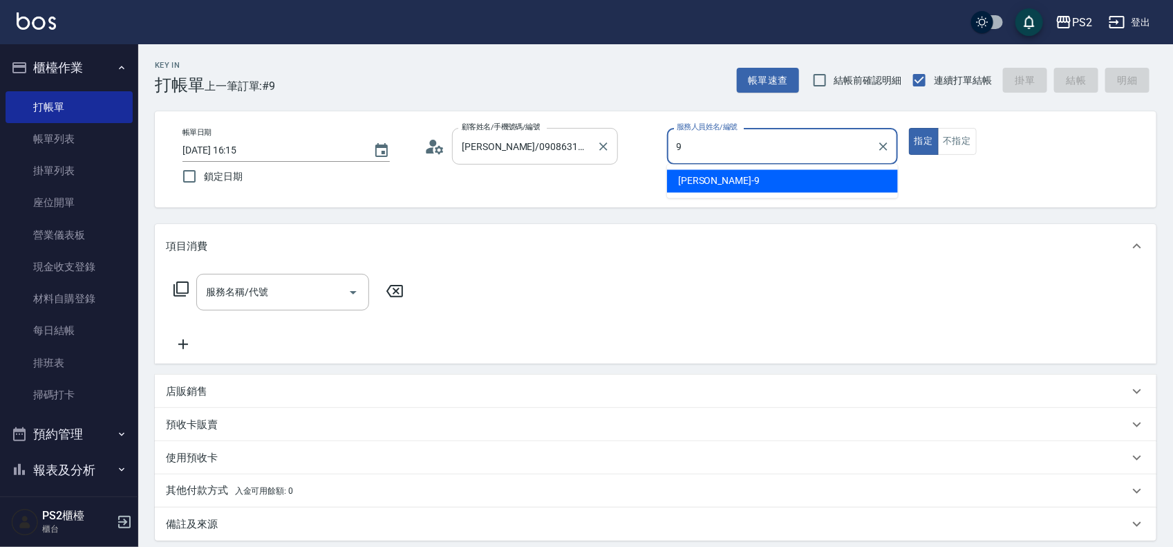
type input "[PERSON_NAME]-9"
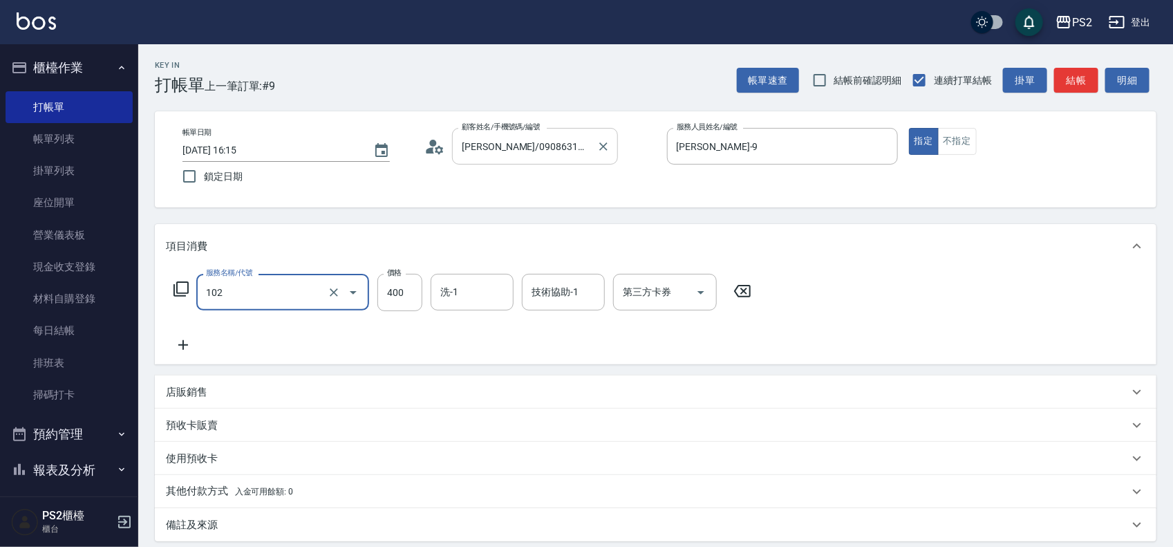
type input "精油洗髮(102)"
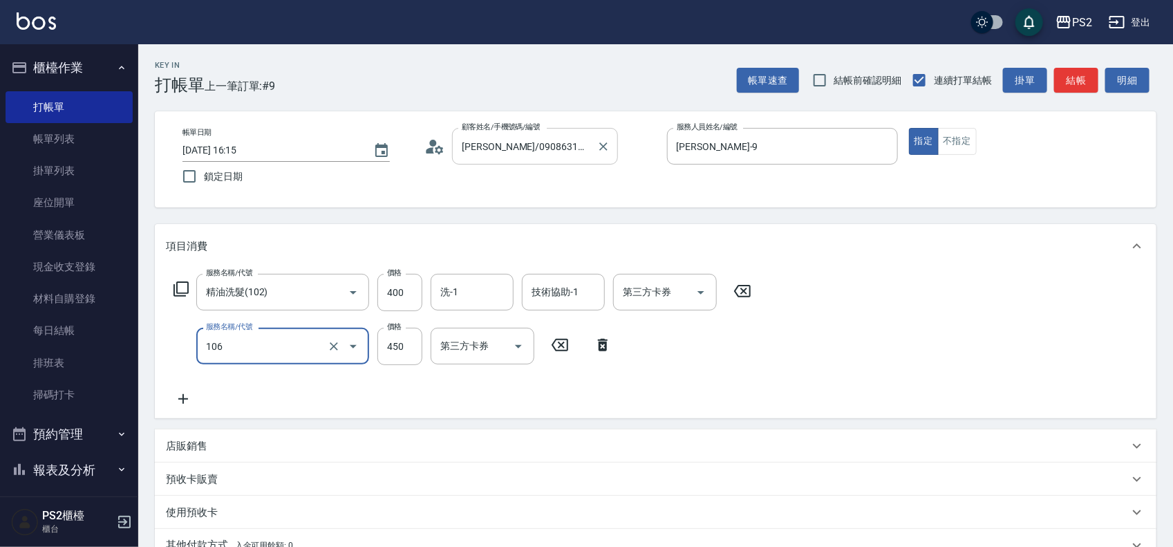
type input "A級單剪(106)"
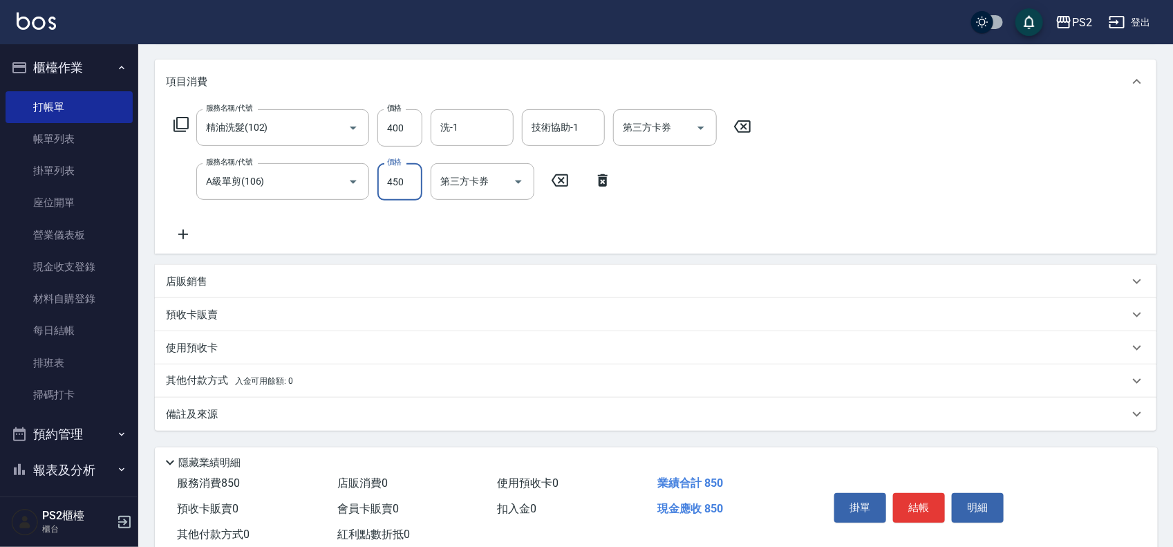
scroll to position [204, 0]
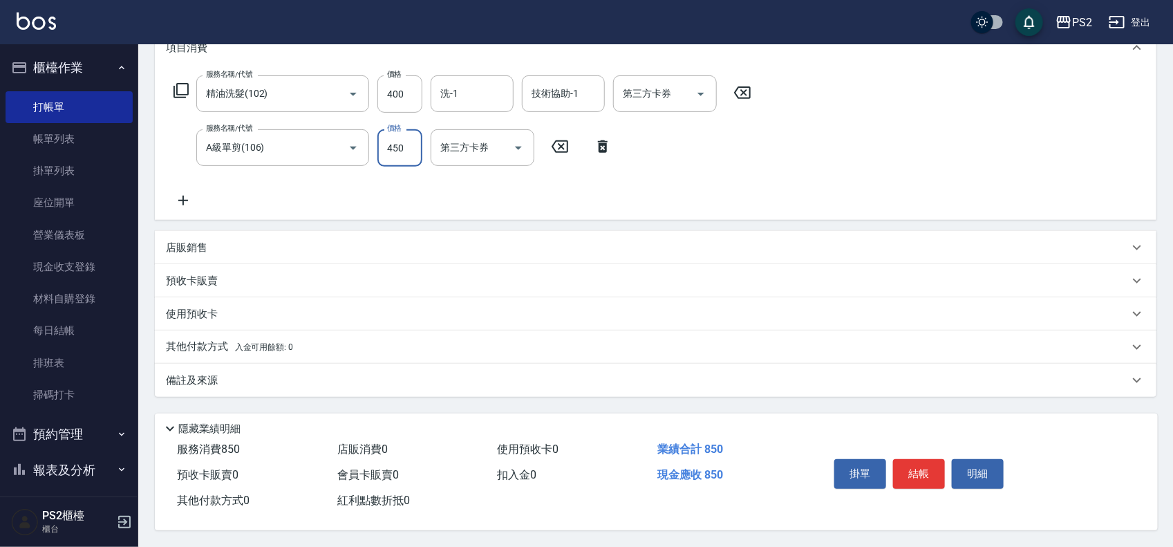
click at [921, 464] on button "結帳" at bounding box center [919, 473] width 52 height 29
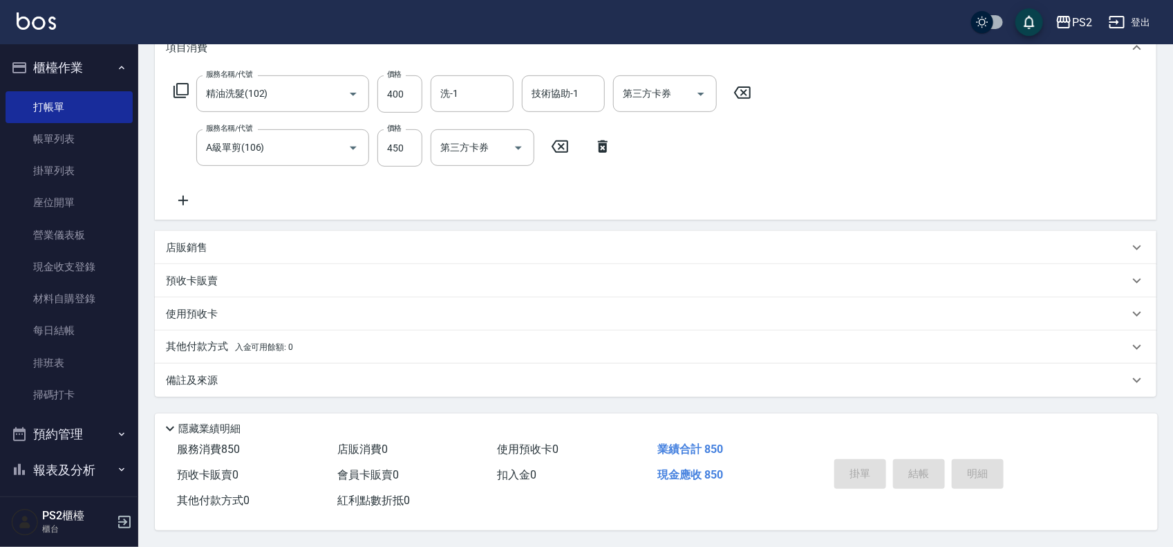
type input "[DATE] 16:16"
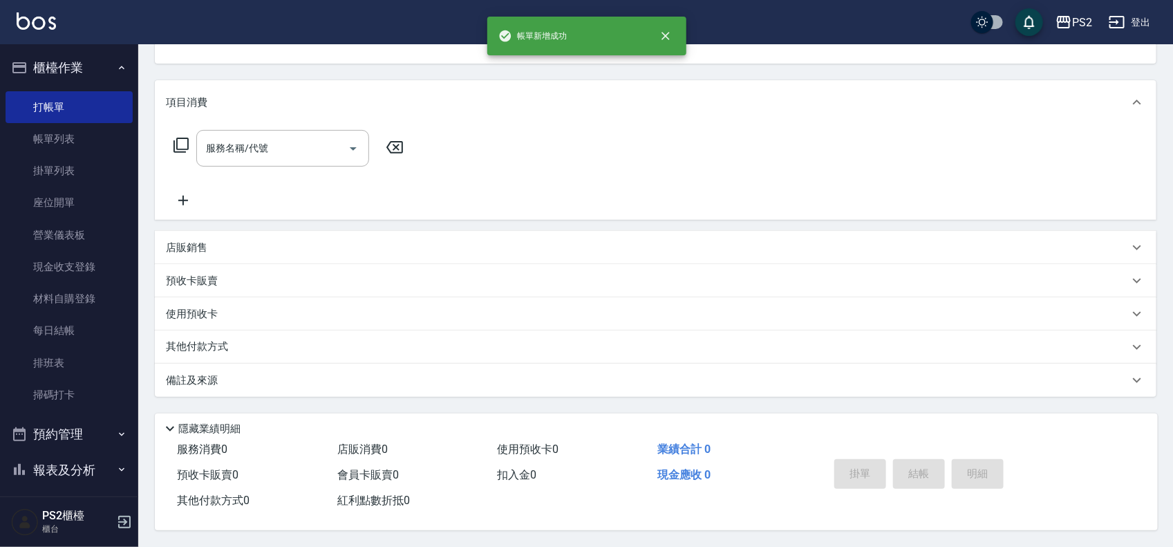
scroll to position [0, 0]
